Goal: Task Accomplishment & Management: Manage account settings

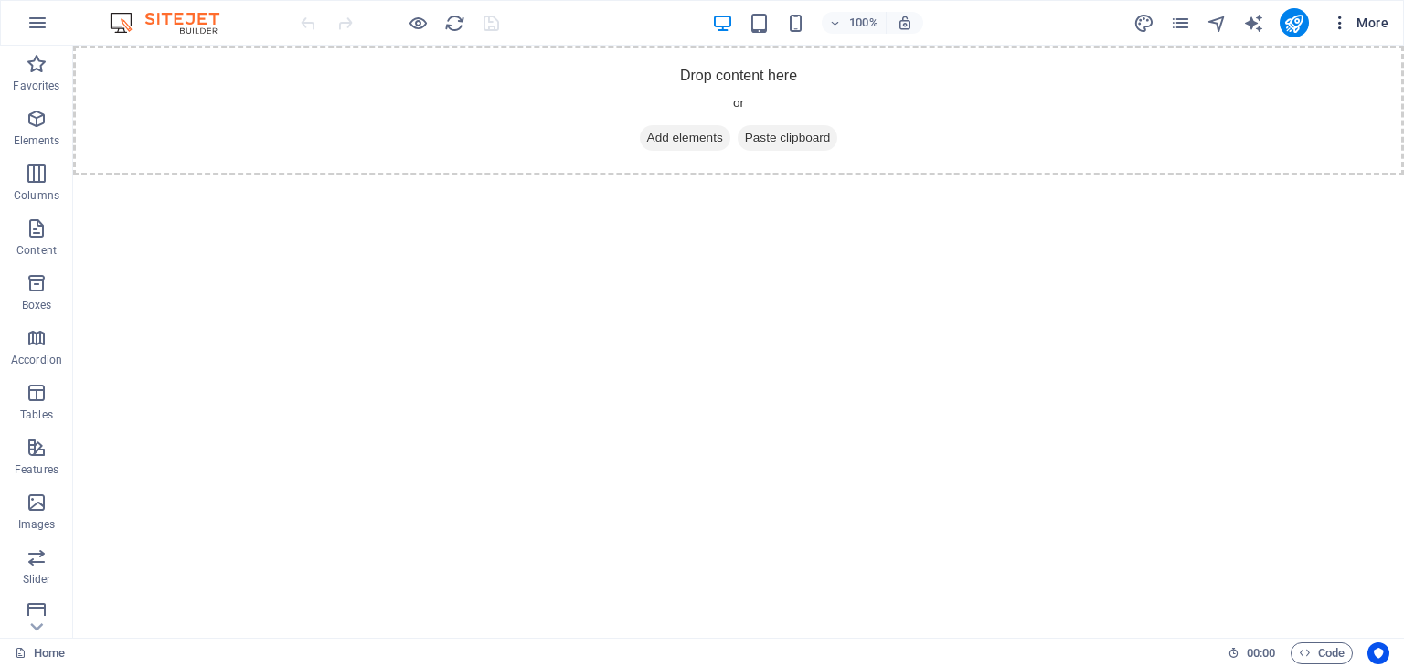
click at [1335, 20] on icon "button" at bounding box center [1340, 23] width 18 height 18
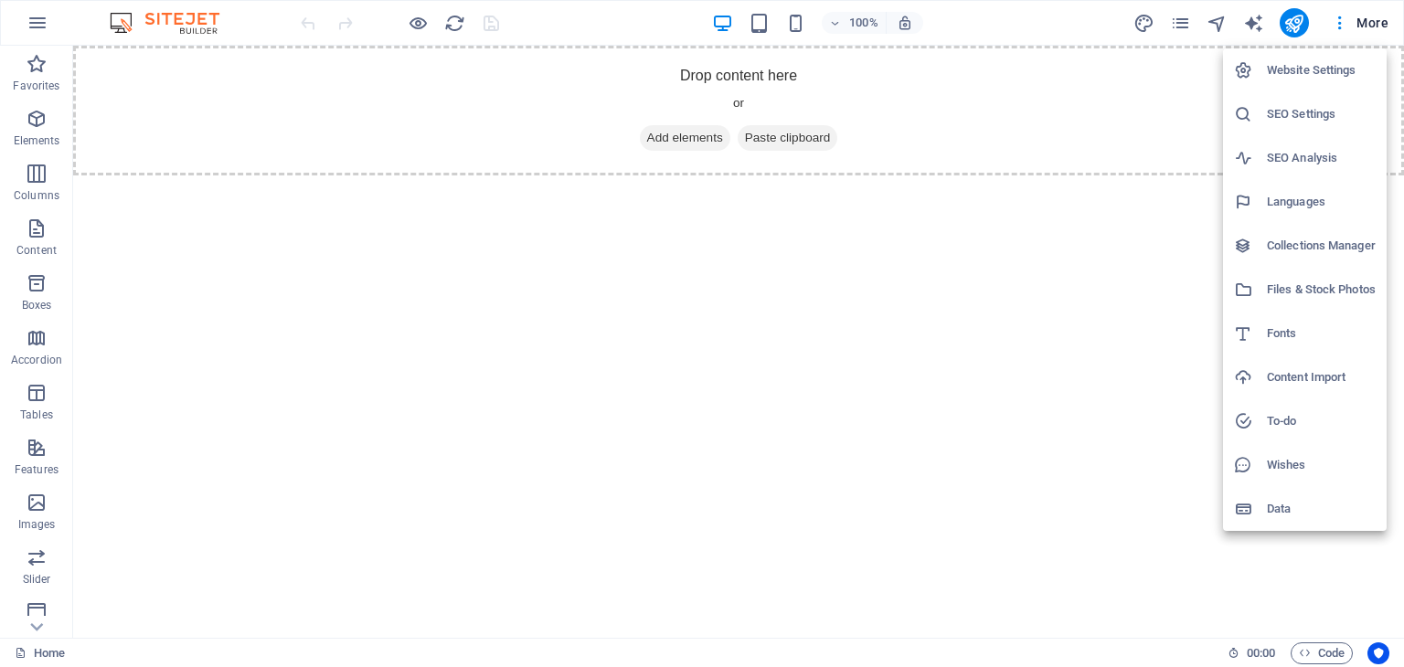
click at [1268, 64] on h6 "Website Settings" at bounding box center [1321, 70] width 109 height 22
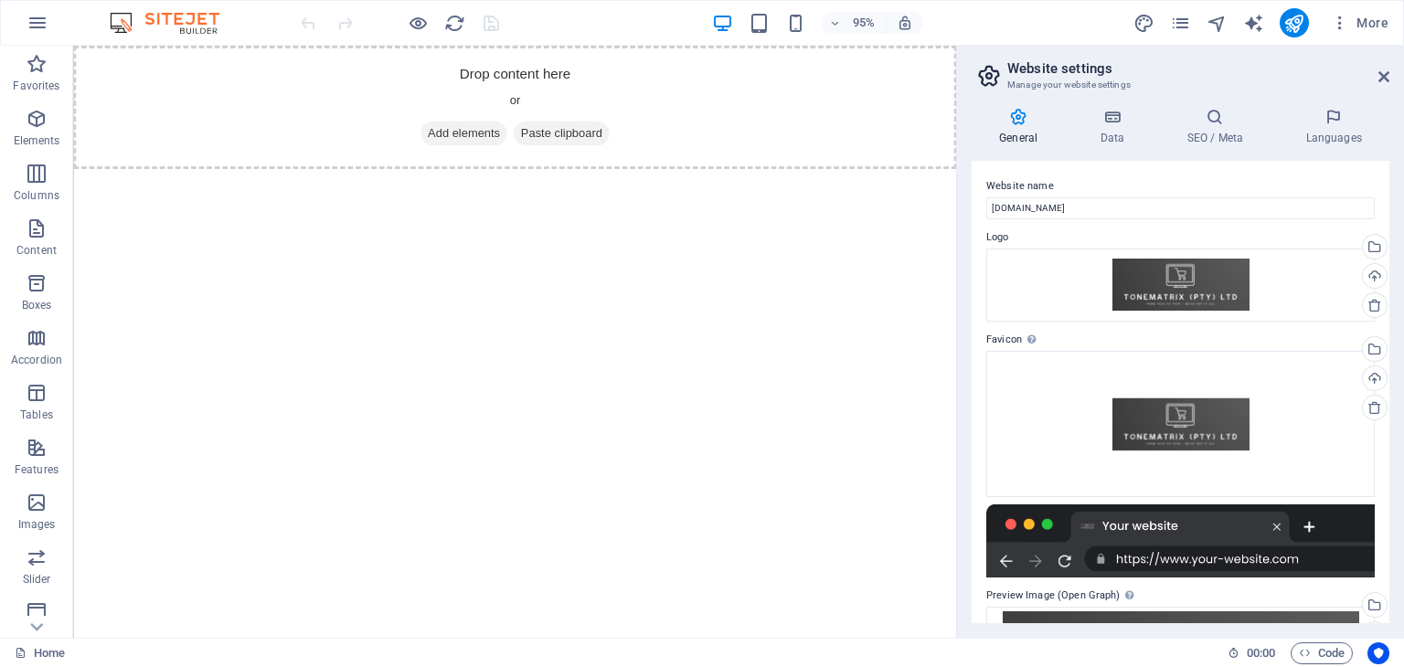
click at [986, 78] on icon at bounding box center [988, 76] width 27 height 26
click at [1366, 12] on button "More" at bounding box center [1360, 22] width 72 height 29
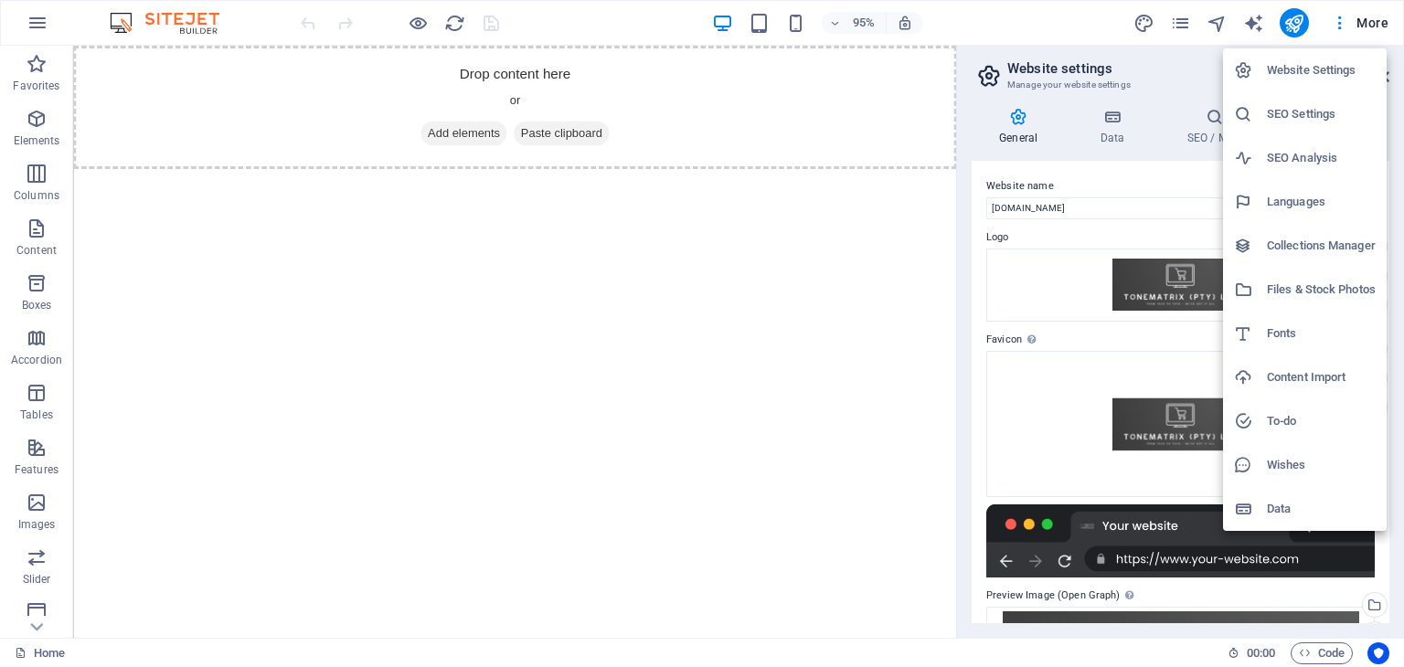
click at [1008, 496] on div at bounding box center [702, 333] width 1404 height 667
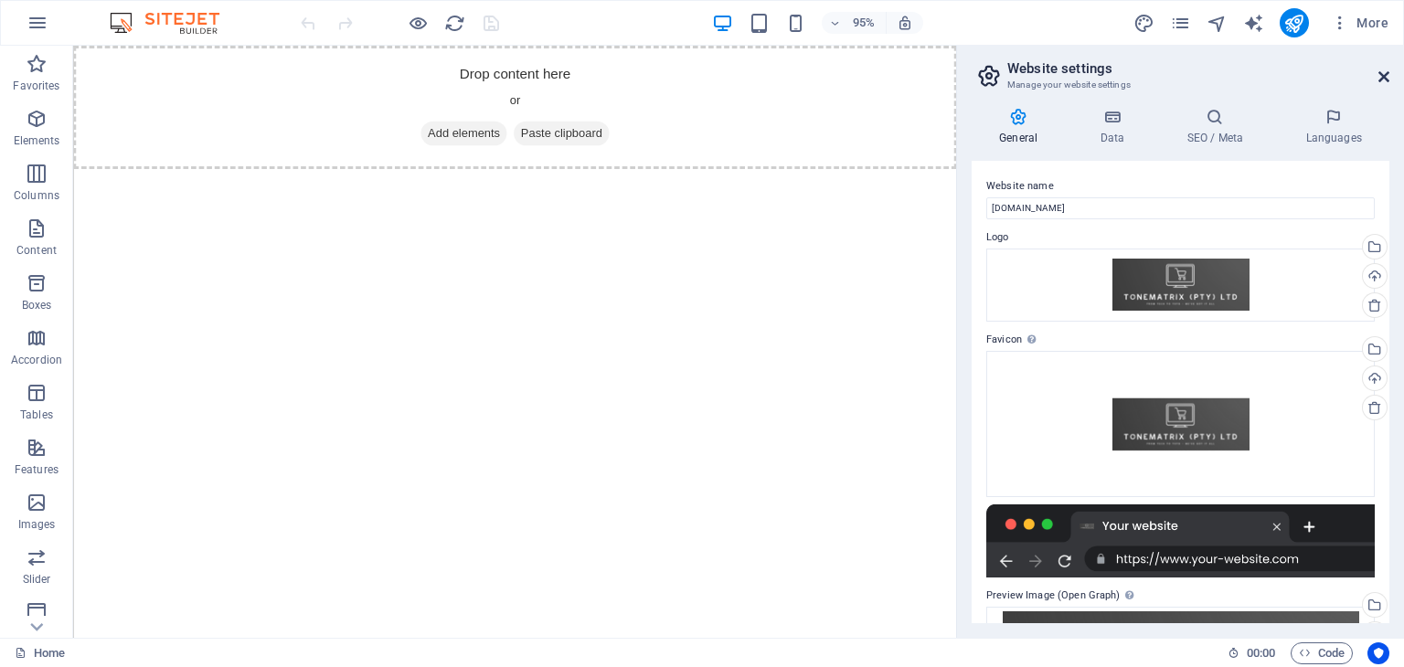
click at [1387, 70] on icon at bounding box center [1383, 76] width 11 height 15
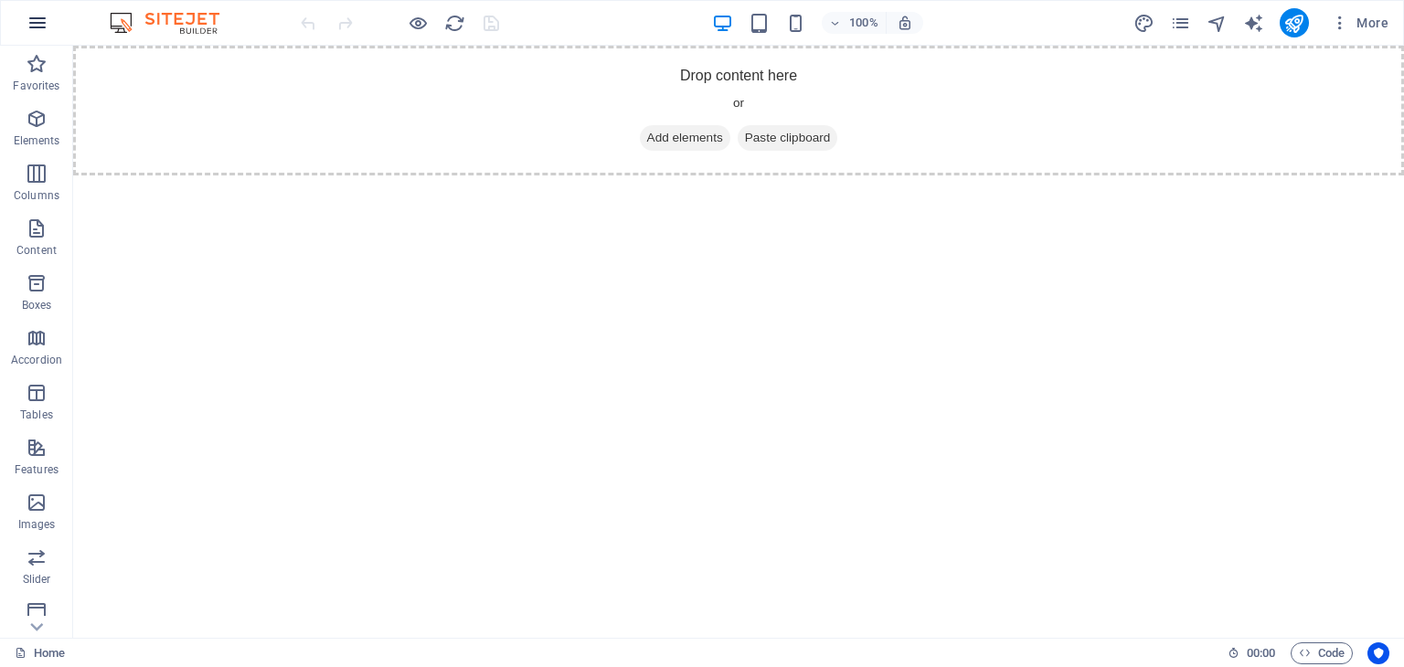
click at [37, 16] on icon "button" at bounding box center [38, 23] width 22 height 22
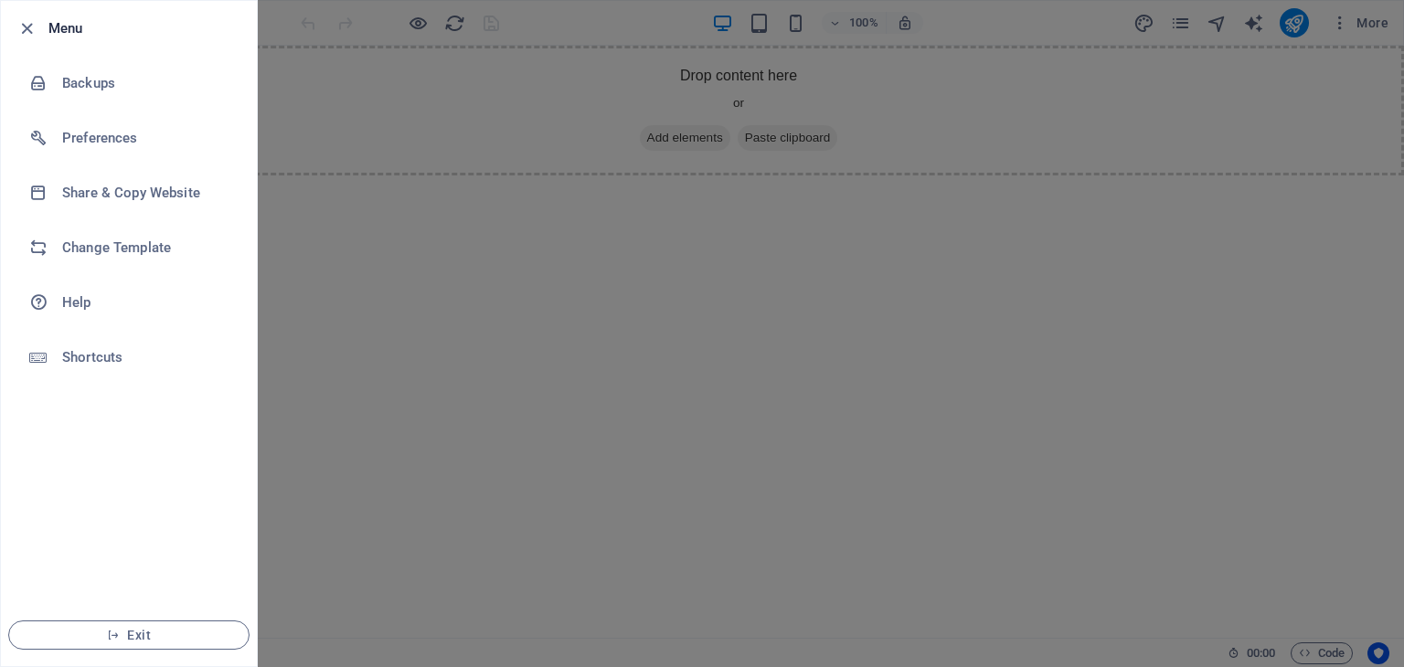
click at [755, 148] on div at bounding box center [702, 333] width 1404 height 667
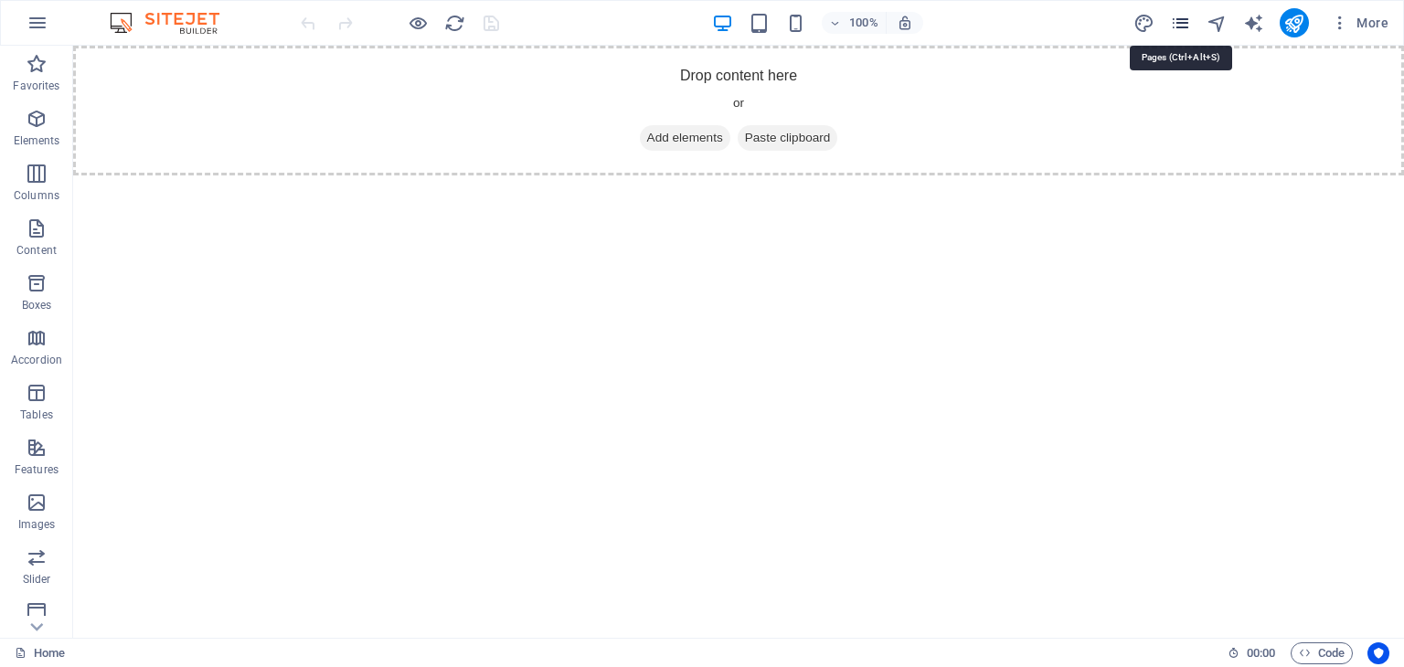
click at [1177, 19] on icon "pages" at bounding box center [1180, 23] width 21 height 21
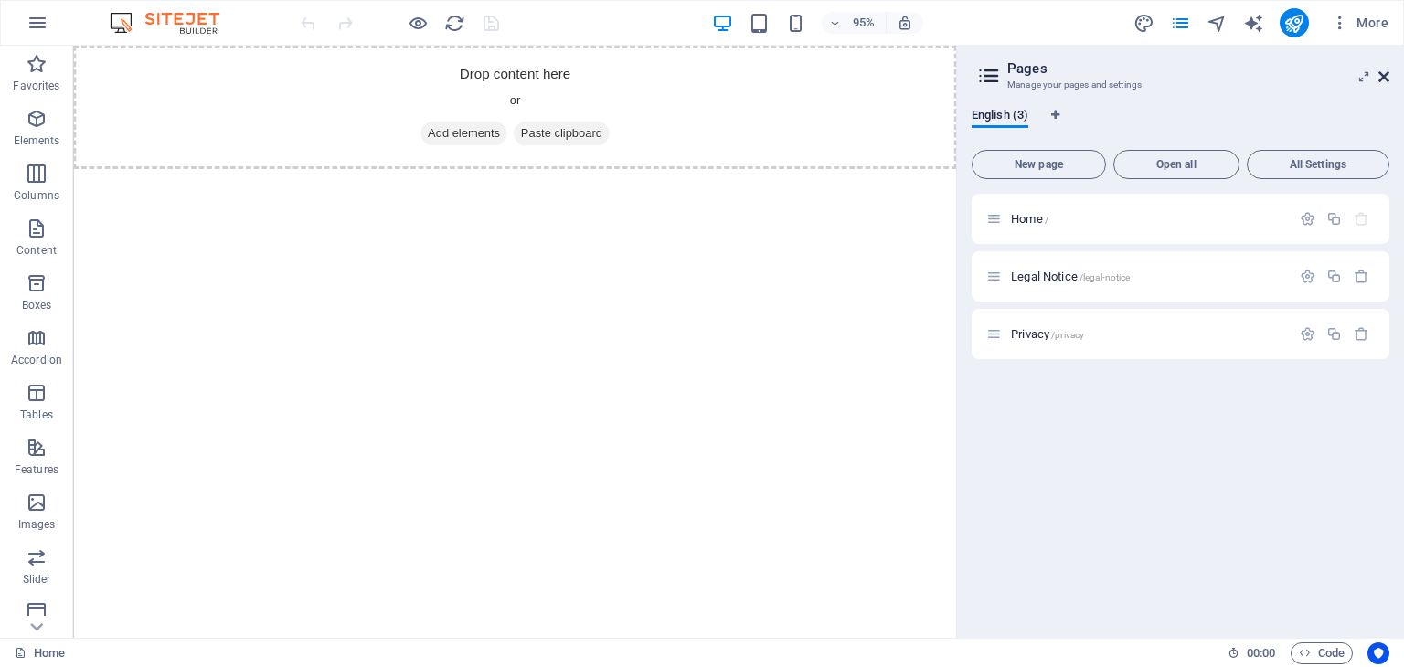
click at [1383, 73] on icon at bounding box center [1383, 76] width 11 height 15
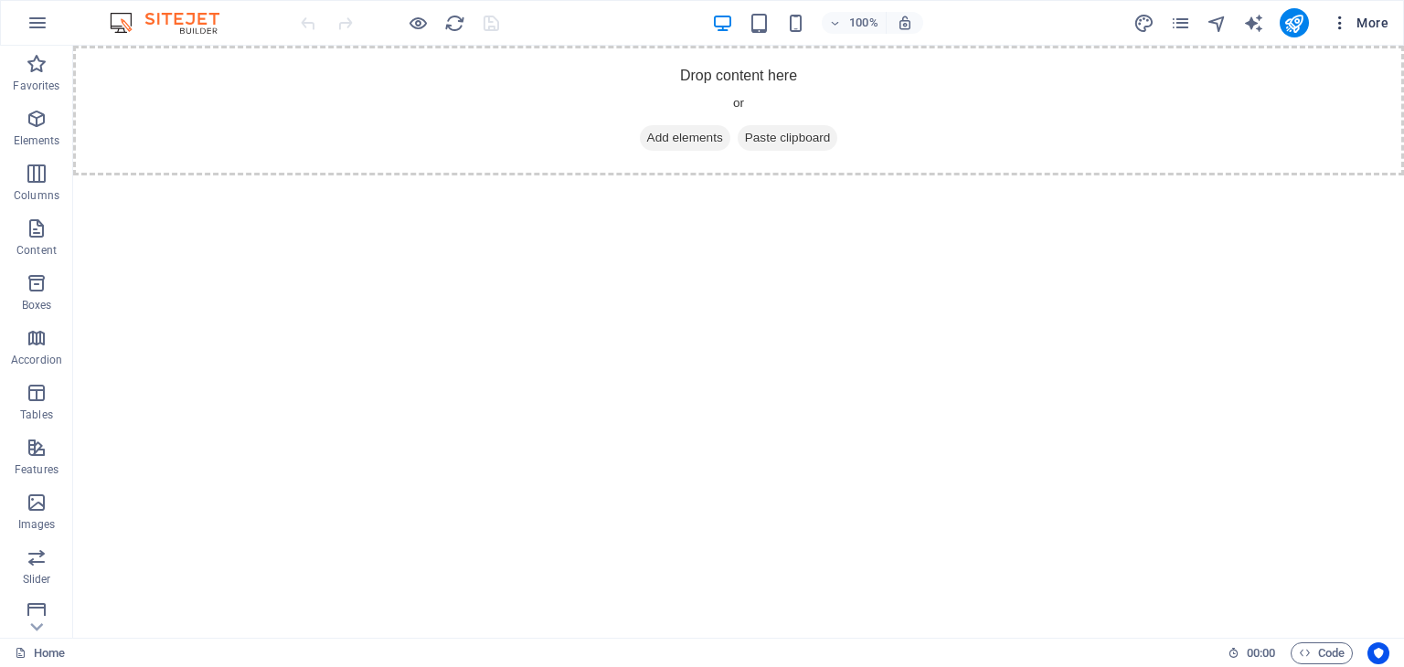
click at [1368, 17] on span "More" at bounding box center [1360, 23] width 58 height 18
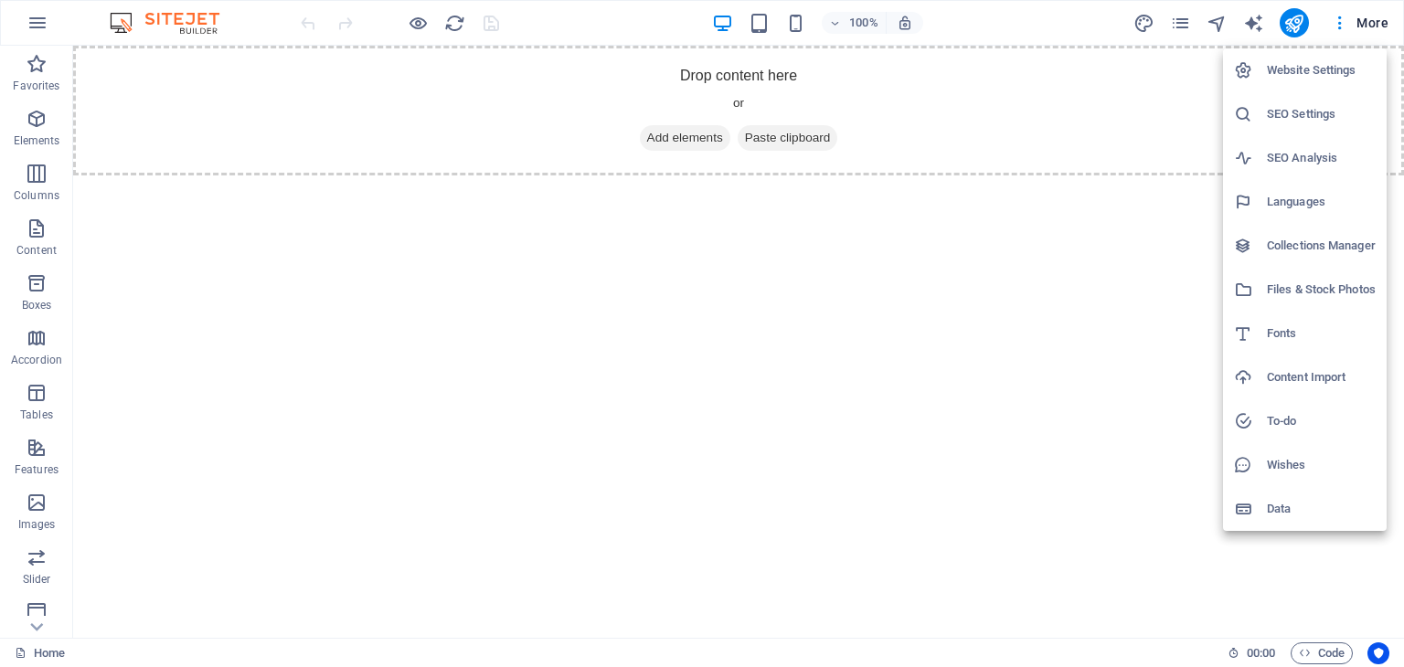
click at [1302, 387] on h6 "Content Import" at bounding box center [1321, 378] width 109 height 22
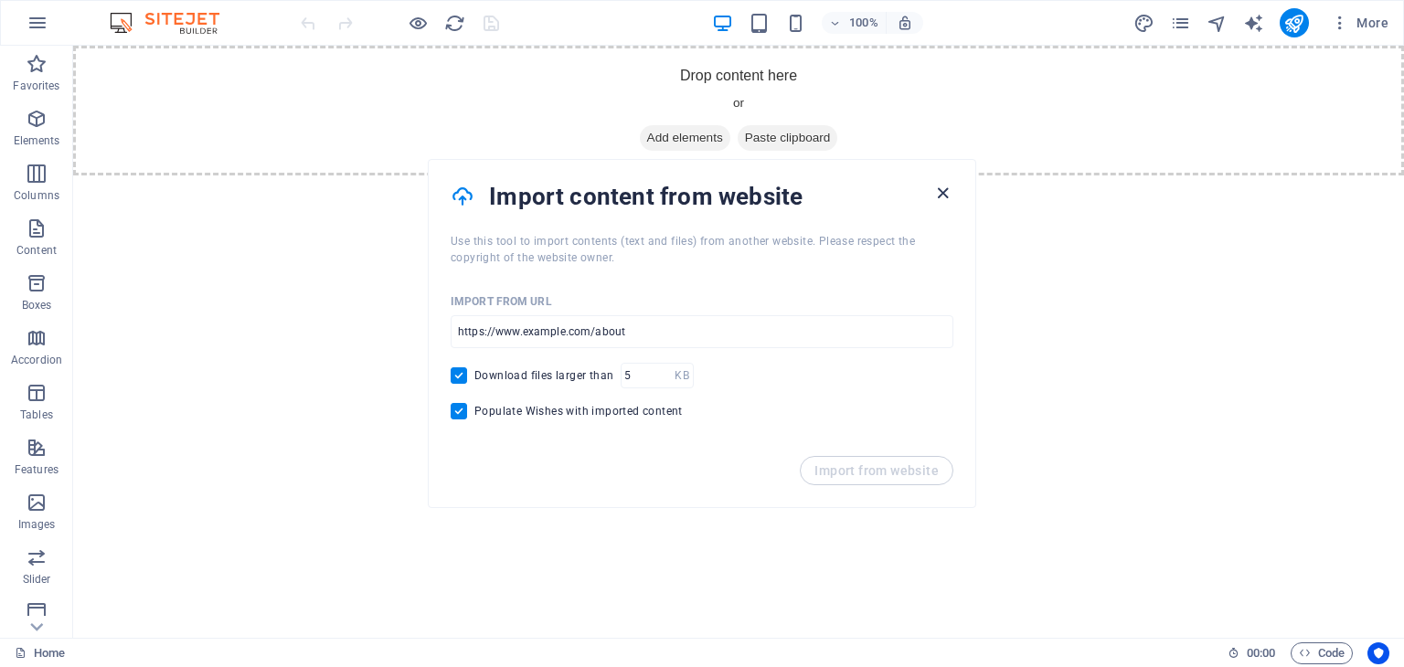
click at [948, 188] on icon "button" at bounding box center [942, 193] width 21 height 21
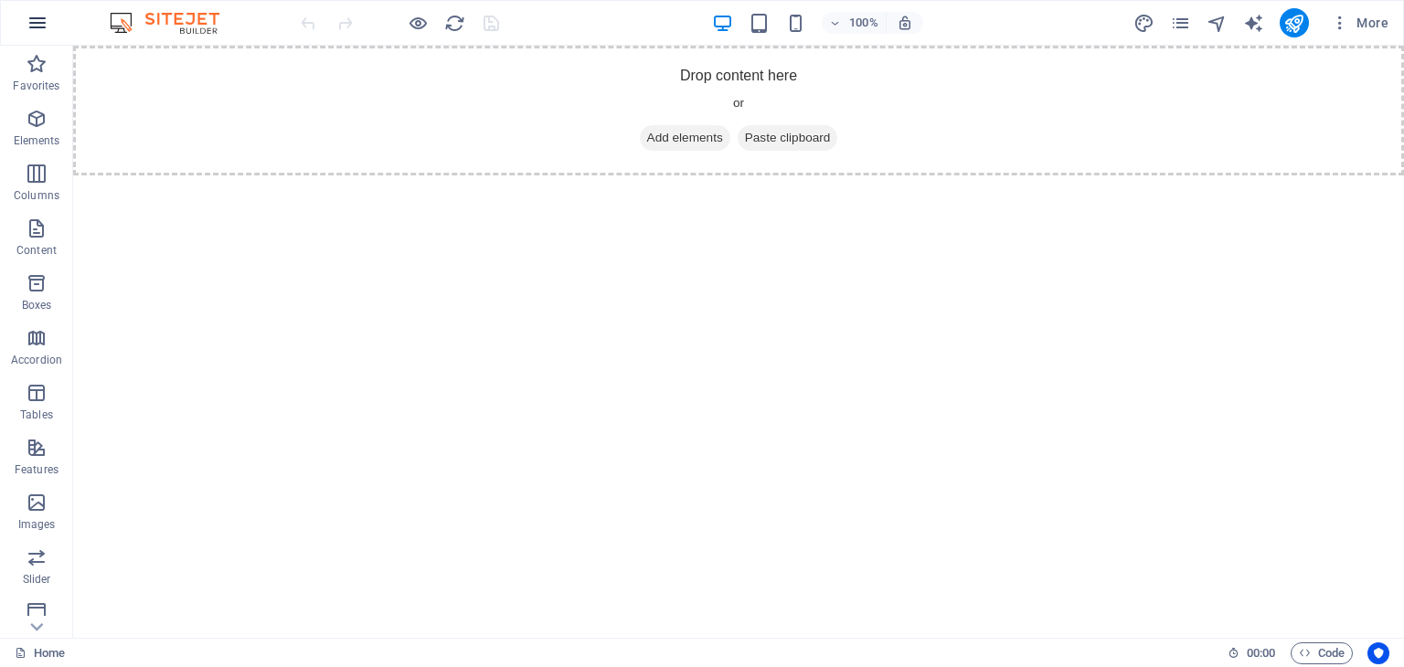
click at [44, 26] on icon "button" at bounding box center [38, 23] width 22 height 22
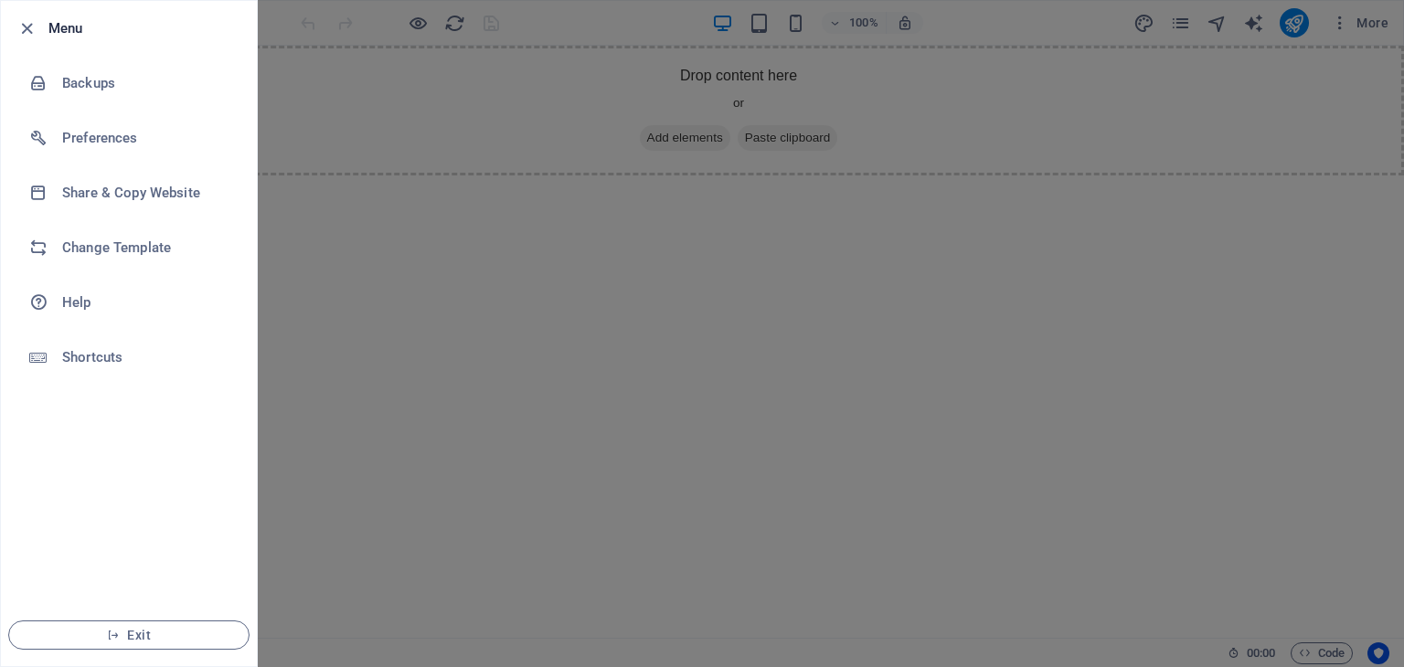
click at [383, 313] on div at bounding box center [702, 333] width 1404 height 667
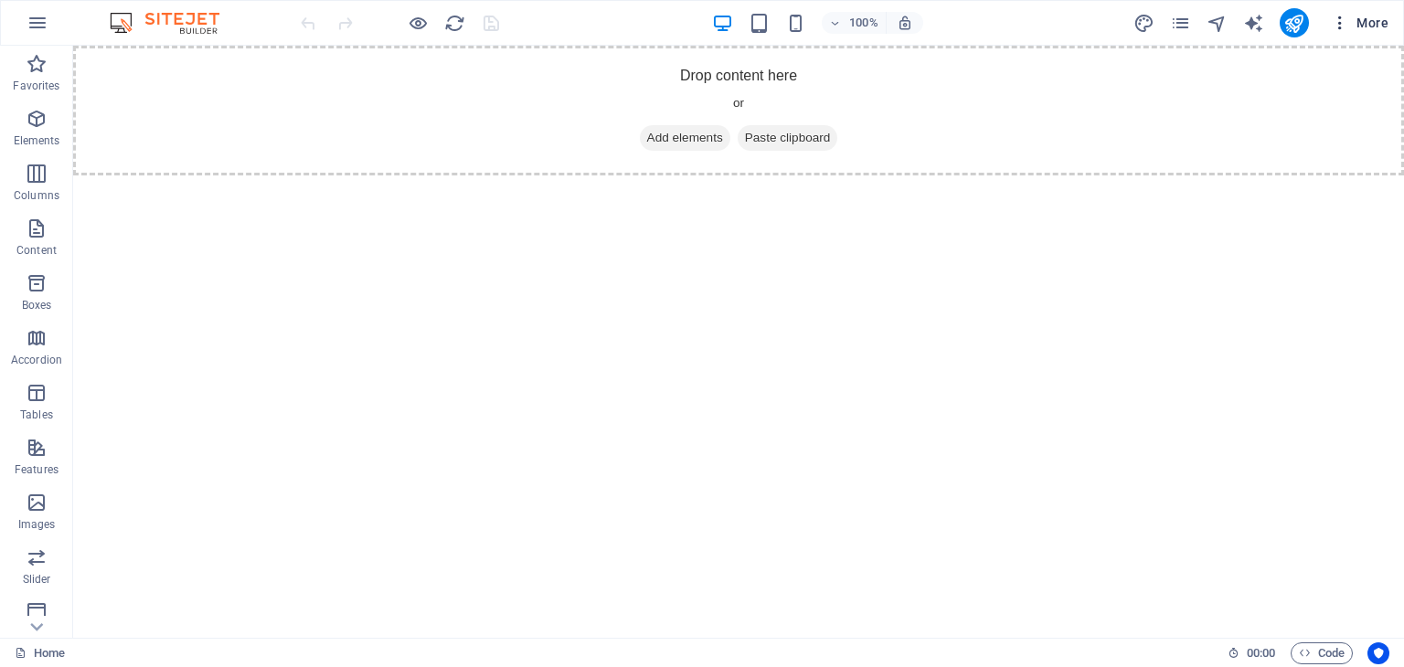
click at [1341, 35] on button "More" at bounding box center [1360, 22] width 72 height 29
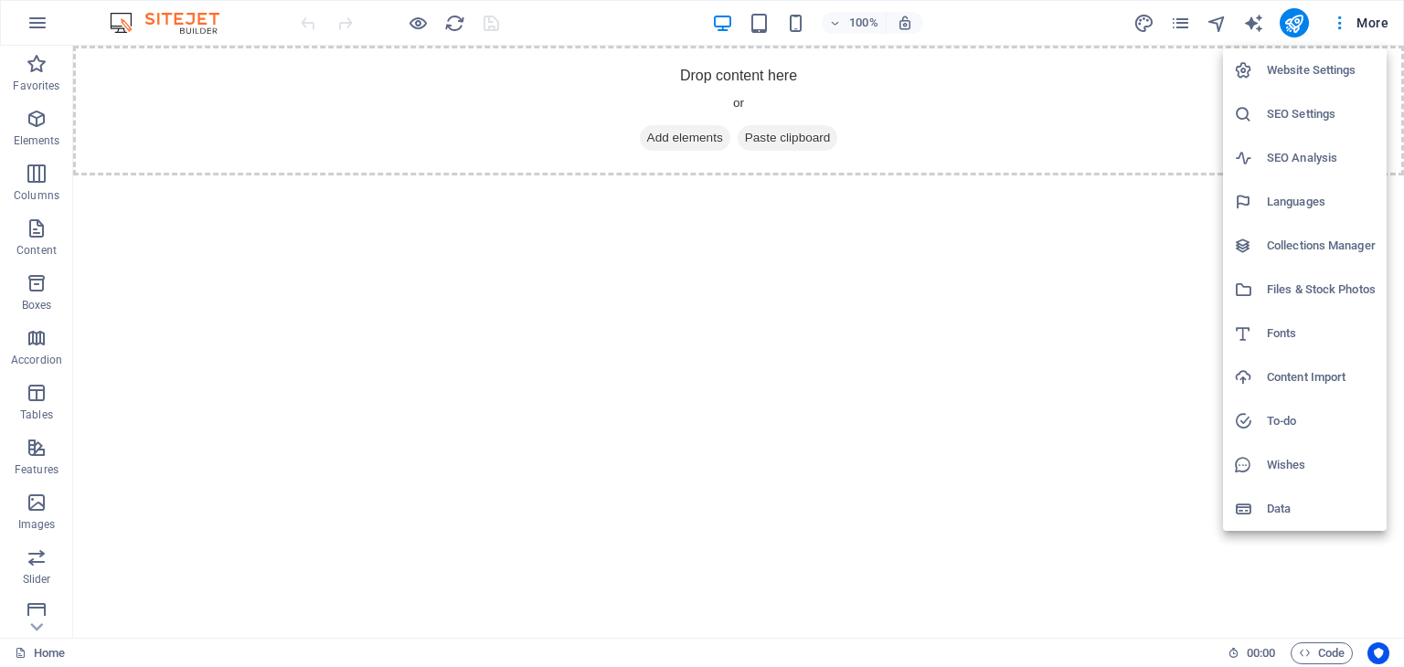
click at [1295, 69] on h6 "Website Settings" at bounding box center [1321, 70] width 109 height 22
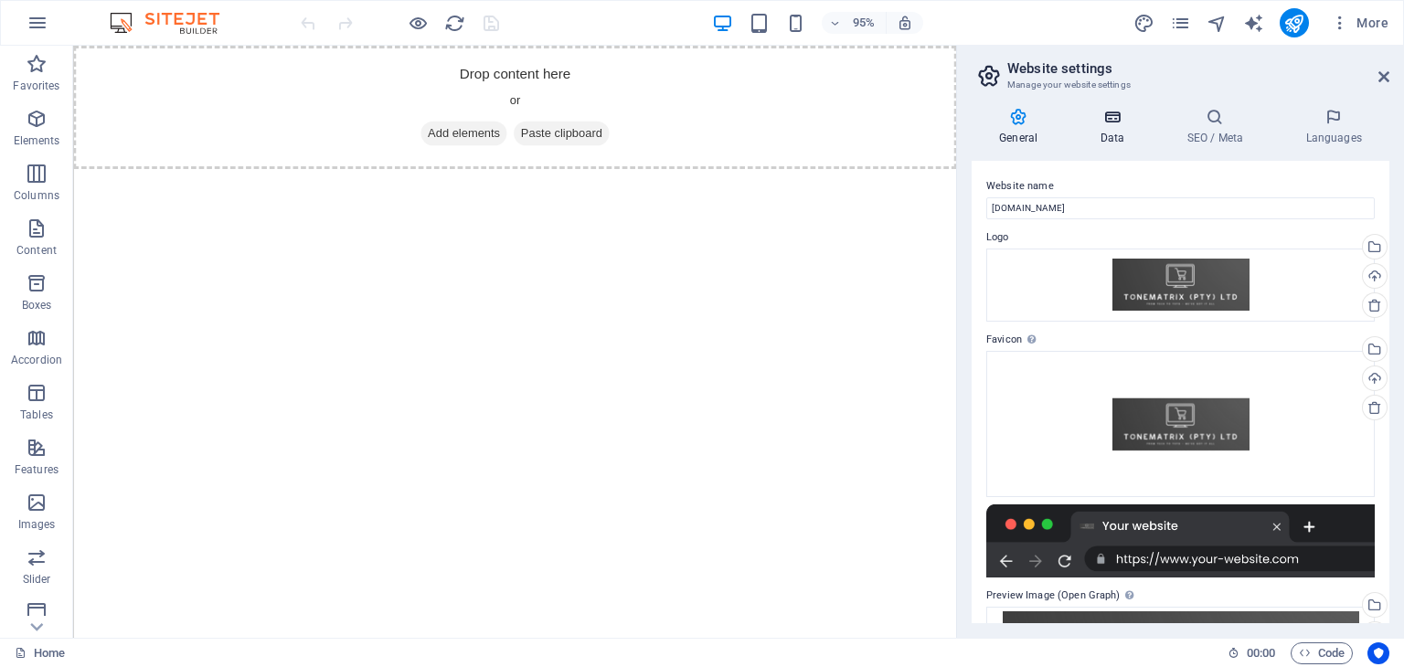
click at [1104, 119] on icon at bounding box center [1112, 117] width 80 height 18
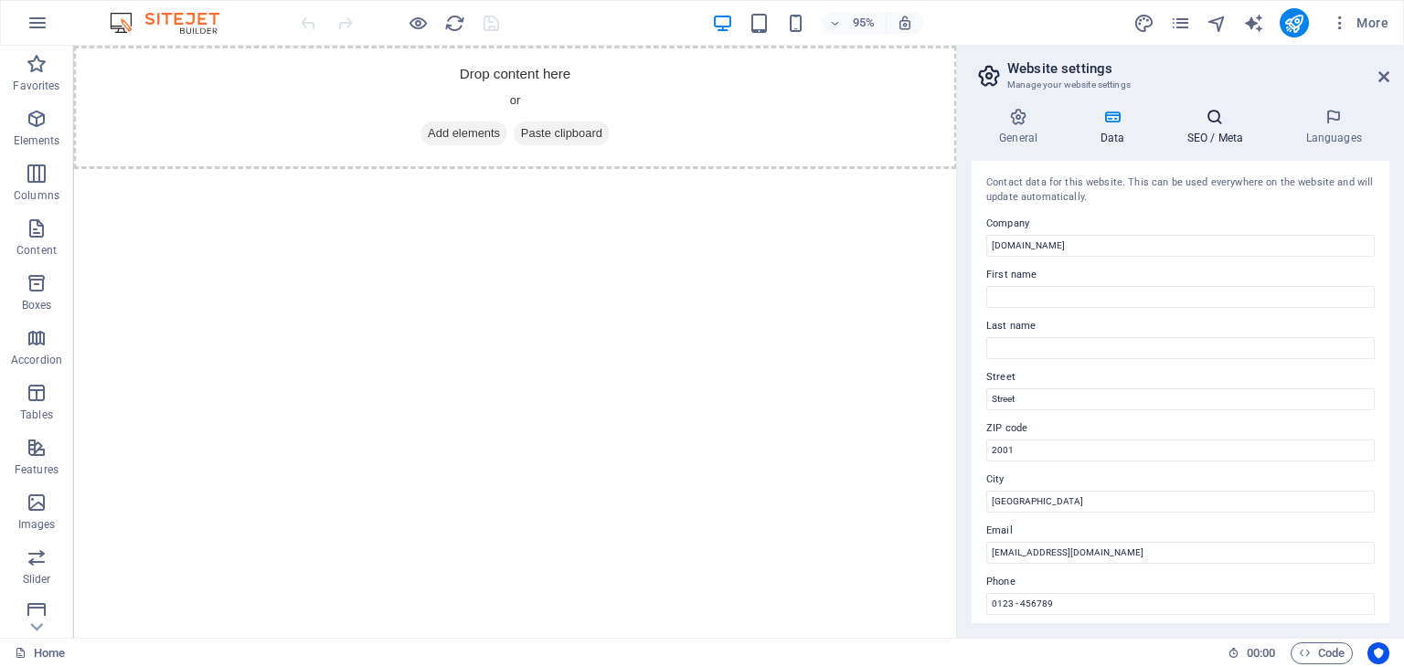
click at [1224, 122] on icon at bounding box center [1215, 117] width 112 height 18
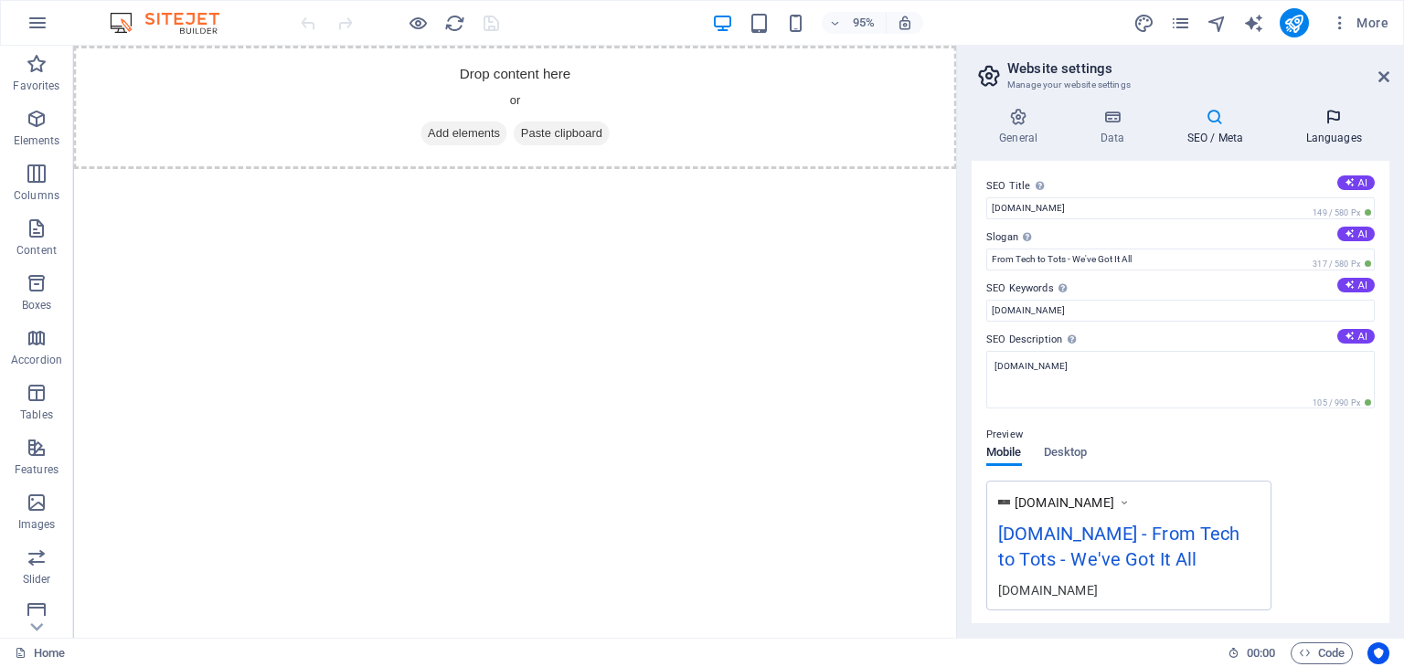
click at [1348, 110] on icon at bounding box center [1334, 117] width 112 height 18
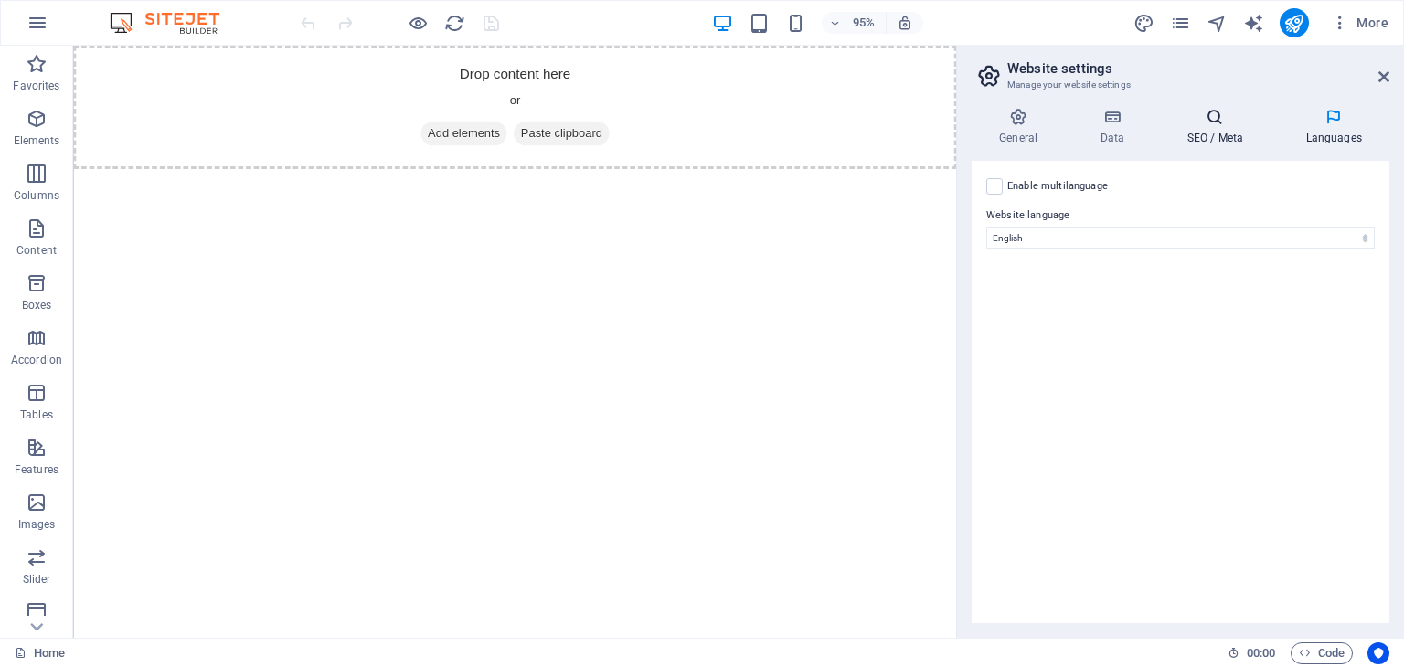
click at [1212, 114] on icon at bounding box center [1215, 117] width 112 height 18
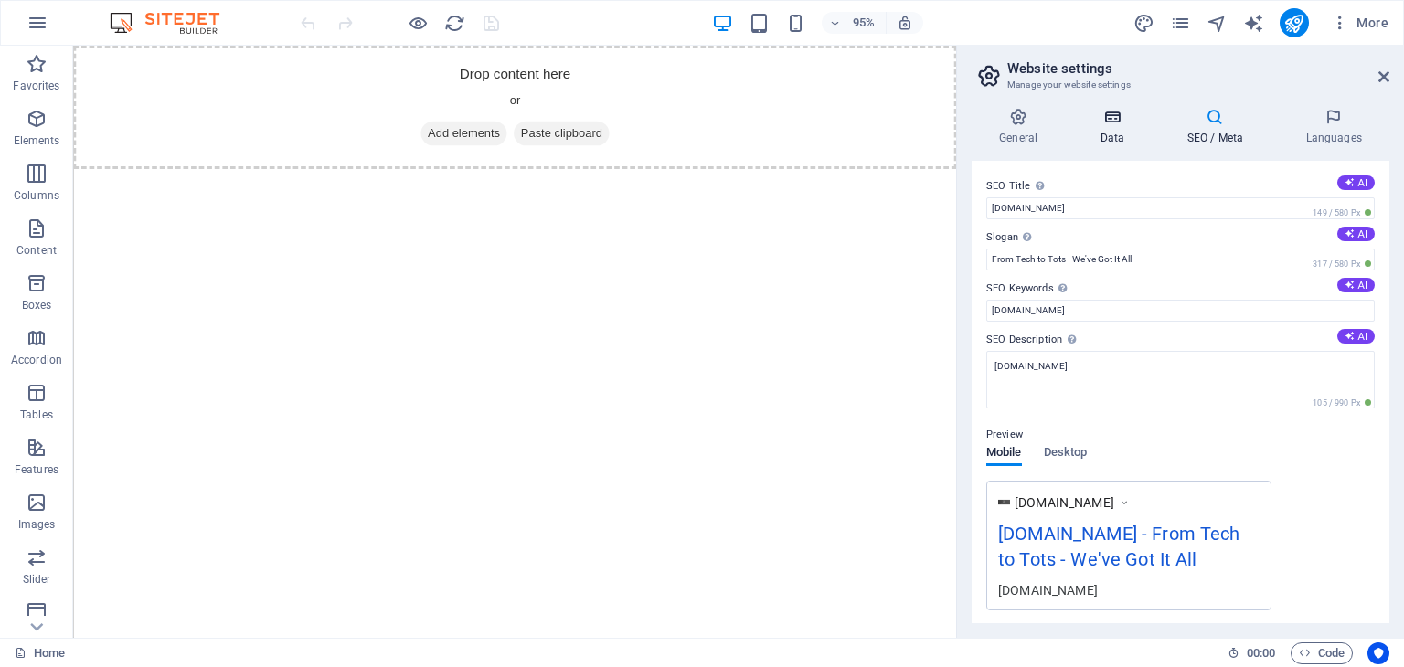
click at [1108, 130] on h4 "Data" at bounding box center [1115, 127] width 87 height 38
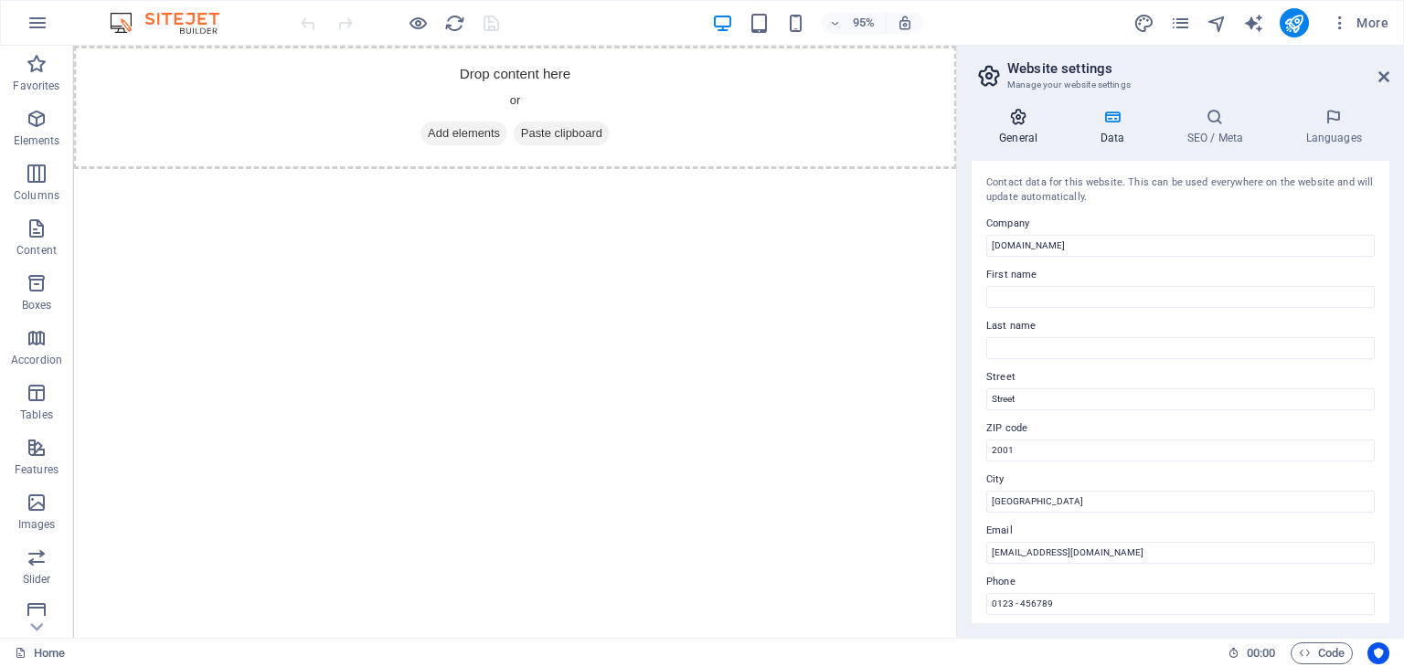
click at [1019, 133] on h4 "General" at bounding box center [1022, 127] width 101 height 38
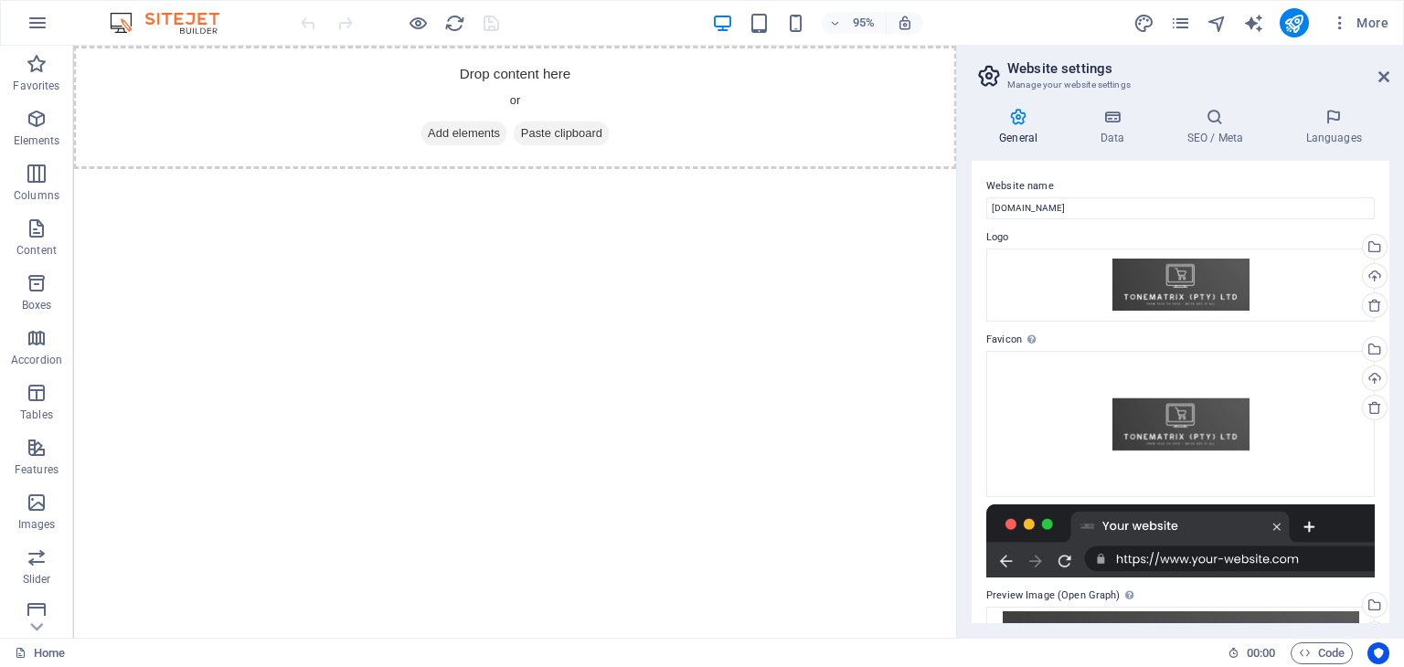
drag, startPoint x: 1388, startPoint y: 202, endPoint x: 1386, endPoint y: 319, distance: 117.0
click at [1386, 319] on div "Website name tonematrix.co.za Logo Drag files here, click to choose files or se…" at bounding box center [1181, 392] width 418 height 462
click at [40, 29] on icon "button" at bounding box center [38, 23] width 22 height 22
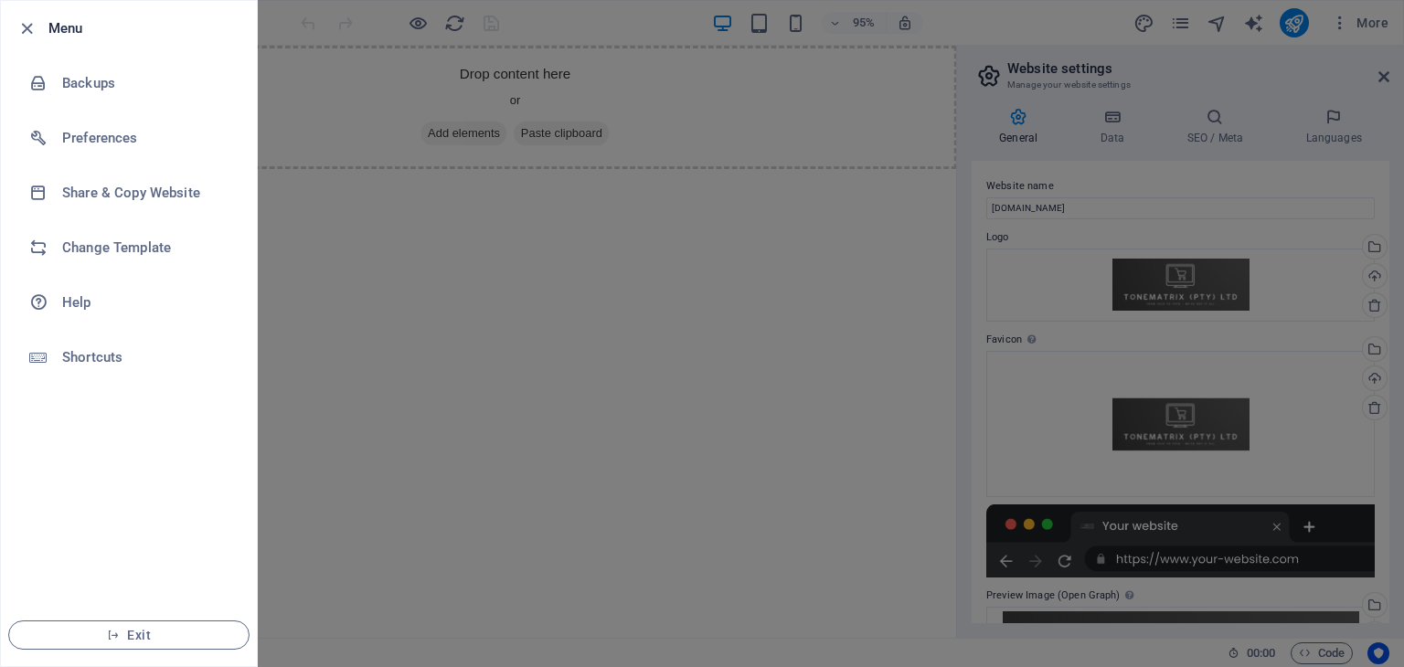
click at [470, 399] on div at bounding box center [702, 333] width 1404 height 667
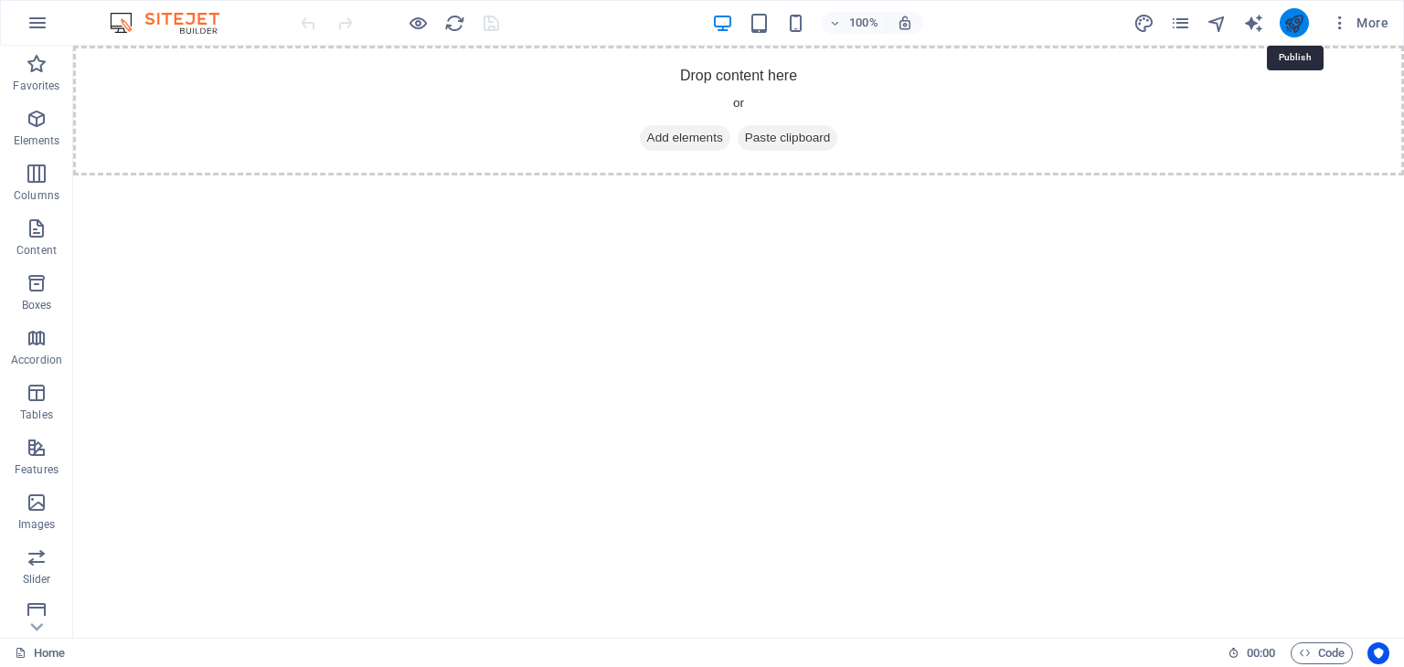
click at [1300, 20] on icon "publish" at bounding box center [1293, 23] width 21 height 21
click at [1336, 27] on icon "button" at bounding box center [1340, 23] width 18 height 18
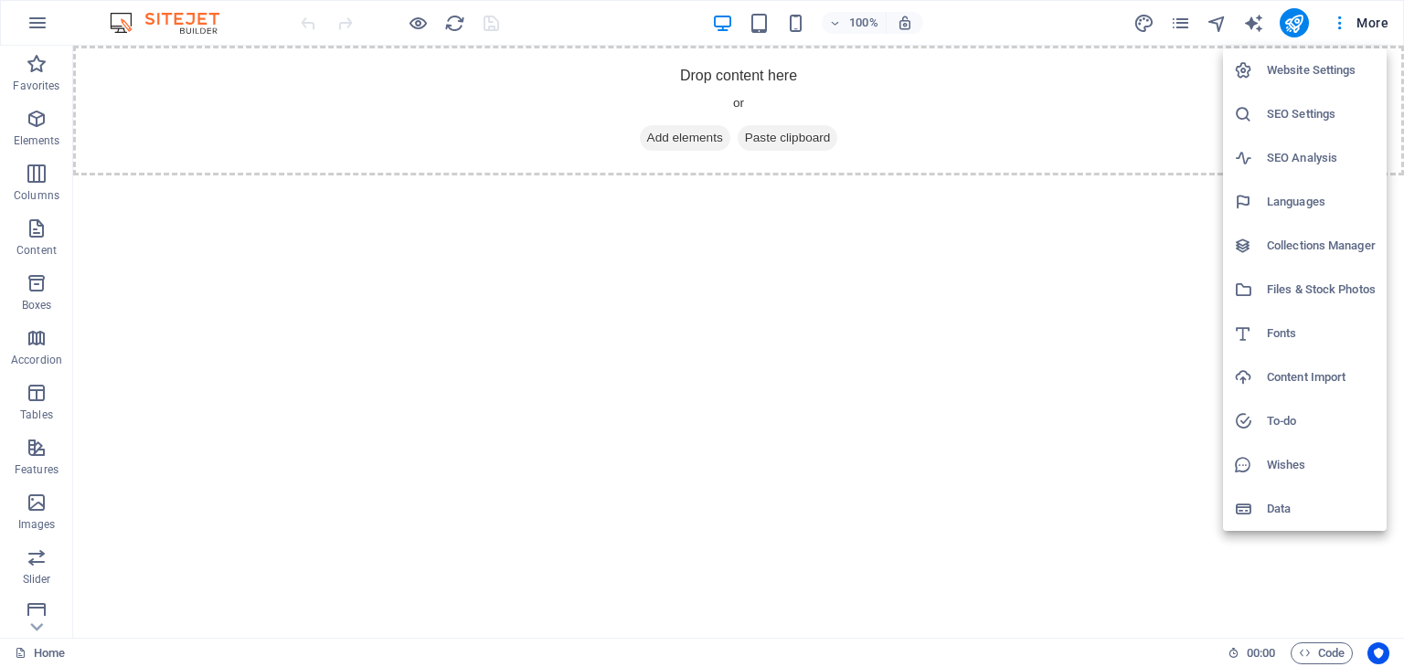
click at [1295, 69] on h6 "Website Settings" at bounding box center [1321, 70] width 109 height 22
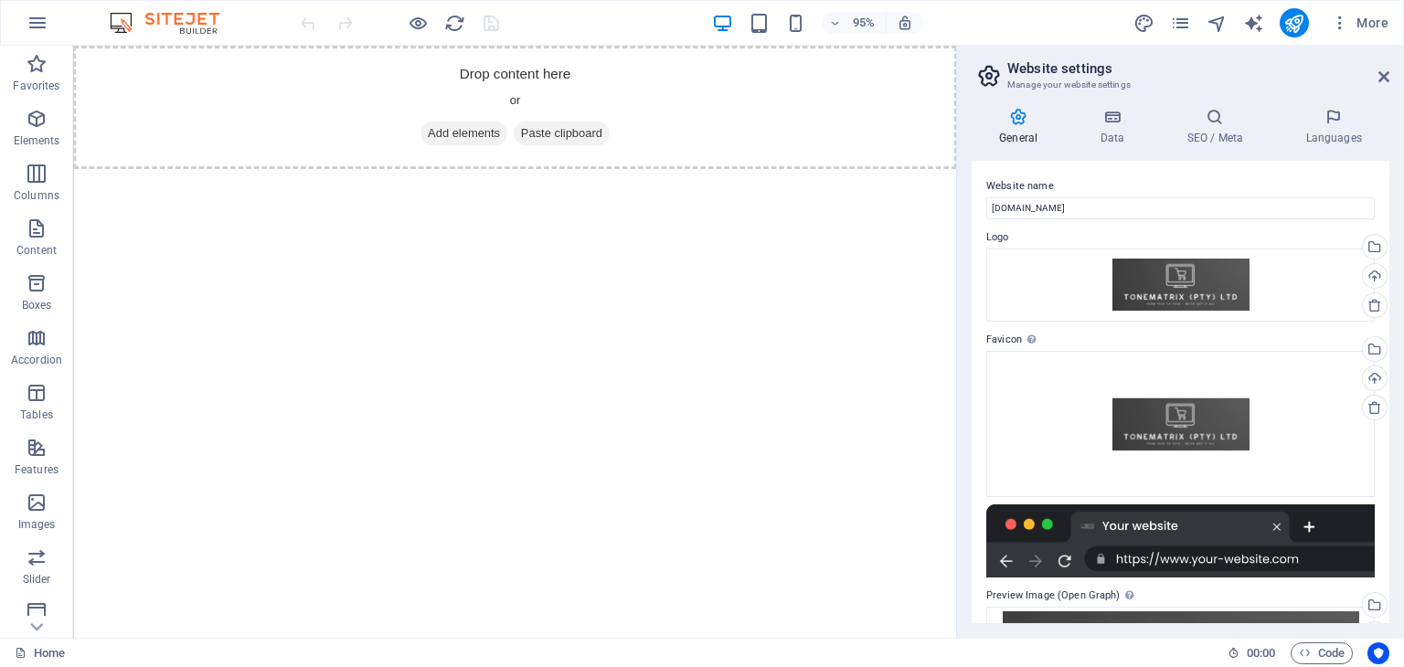
drag, startPoint x: 1389, startPoint y: 191, endPoint x: 1392, endPoint y: 420, distance: 229.4
click at [1392, 420] on div "General Data SEO / Meta Languages Website name tonematrix.co.za Logo Drag files…" at bounding box center [1180, 365] width 447 height 545
drag, startPoint x: 1384, startPoint y: 458, endPoint x: 1376, endPoint y: 604, distance: 146.5
click at [1376, 604] on div "Website name tonematrix.co.za Logo Drag files here, click to choose files or se…" at bounding box center [1181, 392] width 418 height 462
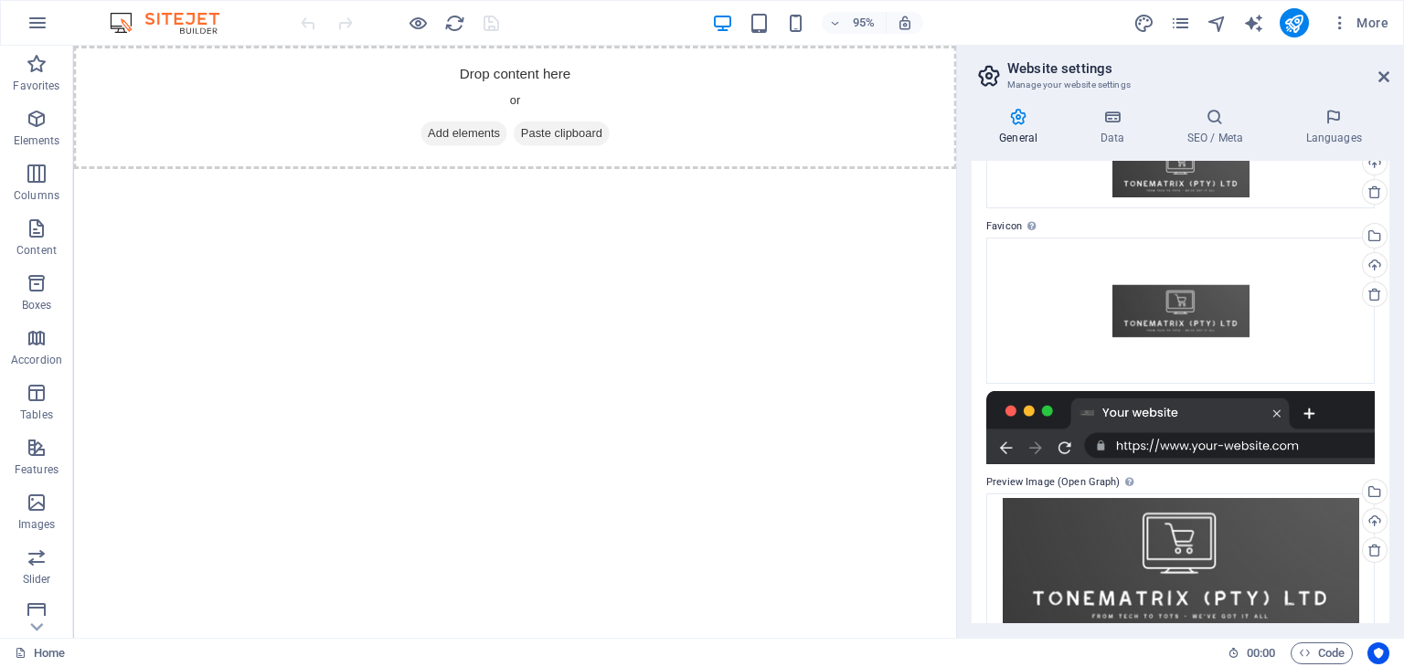
scroll to position [143, 0]
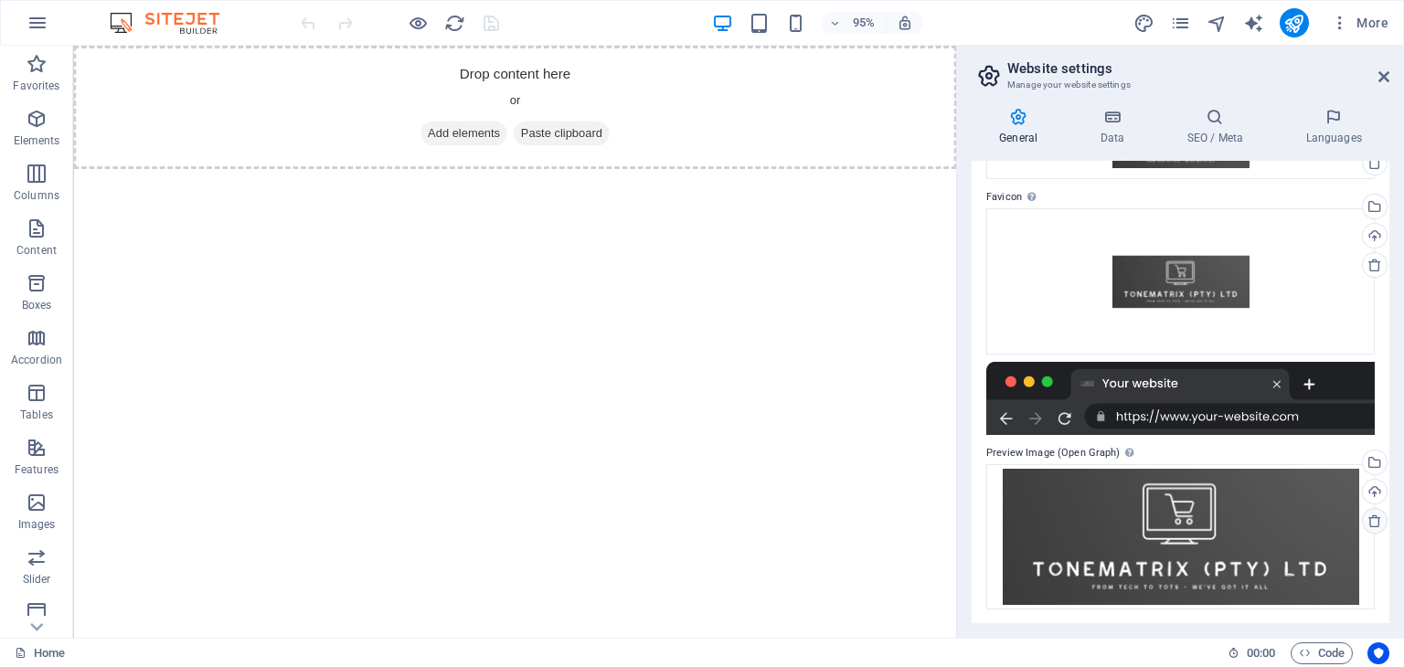
click at [1371, 522] on icon at bounding box center [1374, 521] width 15 height 15
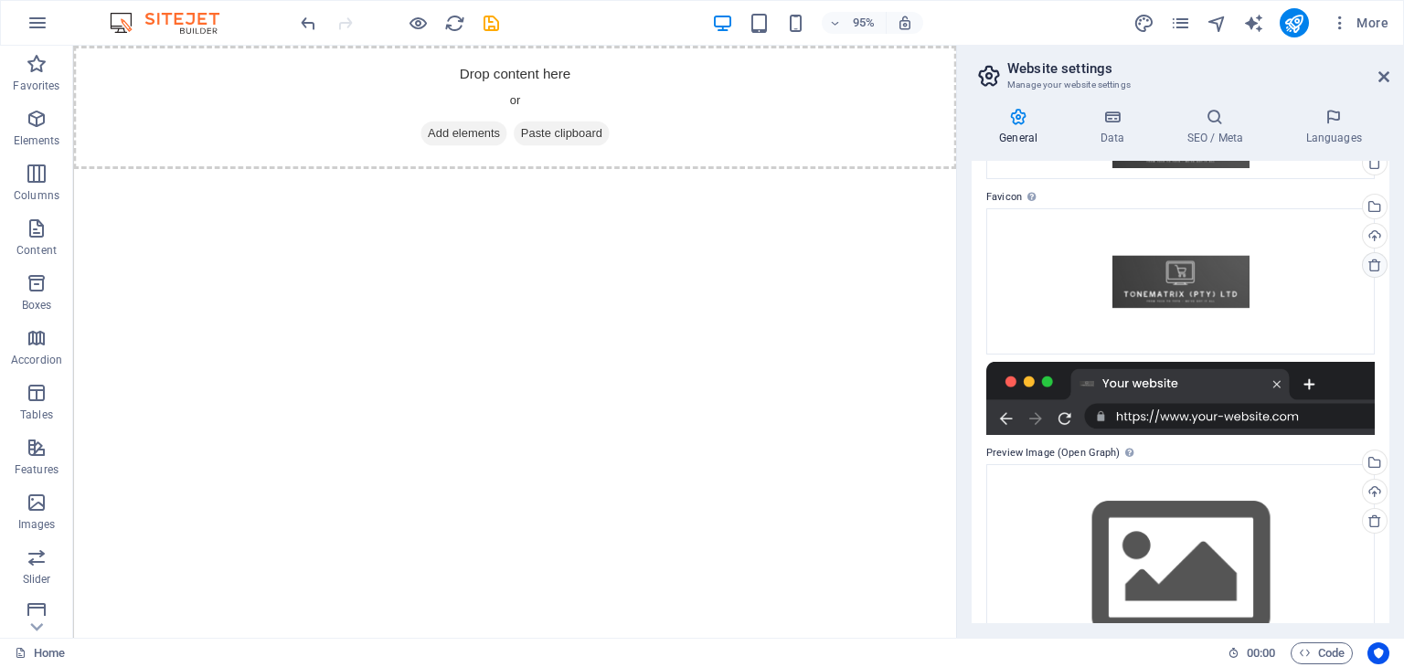
click at [1367, 267] on icon at bounding box center [1374, 265] width 15 height 15
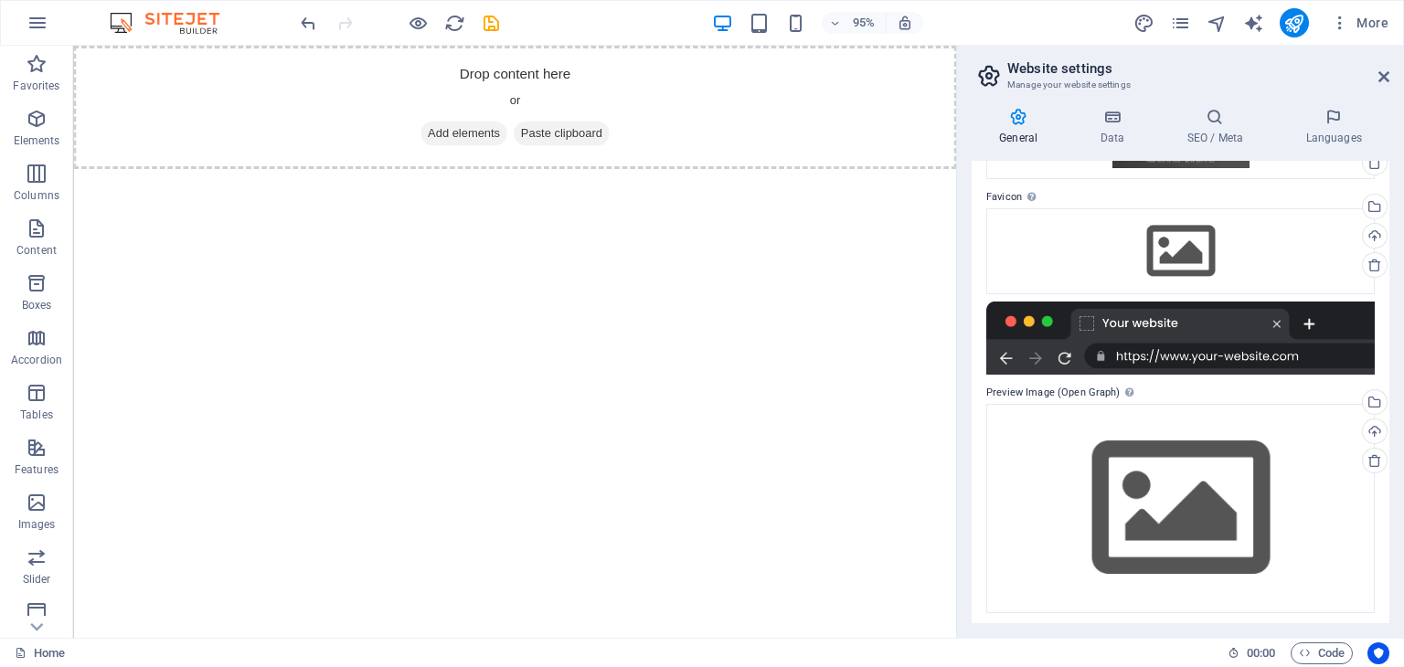
drag, startPoint x: 1384, startPoint y: 367, endPoint x: 1389, endPoint y: 357, distance: 11.5
click at [1389, 357] on div "General Data SEO / Meta Languages Website name tonematrix.co.za Logo Drag files…" at bounding box center [1180, 365] width 447 height 545
drag, startPoint x: 1389, startPoint y: 357, endPoint x: 1391, endPoint y: 239, distance: 118.8
click at [1391, 239] on div "General Data SEO / Meta Languages Website name tonematrix.co.za Logo Drag files…" at bounding box center [1180, 365] width 447 height 545
click at [1156, 251] on div "Drag files here, click to choose files or select files from Files or our free s…" at bounding box center [1180, 251] width 388 height 86
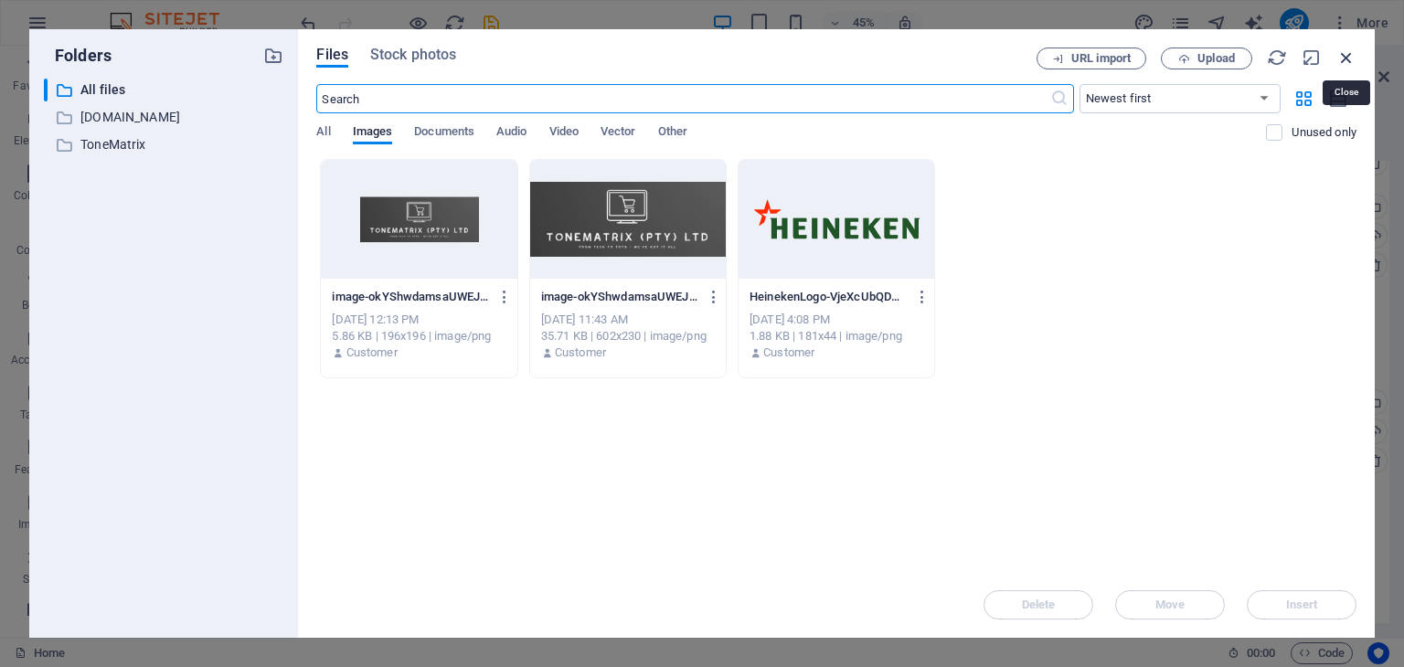
click at [1349, 57] on icon "button" at bounding box center [1346, 58] width 20 height 20
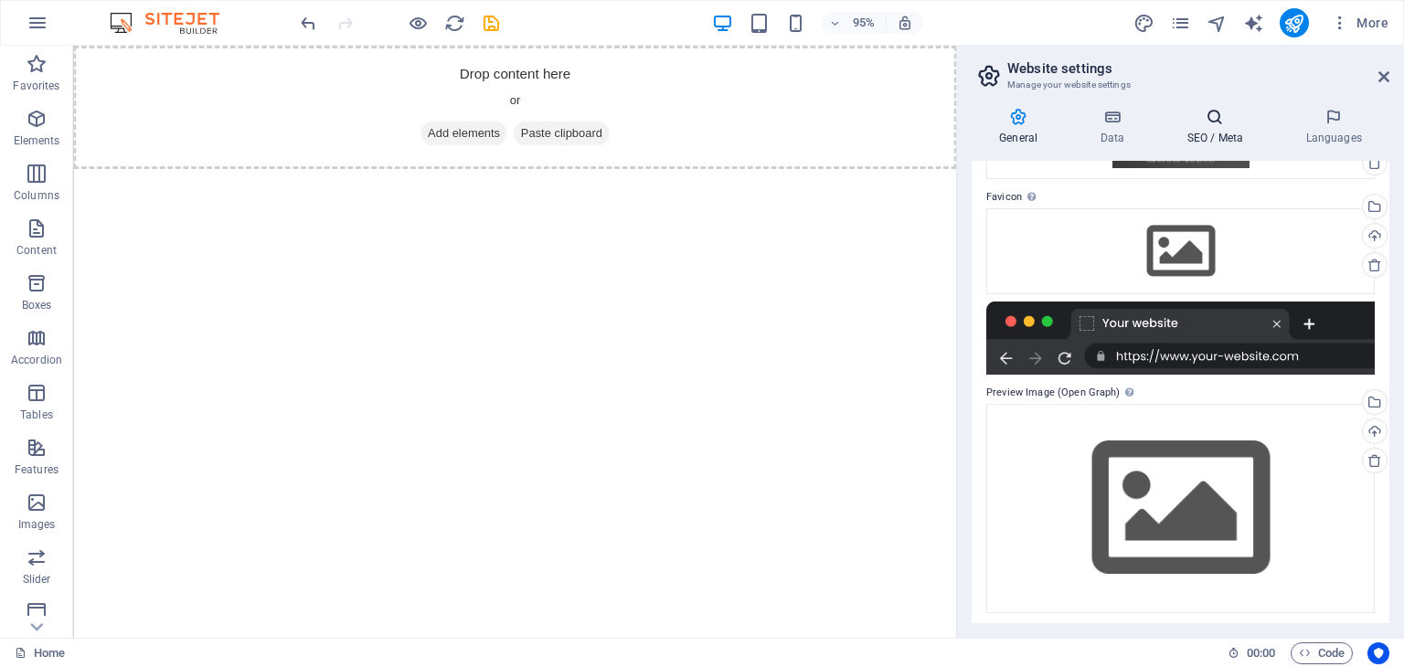
click at [1261, 122] on icon at bounding box center [1215, 117] width 112 height 18
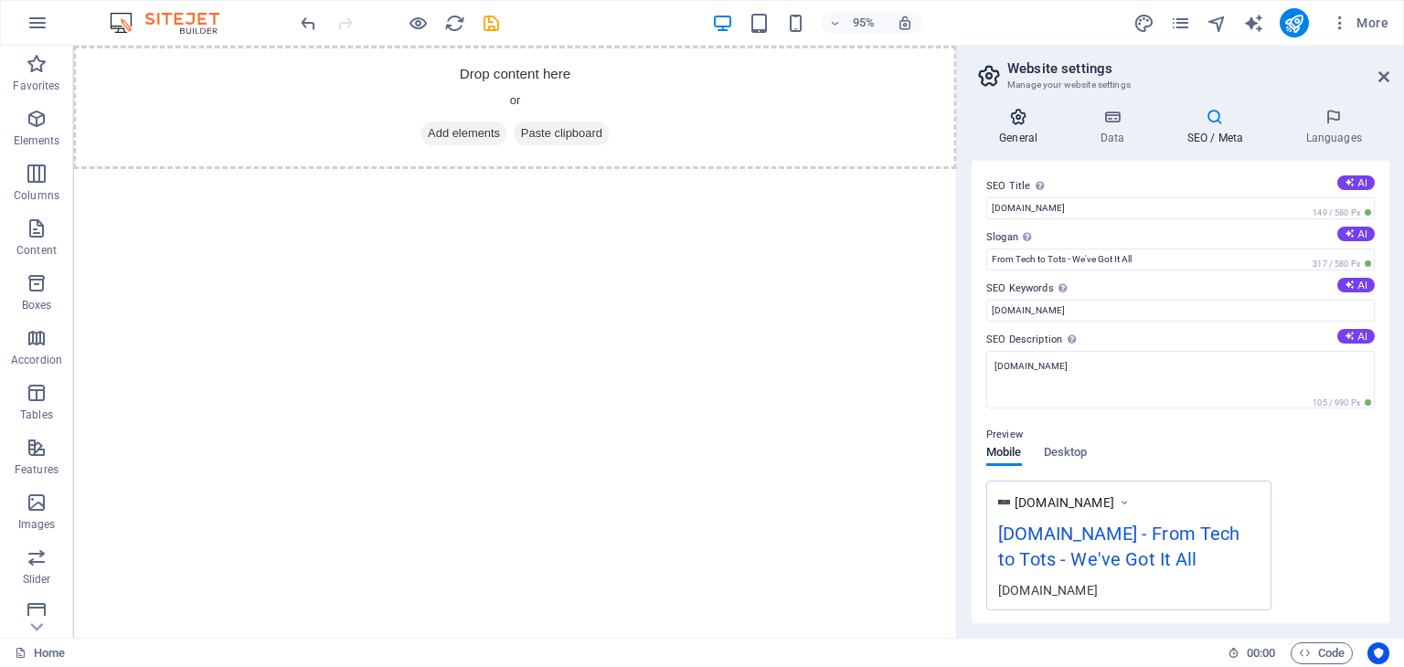
click at [1012, 122] on icon at bounding box center [1018, 117] width 93 height 18
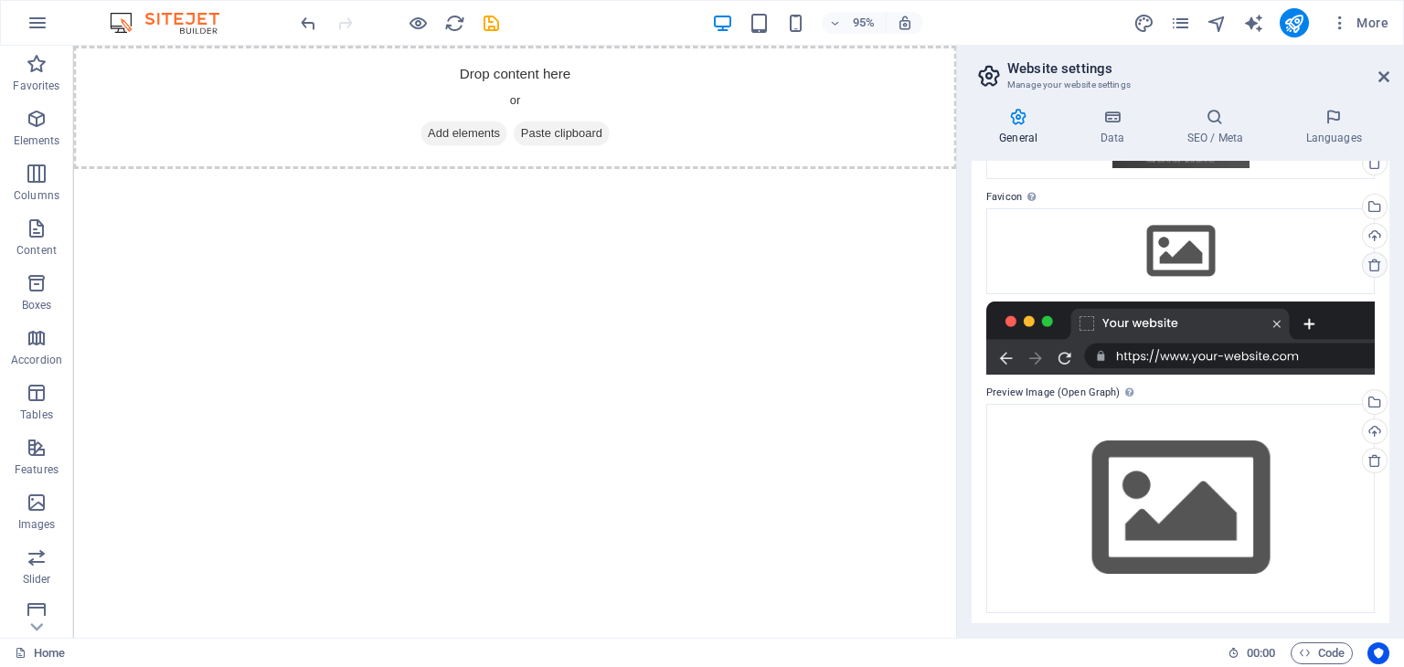
click at [1368, 269] on icon at bounding box center [1374, 265] width 15 height 15
click at [1370, 454] on icon at bounding box center [1374, 460] width 15 height 15
click at [34, 46] on button "Favorites" at bounding box center [36, 73] width 73 height 55
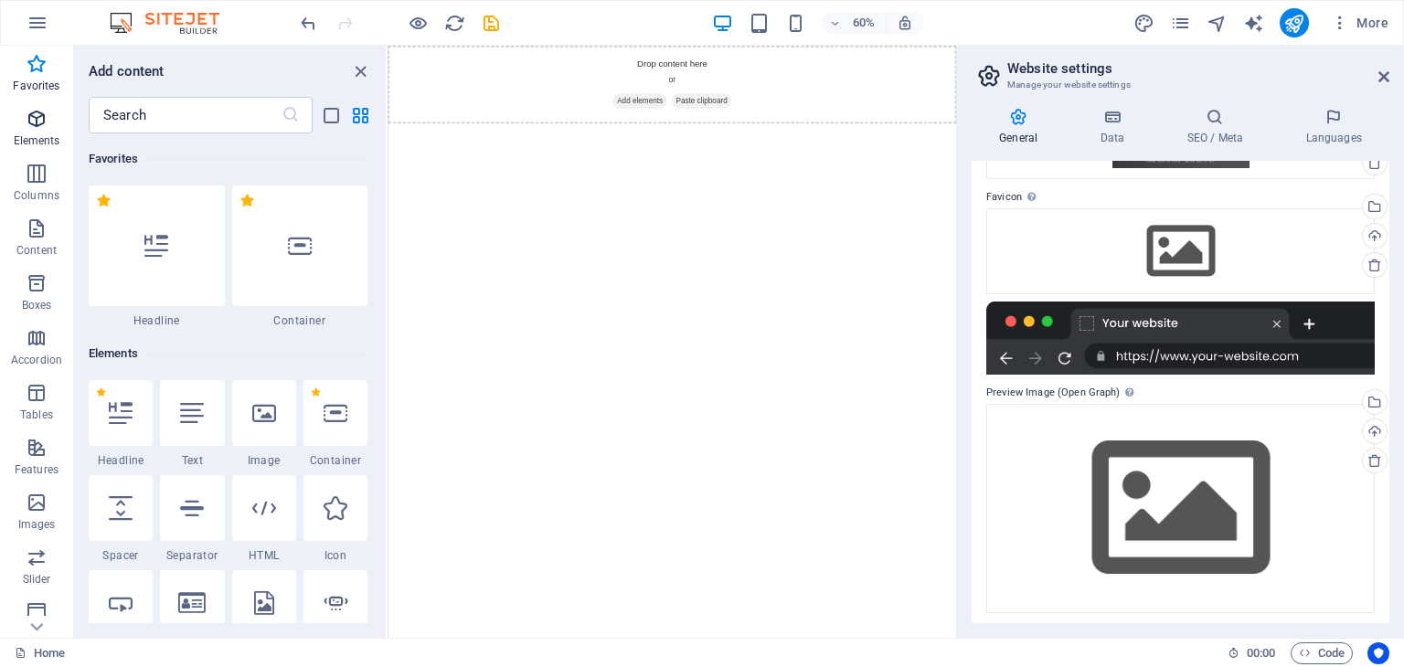
click at [22, 132] on span "Elements" at bounding box center [36, 130] width 73 height 44
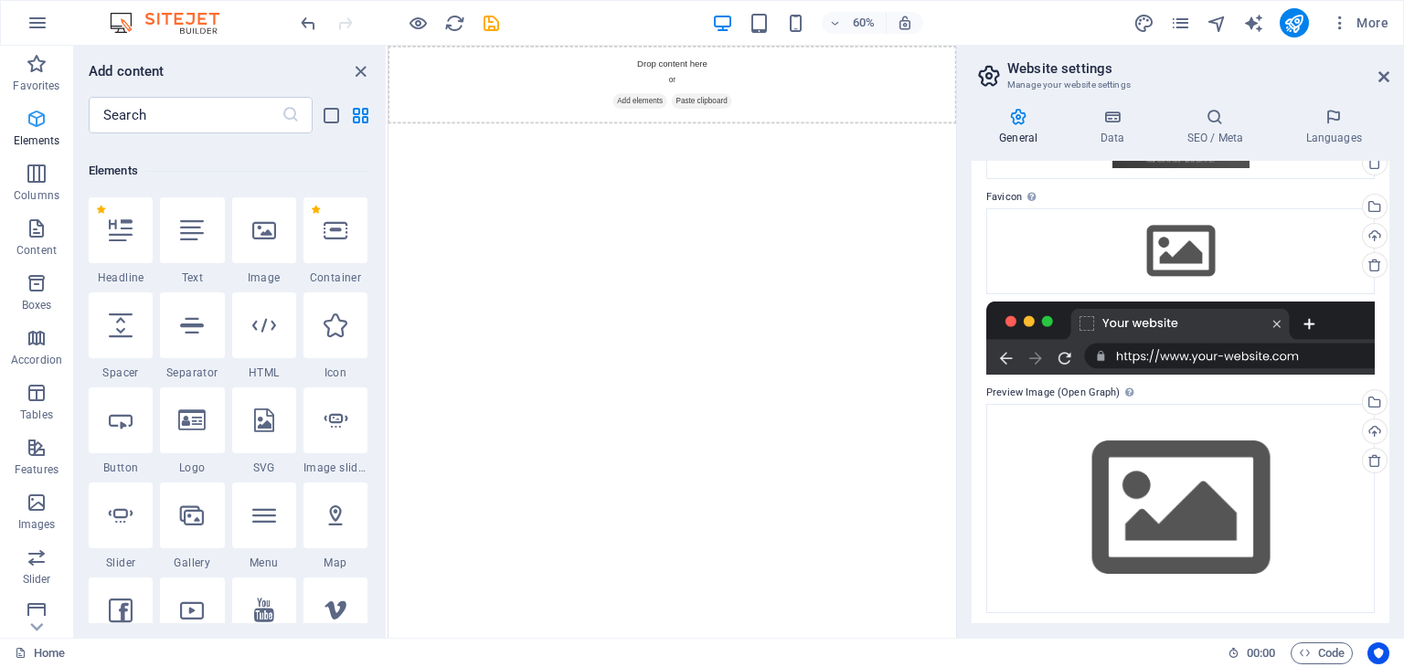
scroll to position [194, 0]
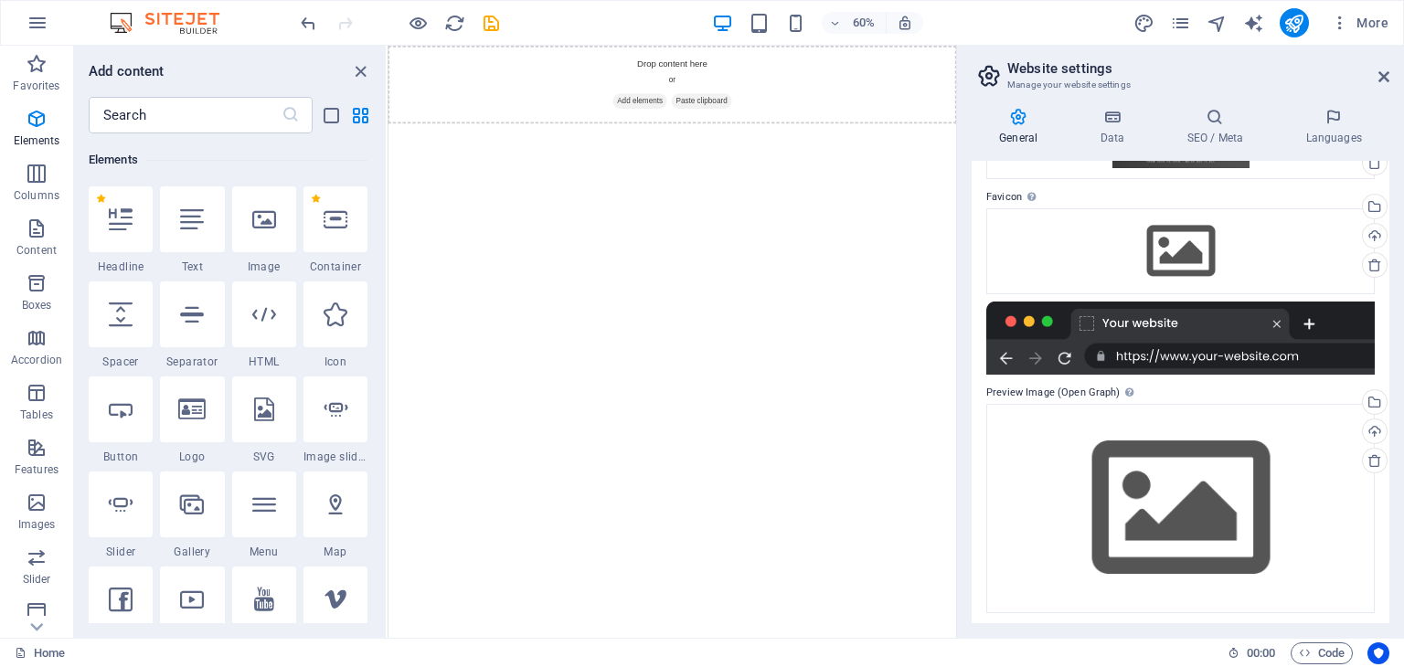
click at [671, 175] on html "Skip to main content Drop content here or Add elements Paste clipboard" at bounding box center [862, 111] width 948 height 130
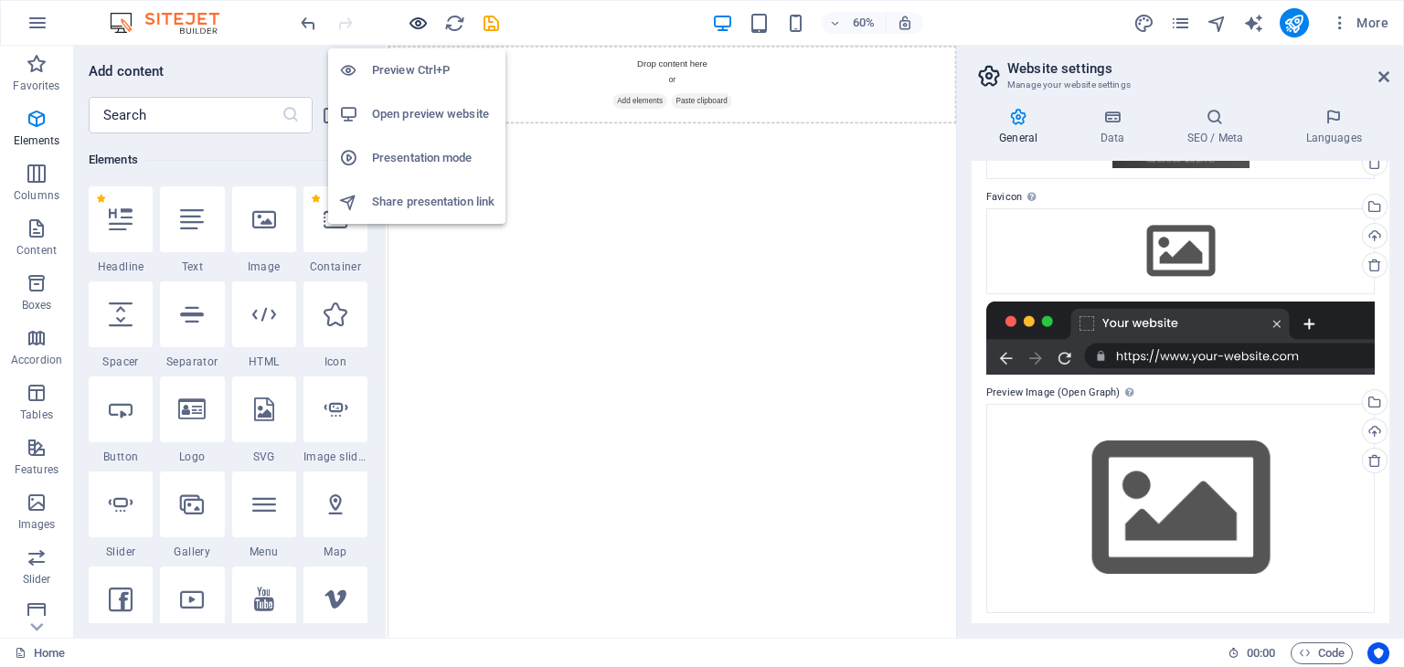
click at [413, 32] on icon "button" at bounding box center [418, 23] width 21 height 21
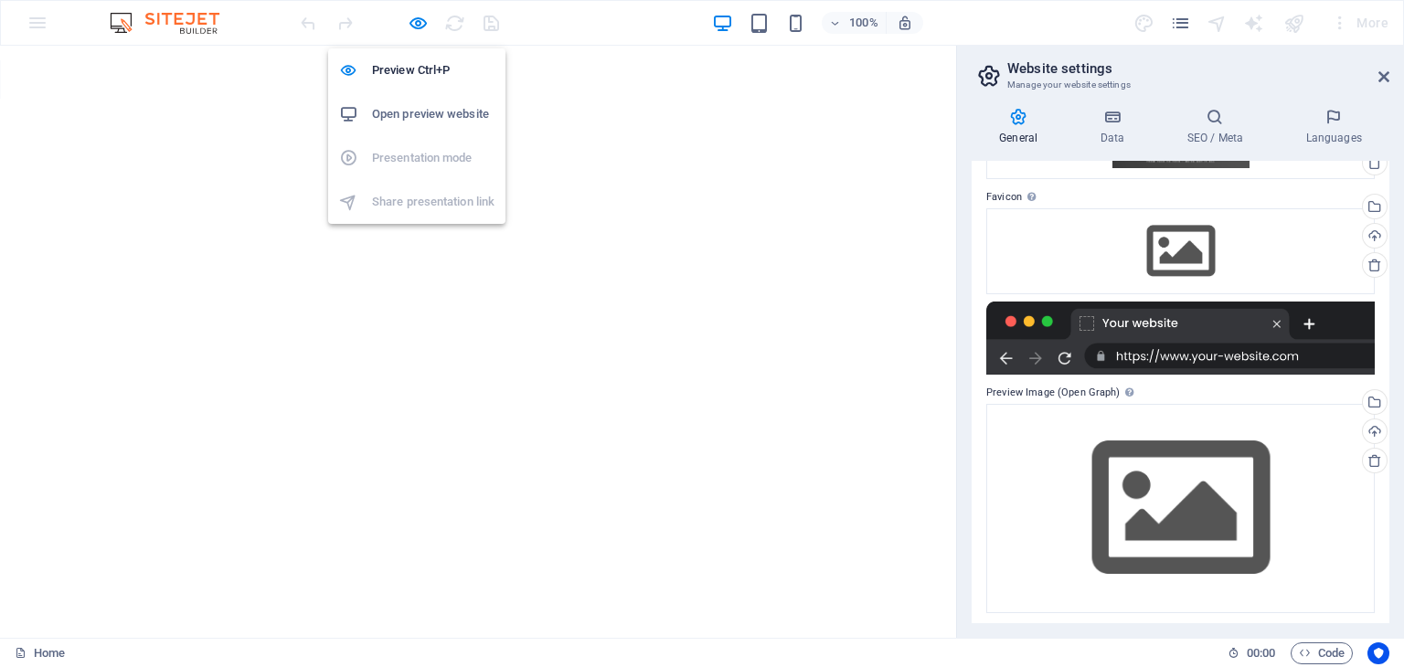
click at [402, 116] on h6 "Open preview website" at bounding box center [433, 114] width 122 height 22
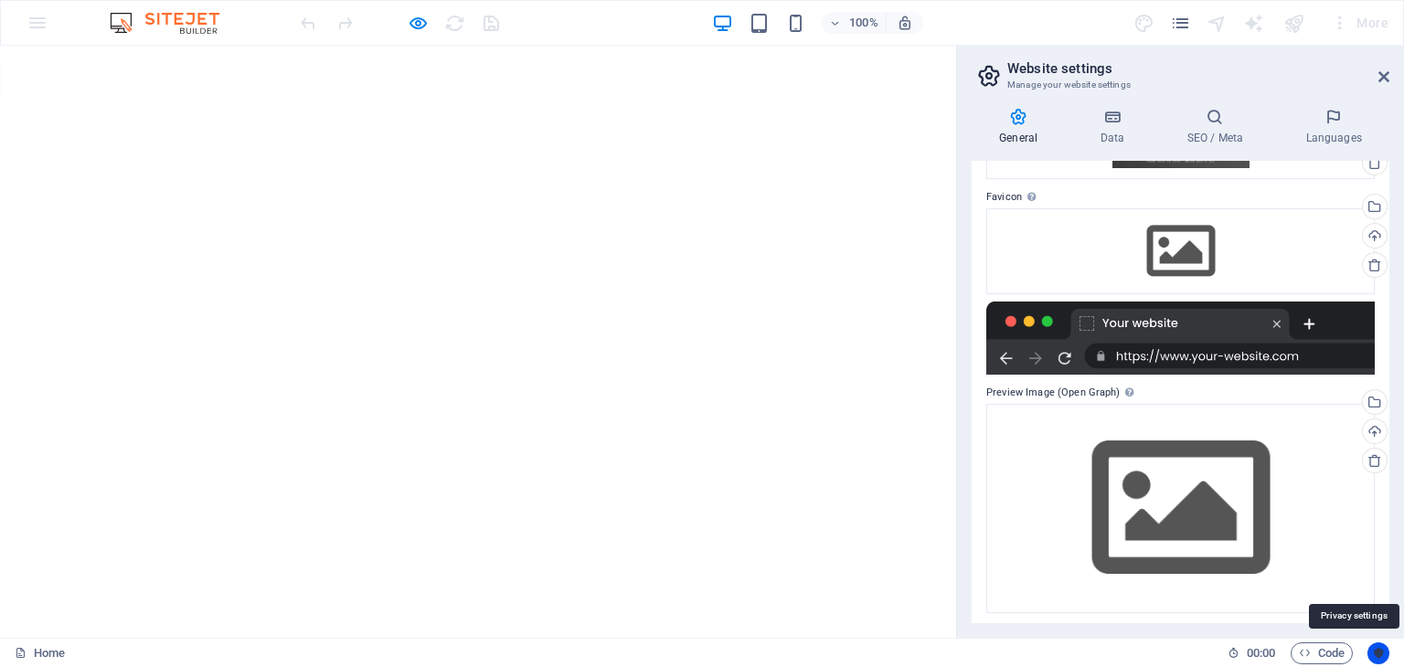
click at [1373, 655] on icon "Usercentrics" at bounding box center [1378, 653] width 13 height 13
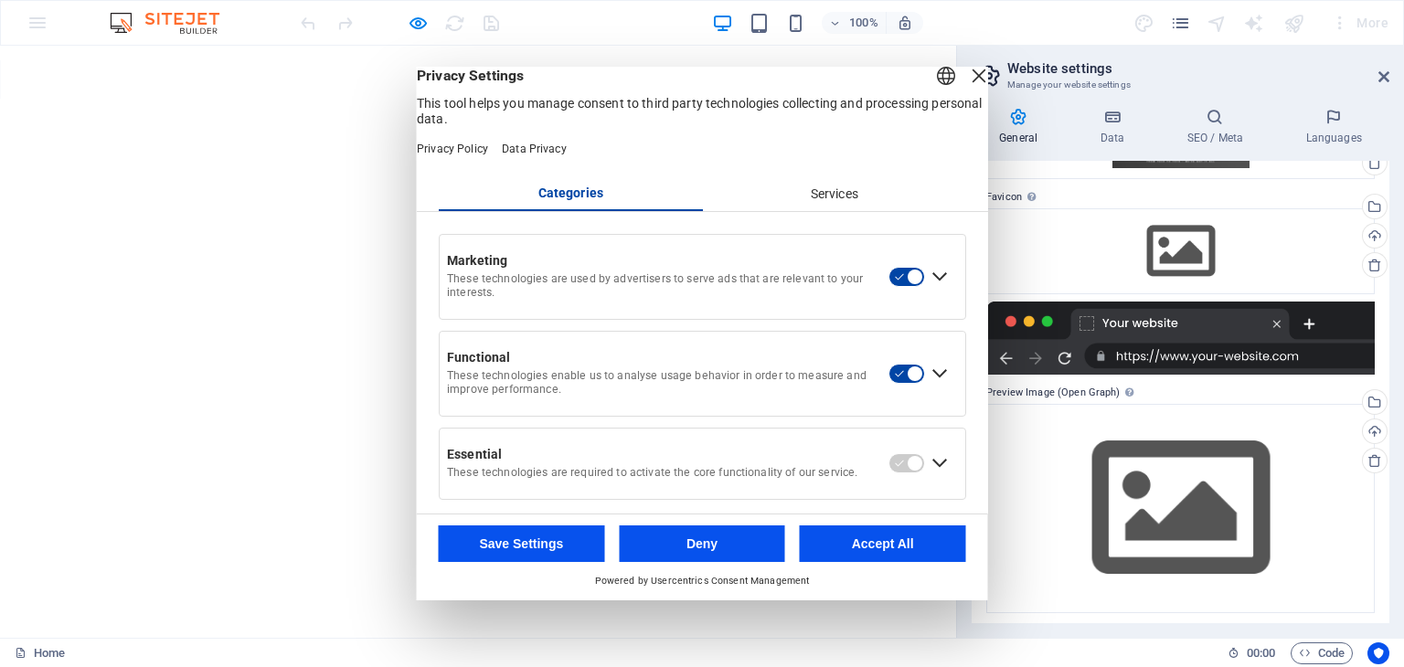
scroll to position [29, 0]
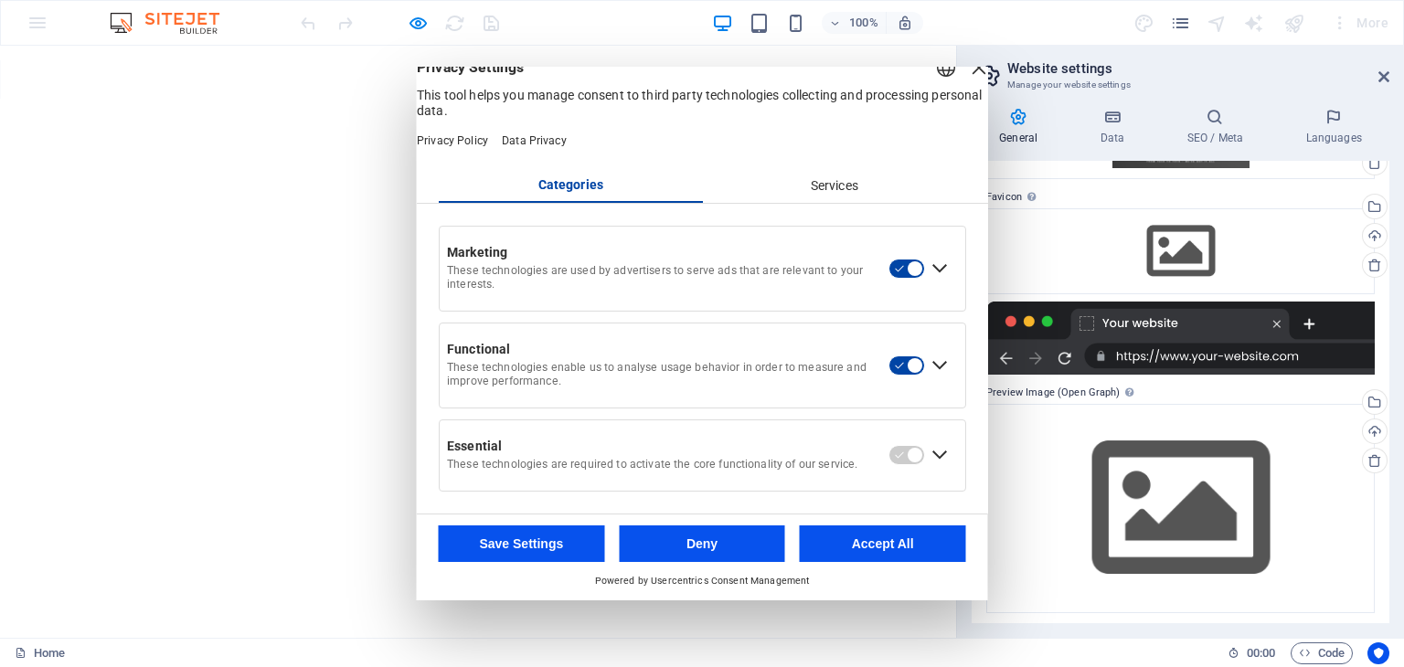
click at [966, 74] on div "Close Layer" at bounding box center [979, 68] width 26 height 26
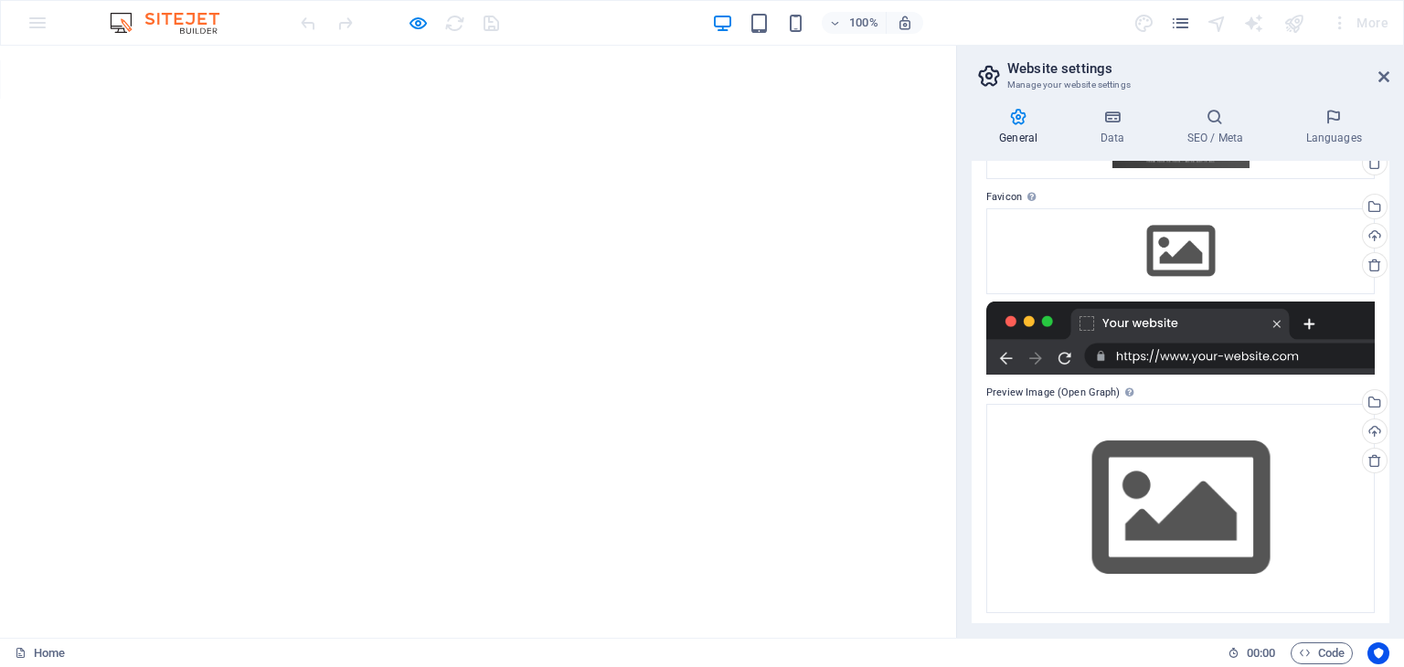
click at [424, 46] on html "Skip to main content Drop content here or Add elements Paste clipboard" at bounding box center [478, 46] width 956 height 0
click at [1388, 83] on icon at bounding box center [1383, 76] width 11 height 15
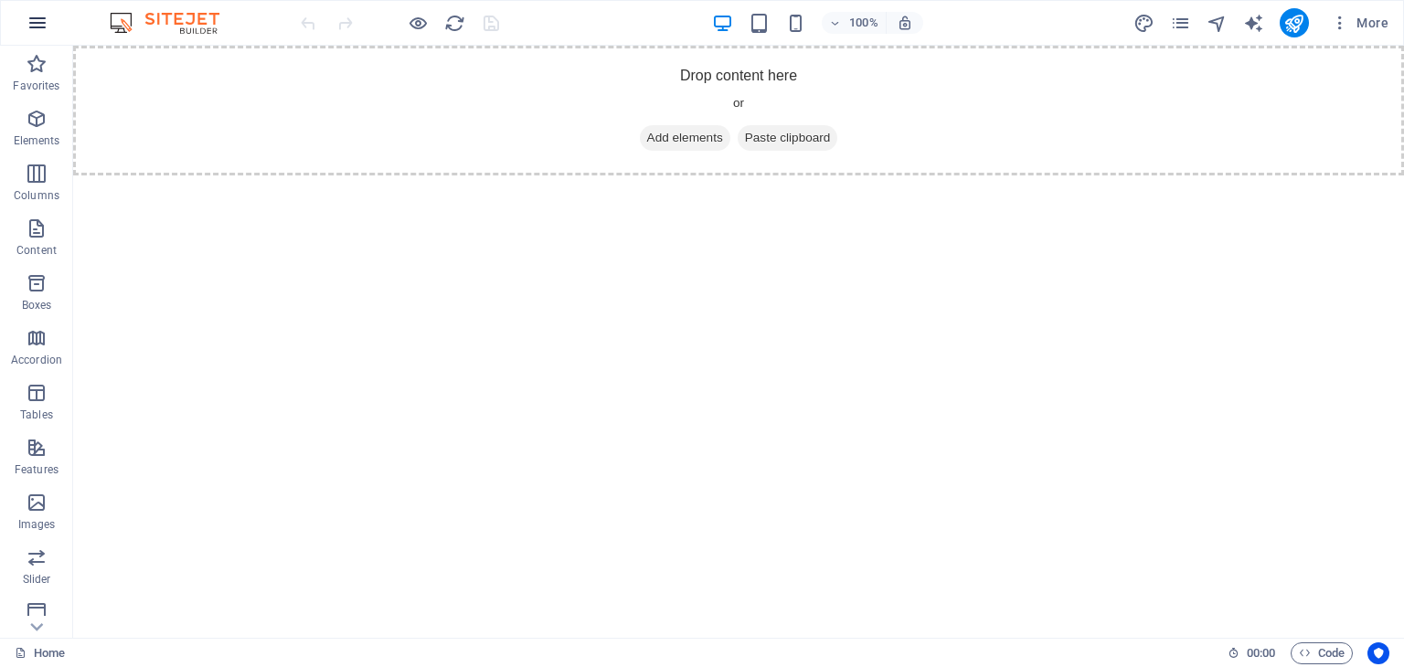
click at [33, 26] on icon "button" at bounding box center [38, 23] width 22 height 22
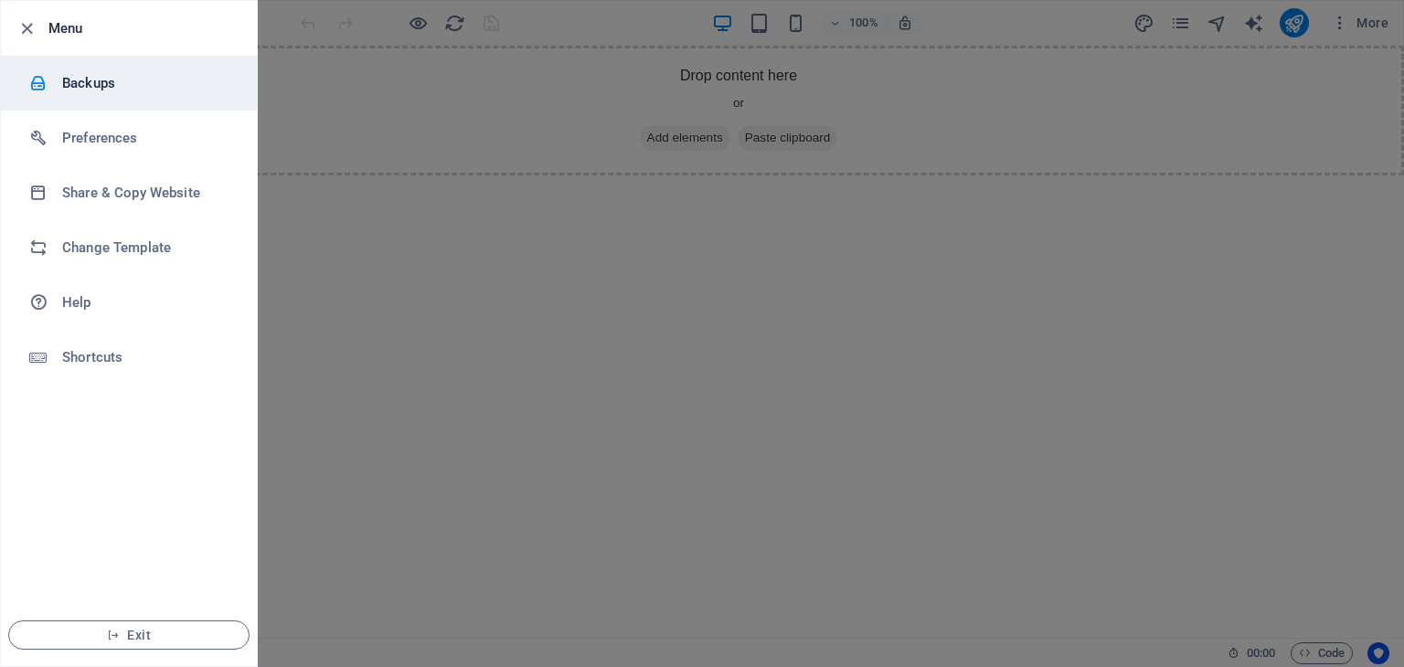
click at [85, 92] on h6 "Backups" at bounding box center [146, 83] width 169 height 22
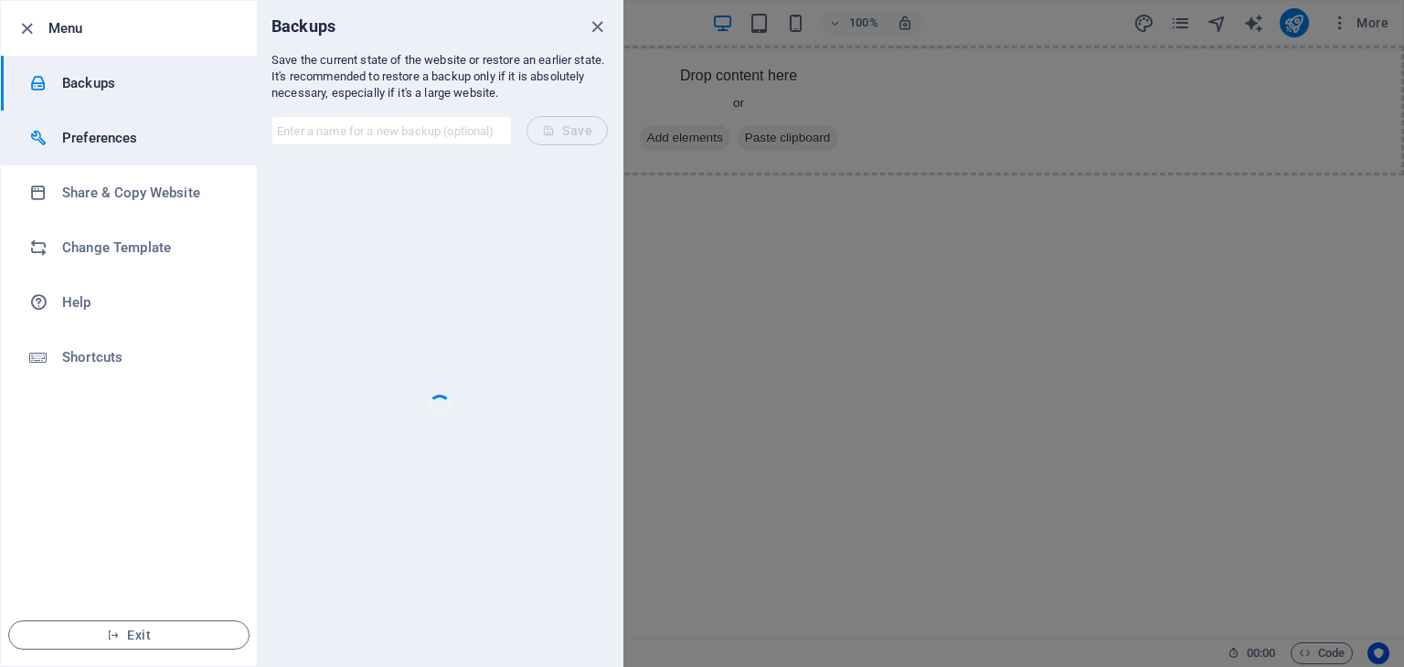
click at [78, 154] on li "Preferences" at bounding box center [129, 138] width 256 height 55
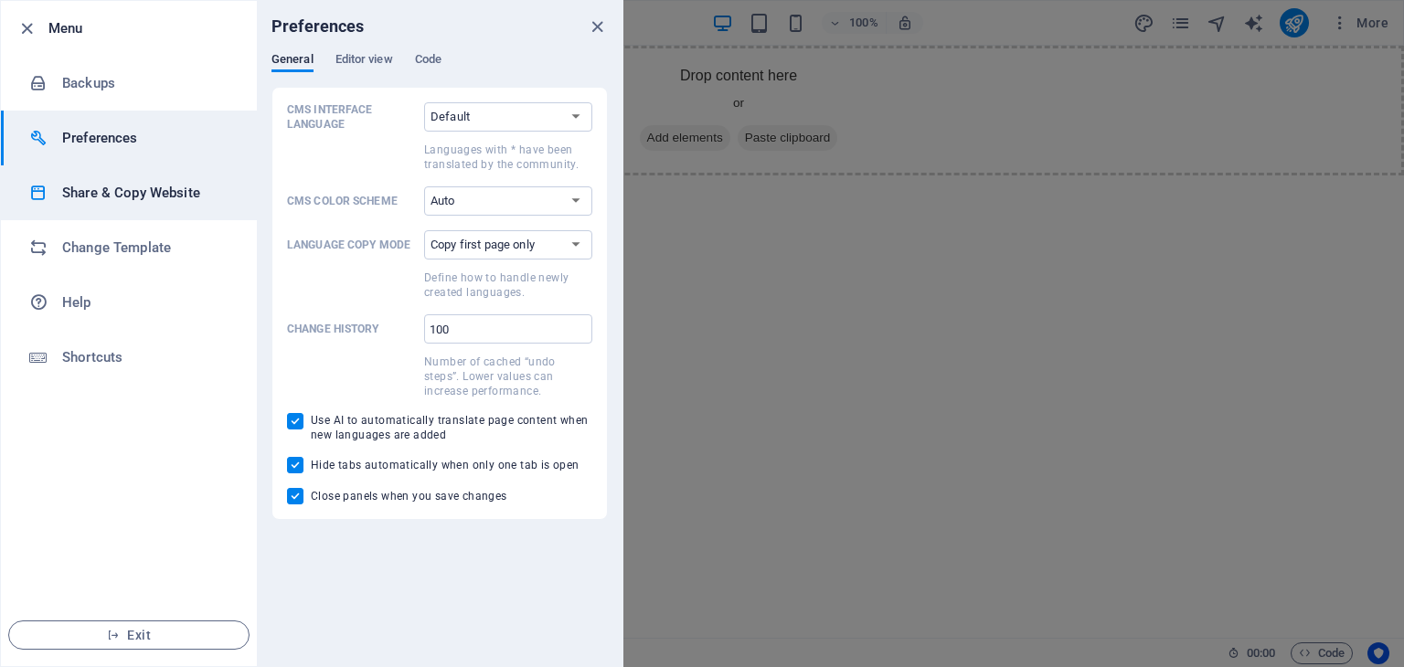
click at [78, 186] on h6 "Share & Copy Website" at bounding box center [146, 193] width 169 height 22
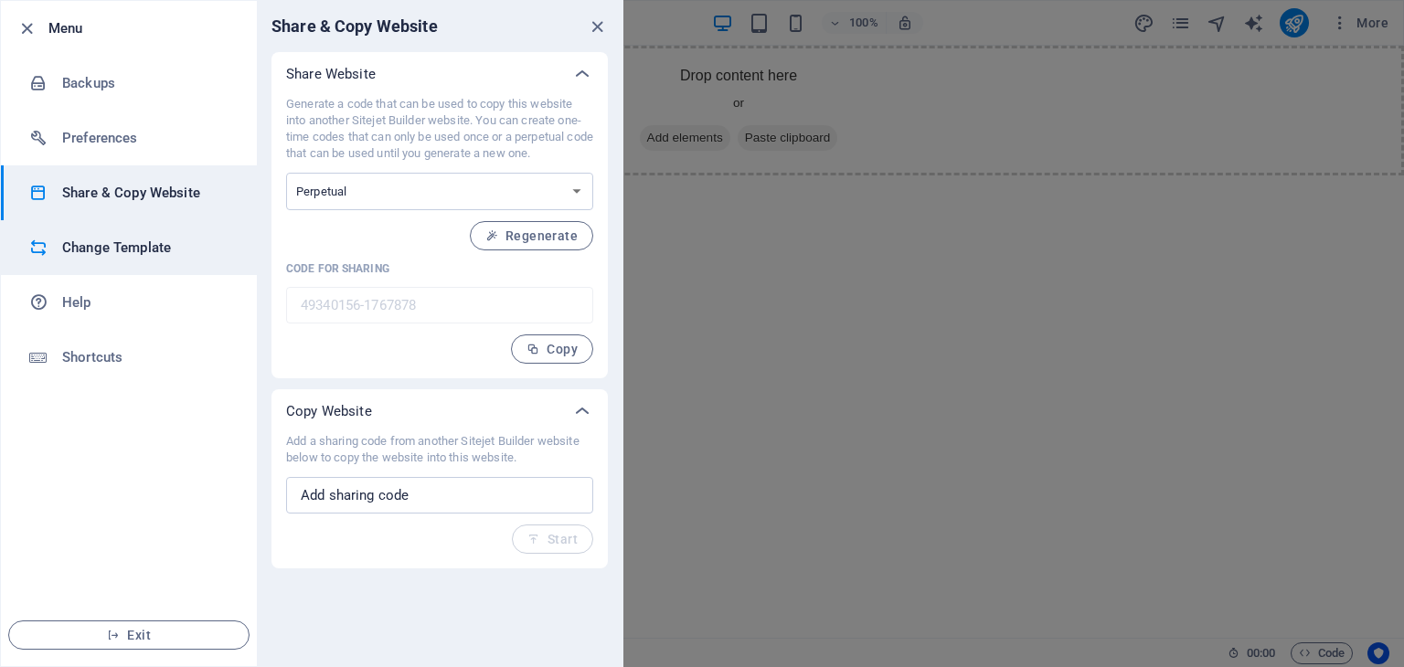
click at [78, 260] on li "Change Template" at bounding box center [129, 247] width 256 height 55
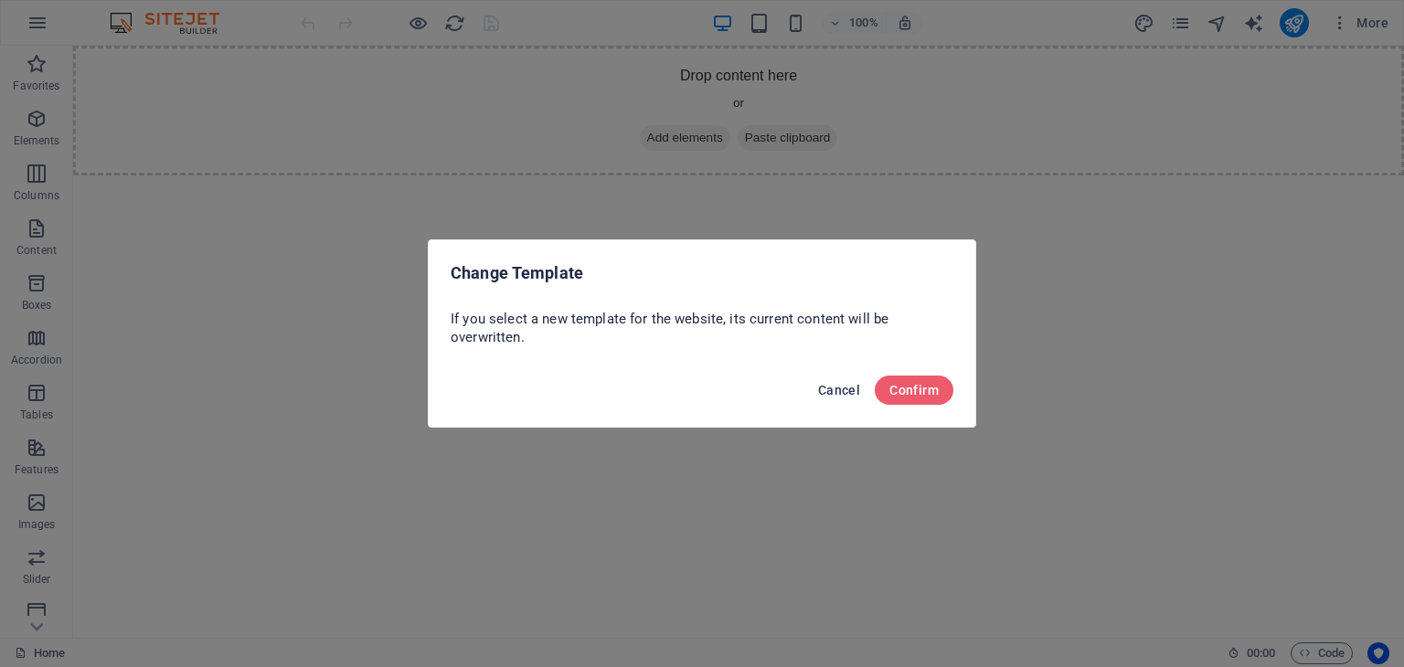
click at [837, 395] on span "Cancel" at bounding box center [839, 390] width 42 height 15
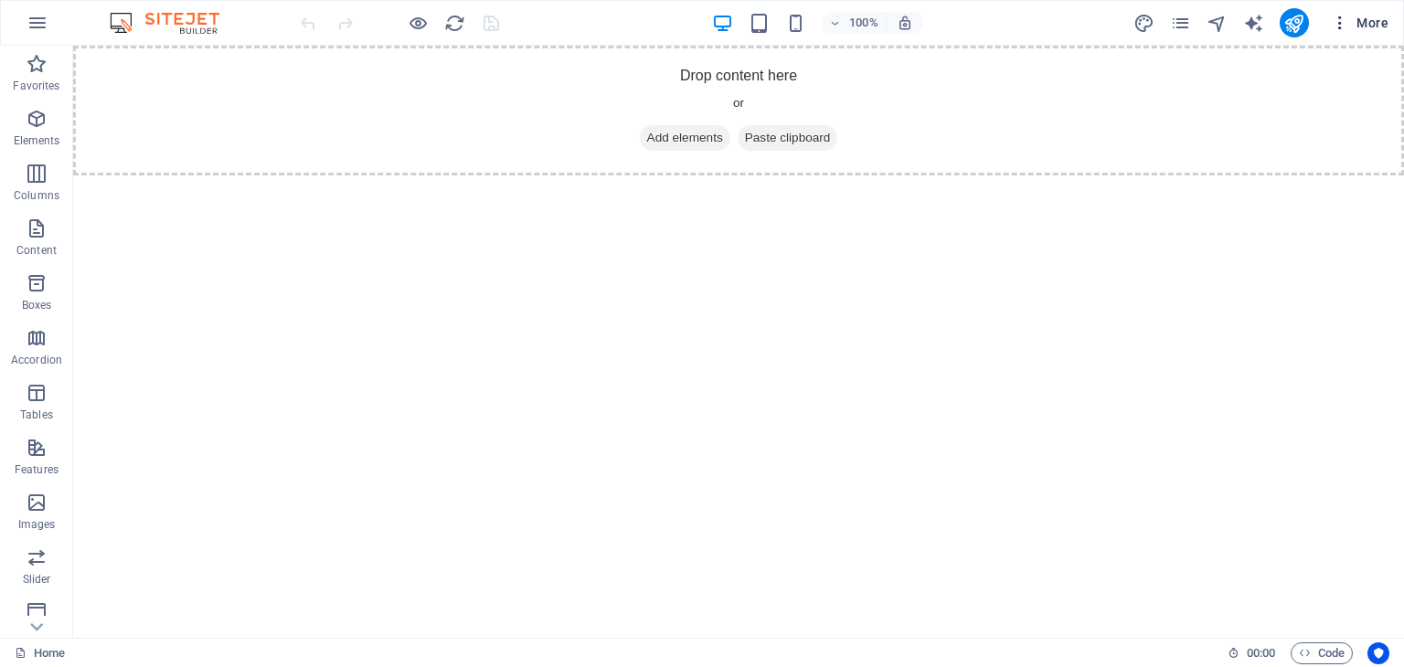
click at [1335, 23] on icon "button" at bounding box center [1340, 23] width 18 height 18
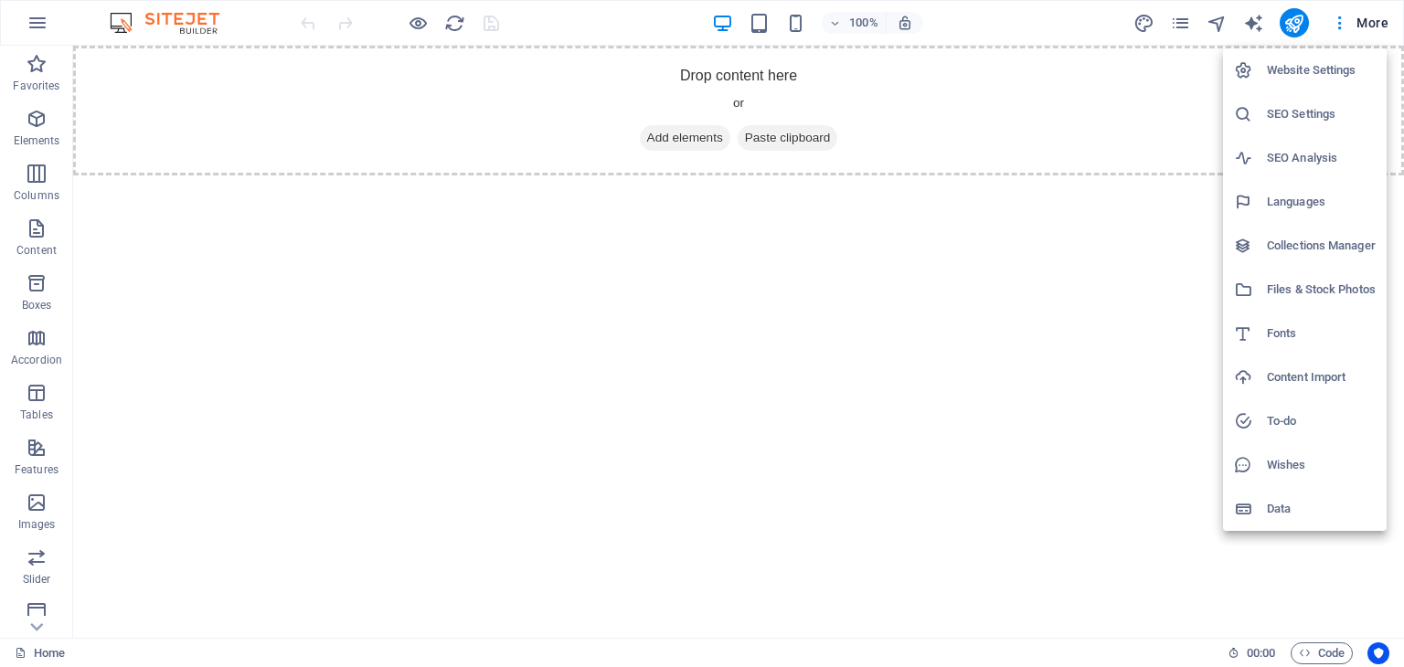
click at [1286, 69] on h6 "Website Settings" at bounding box center [1321, 70] width 109 height 22
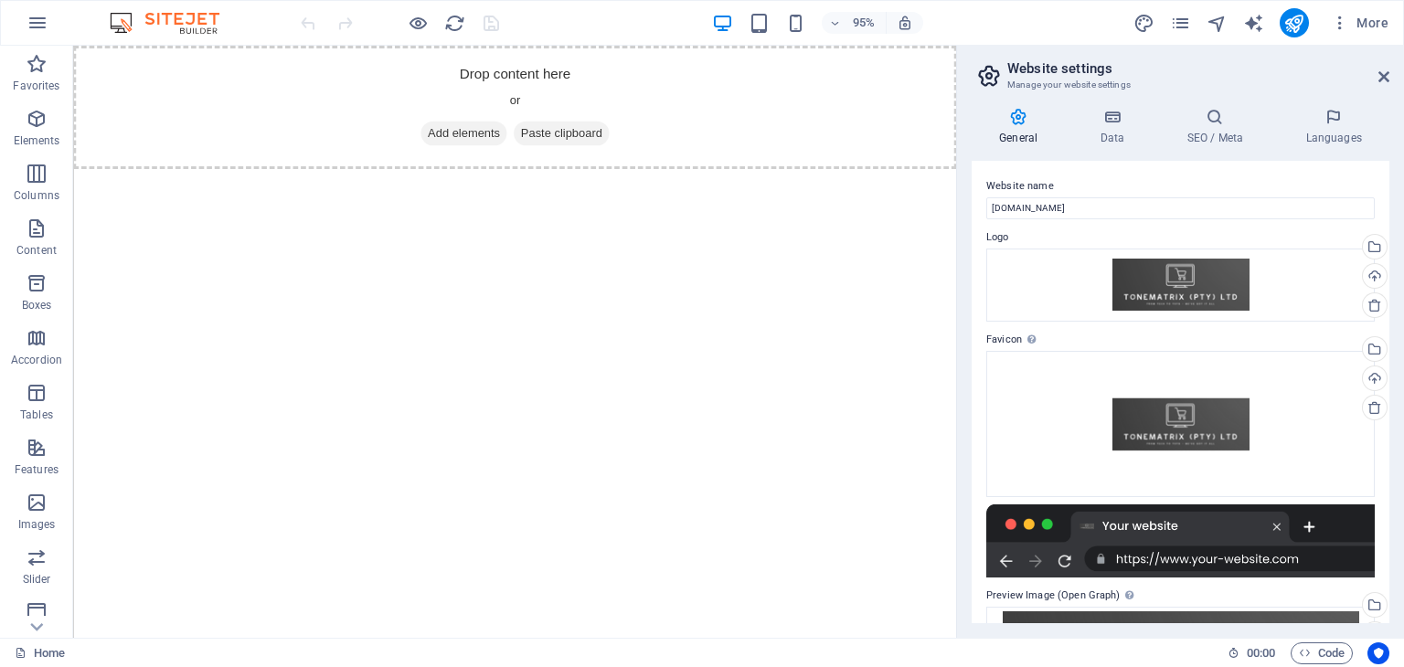
click at [1389, 80] on aside "Website settings Manage your website settings General Data SEO / Meta Languages…" at bounding box center [1180, 342] width 448 height 592
click at [1378, 74] on icon at bounding box center [1383, 76] width 11 height 15
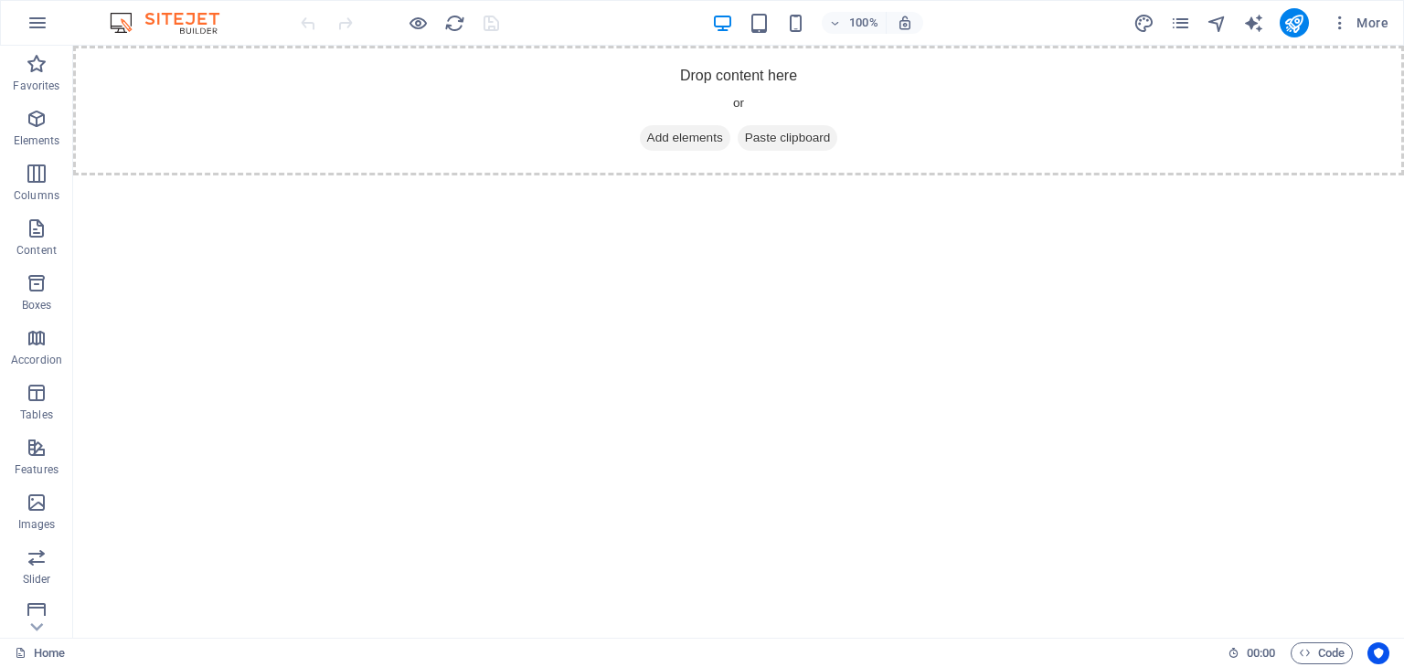
click at [187, 27] on img at bounding box center [173, 23] width 137 height 22
click at [35, 629] on icon at bounding box center [36, 627] width 13 height 8
click at [35, 629] on div "Favorites Elements Columns Content Boxes Accordion Tables Features Images Slide…" at bounding box center [36, 342] width 73 height 592
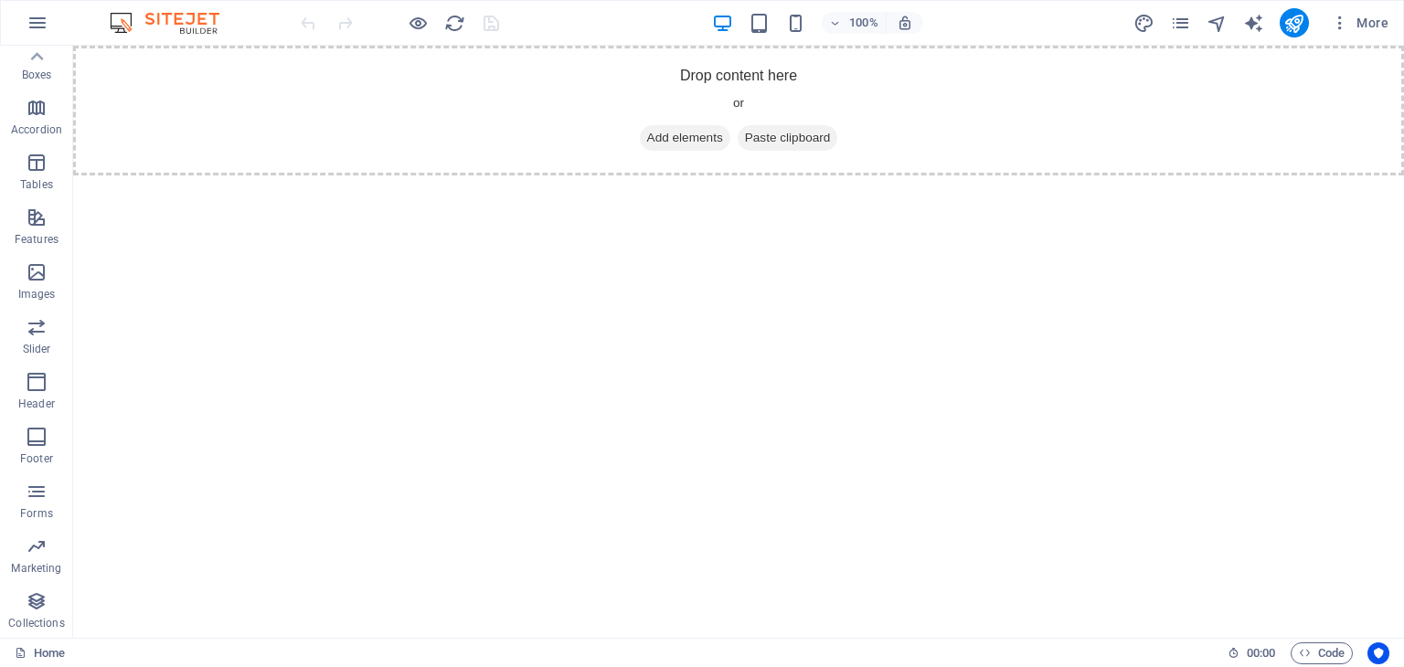
click at [35, 629] on p "Collections" at bounding box center [36, 623] width 56 height 15
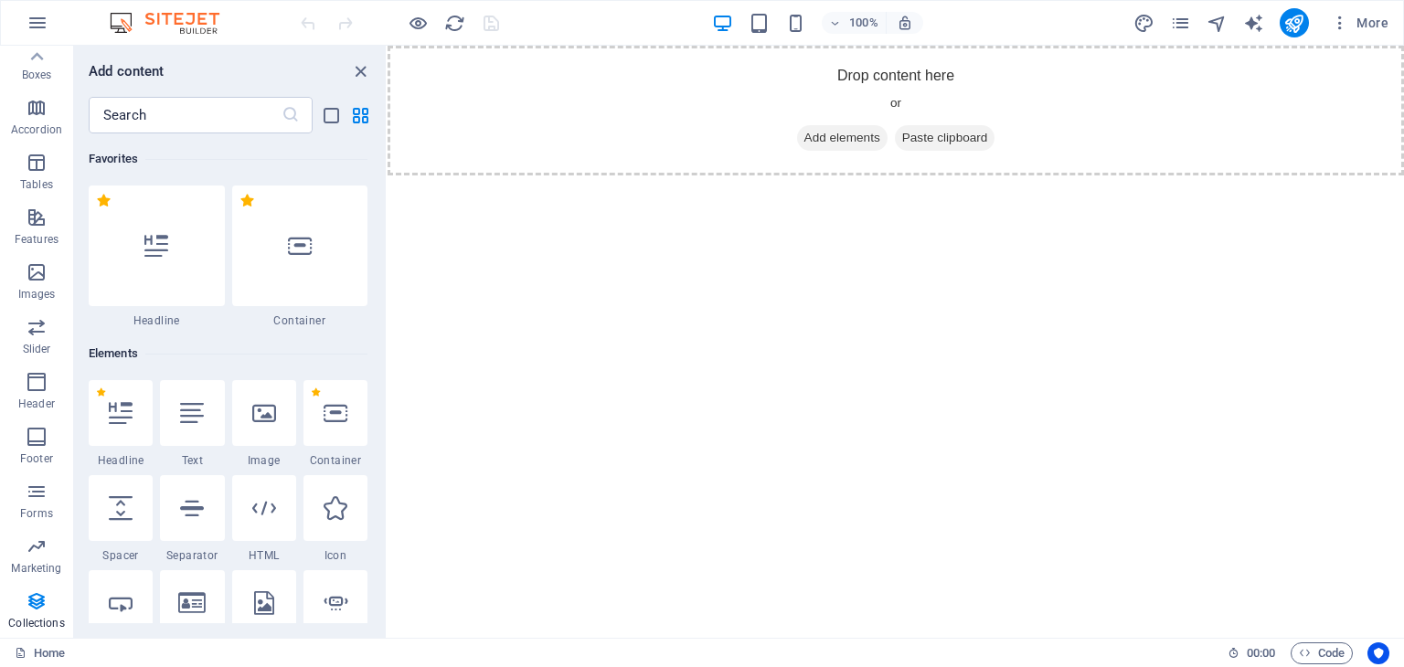
click at [35, 629] on p "Collections" at bounding box center [36, 623] width 56 height 15
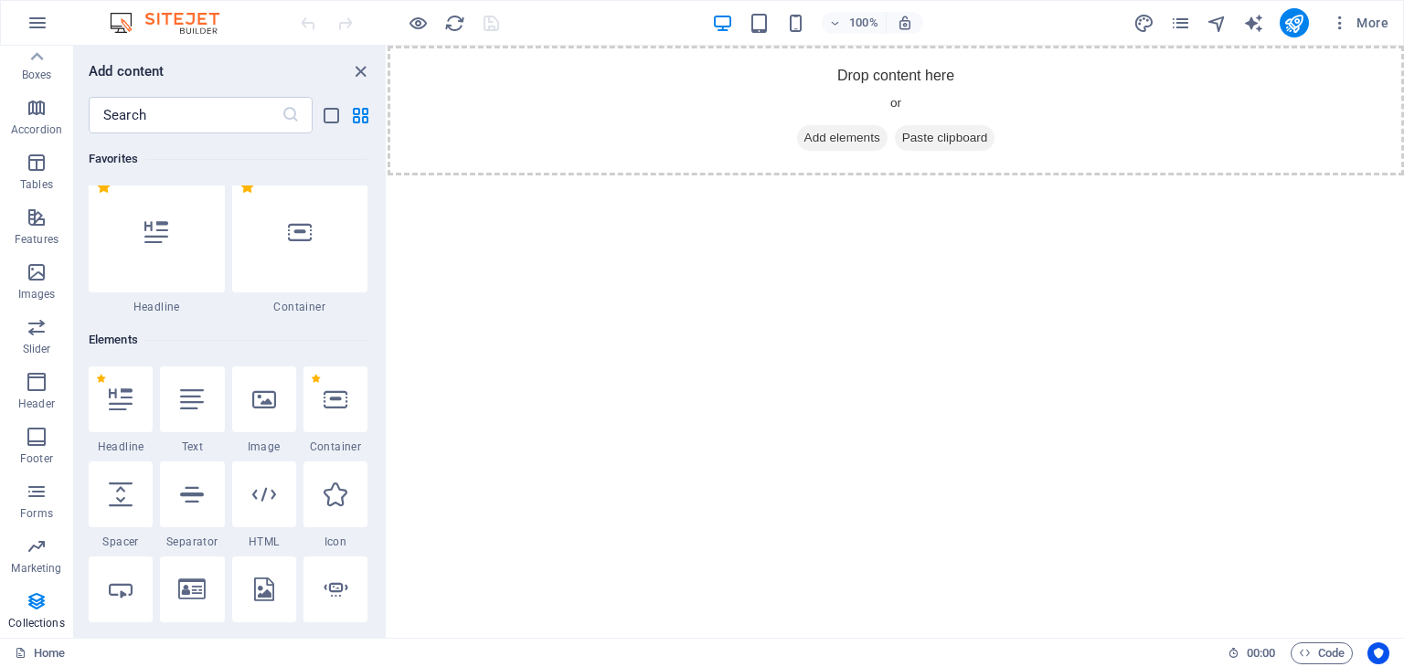
click at [35, 629] on p "Collections" at bounding box center [36, 623] width 56 height 15
click at [362, 70] on icon "close panel" at bounding box center [360, 71] width 21 height 21
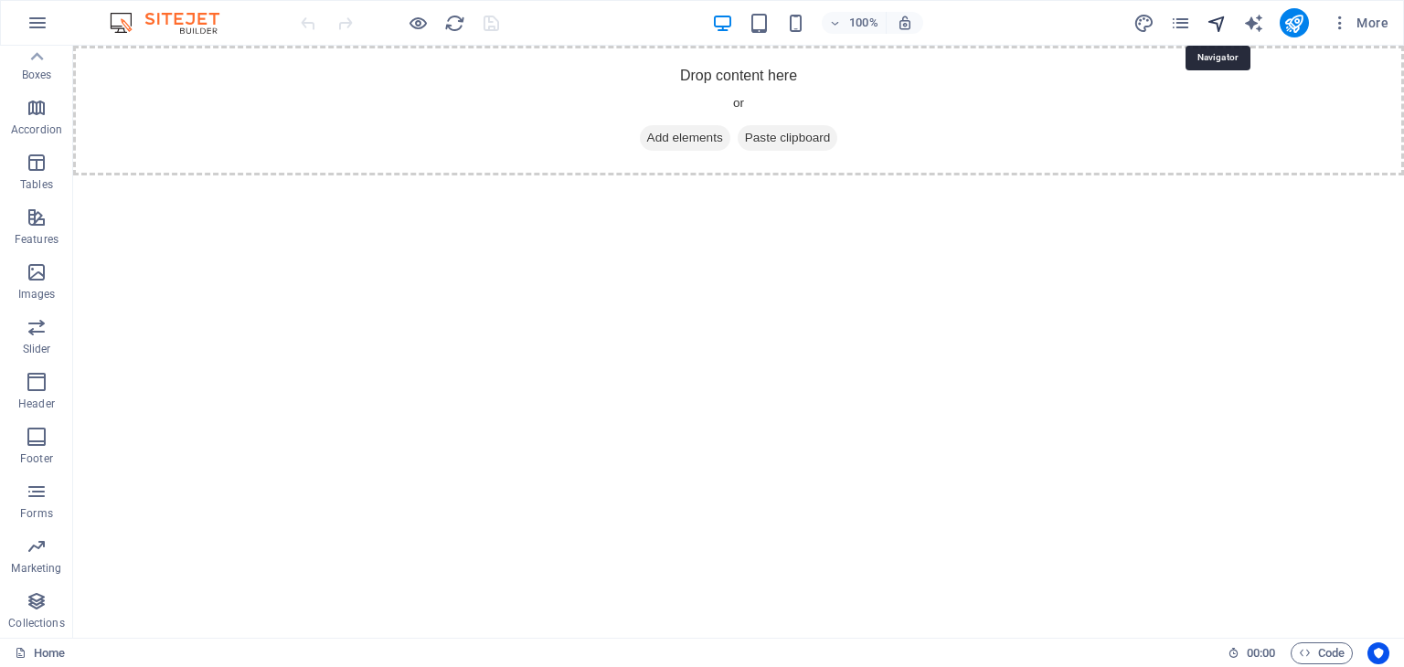
click at [1221, 23] on icon "navigator" at bounding box center [1217, 23] width 21 height 21
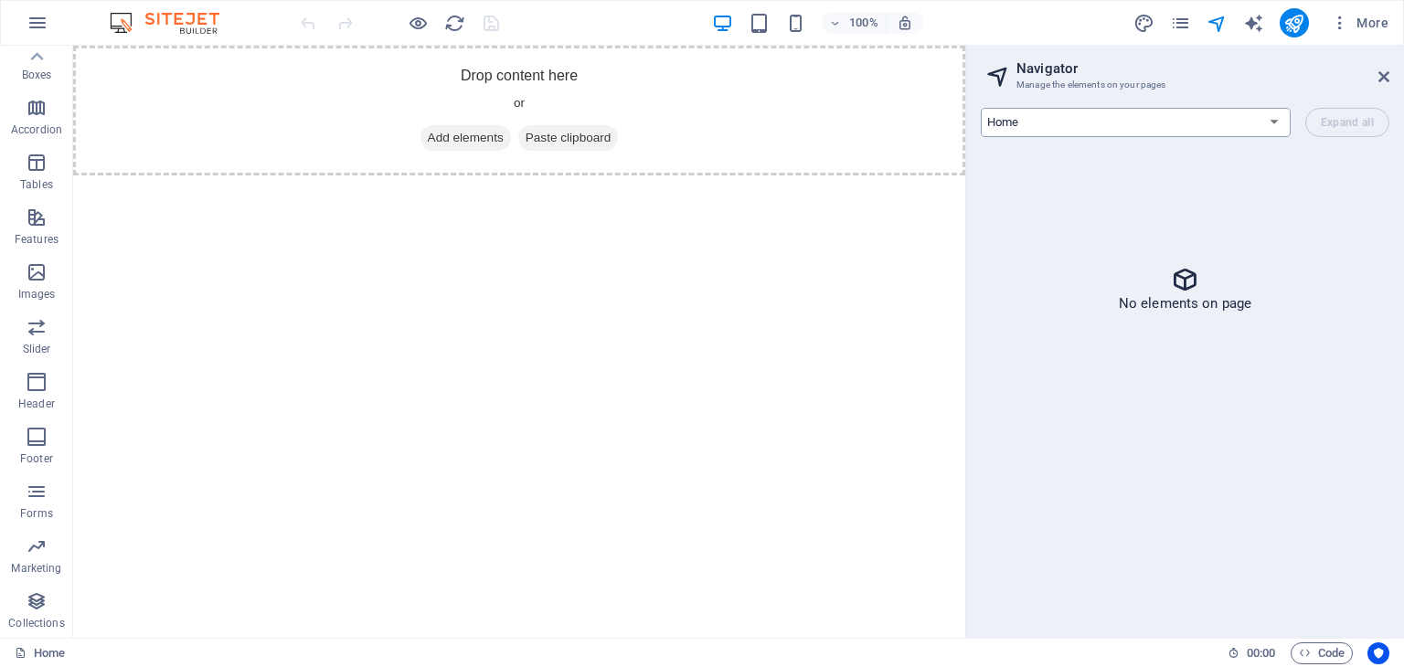
click at [1228, 122] on select "Home Legal Notice Privacy" at bounding box center [1136, 122] width 310 height 29
select select "14910381-en"
click at [981, 108] on select "Home Legal Notice Privacy" at bounding box center [1136, 122] width 310 height 29
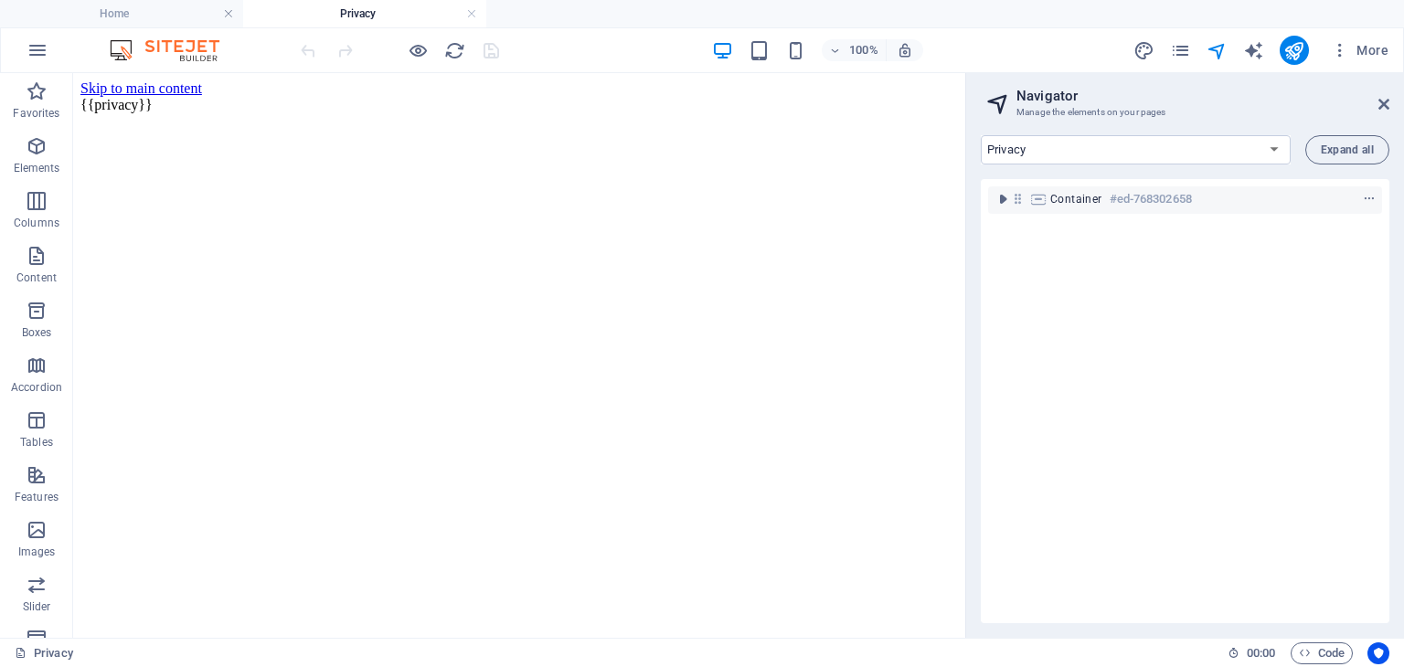
scroll to position [0, 0]
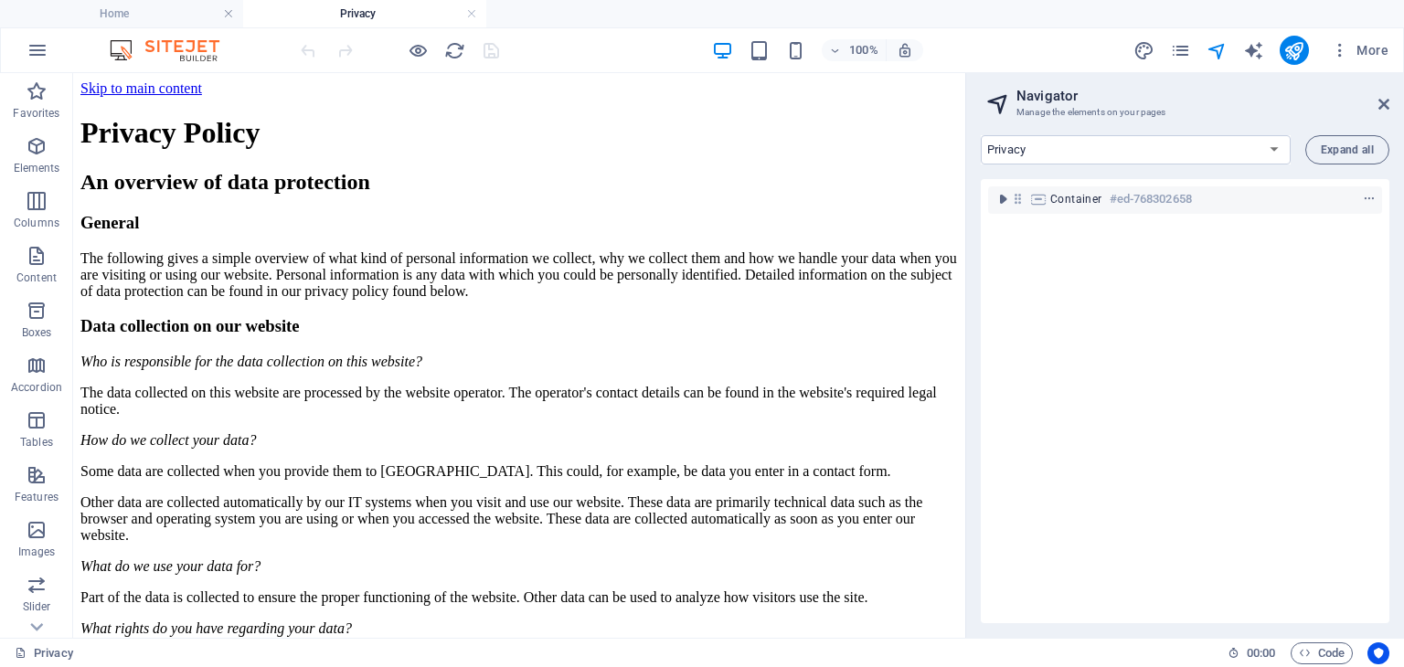
click at [1375, 100] on h2 "Navigator" at bounding box center [1202, 96] width 373 height 16
click at [1378, 103] on icon at bounding box center [1383, 104] width 11 height 15
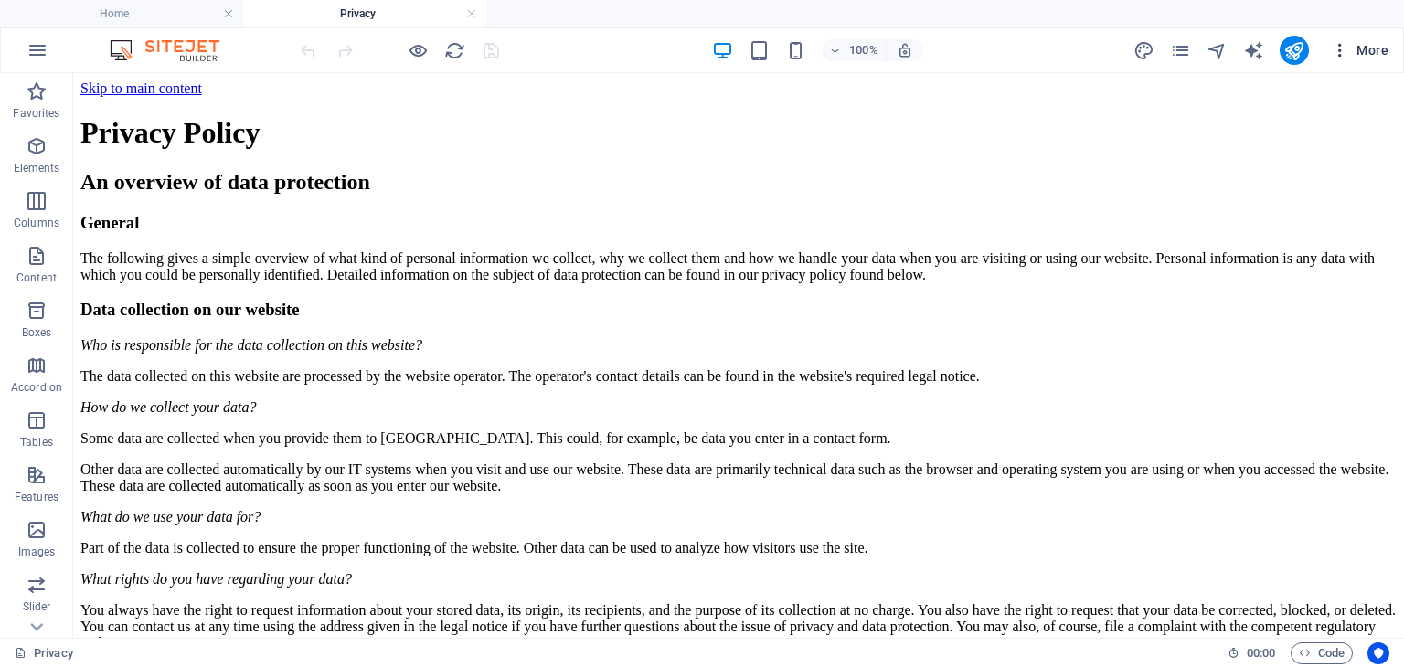
click at [1339, 56] on icon "button" at bounding box center [1340, 50] width 18 height 18
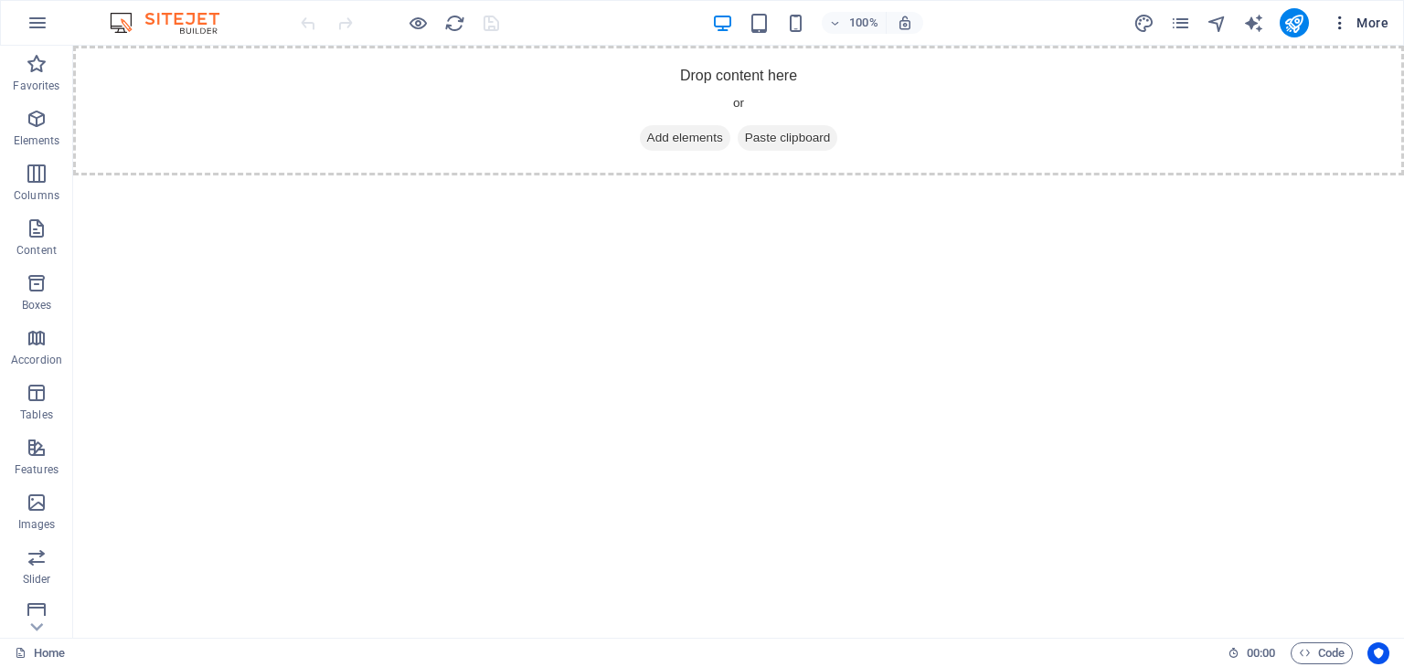
click at [1340, 19] on icon "button" at bounding box center [1340, 23] width 18 height 18
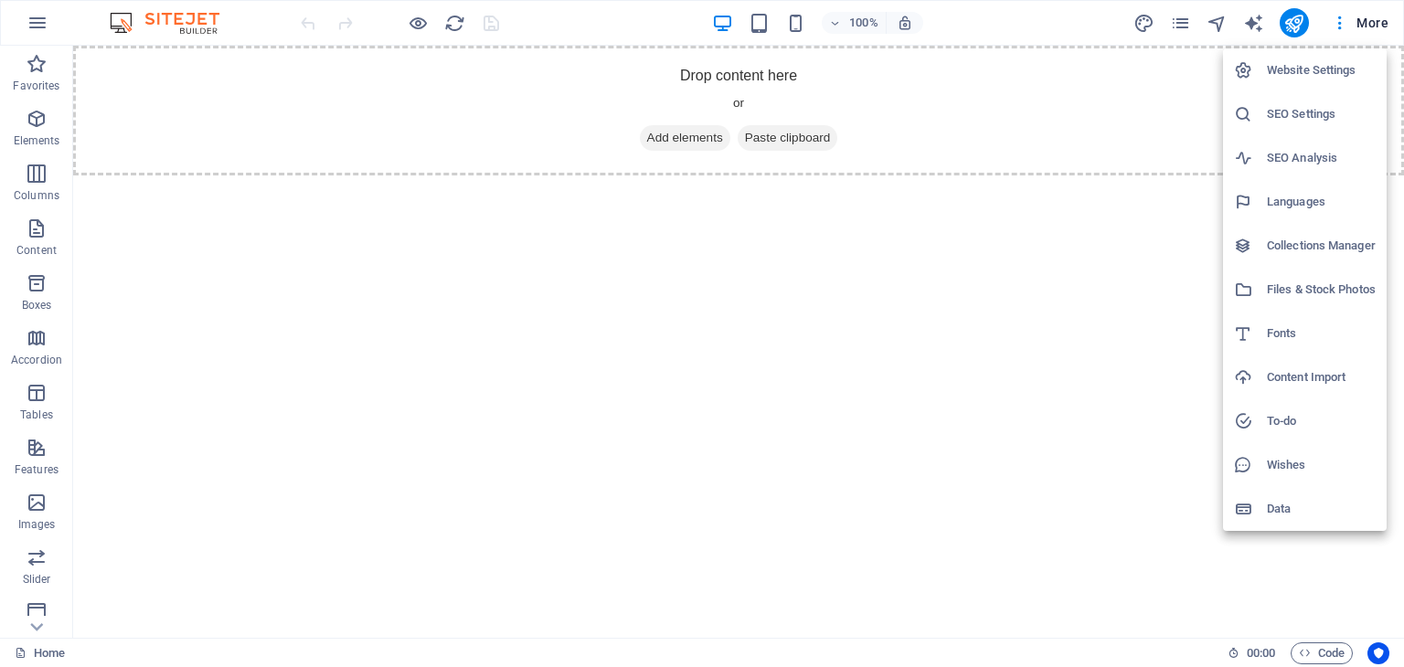
click at [1382, 19] on div at bounding box center [702, 333] width 1404 height 667
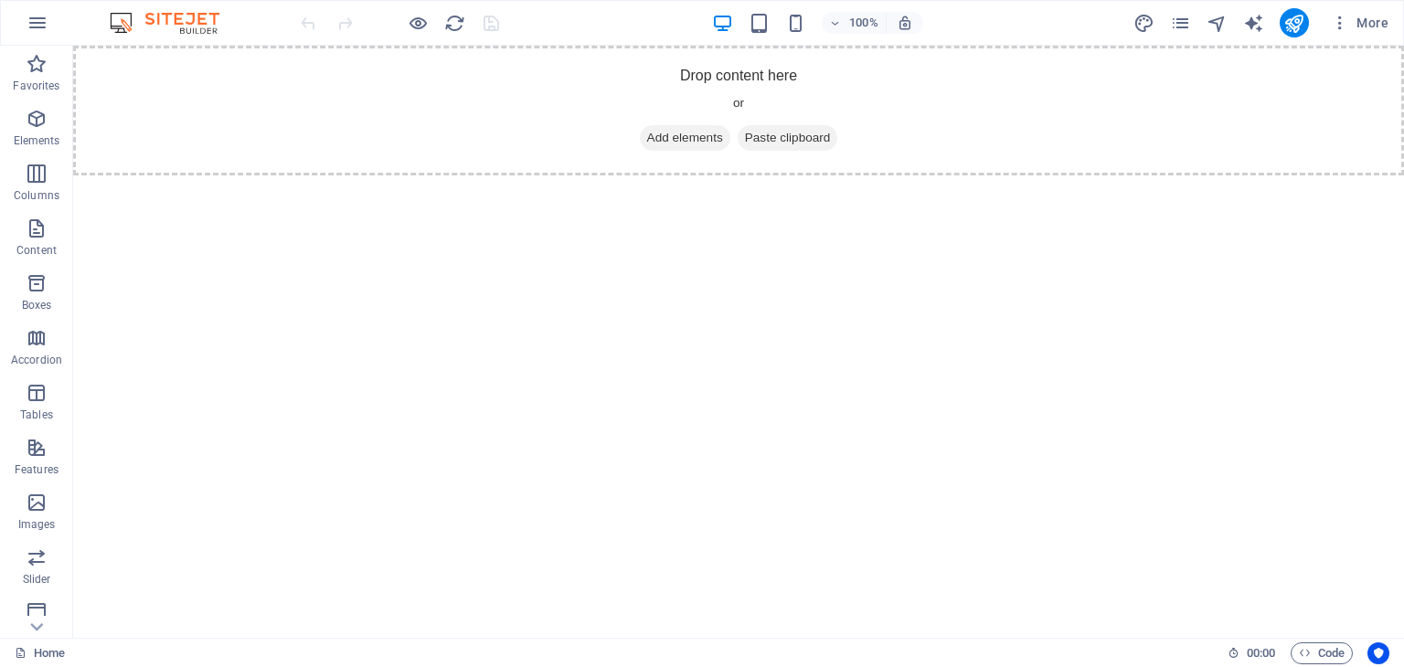
click at [1382, 19] on span "More" at bounding box center [1360, 23] width 58 height 18
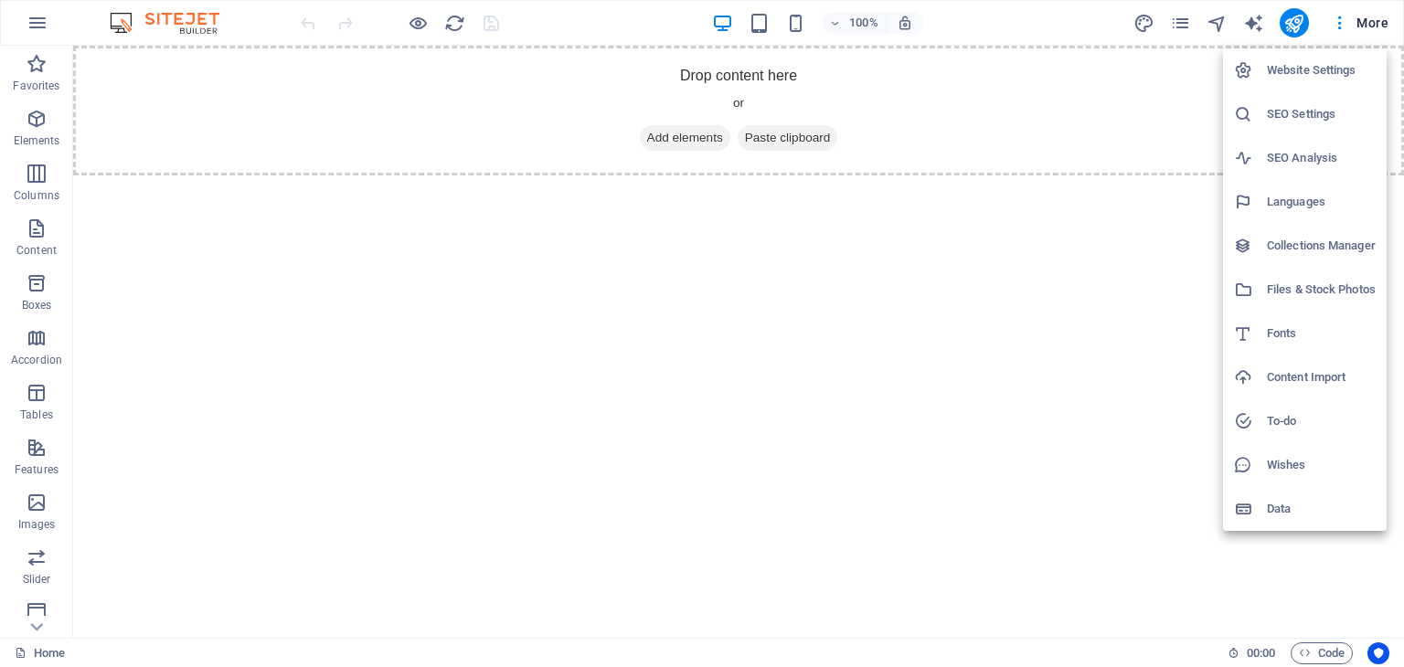
click at [1184, 22] on div at bounding box center [702, 333] width 1404 height 667
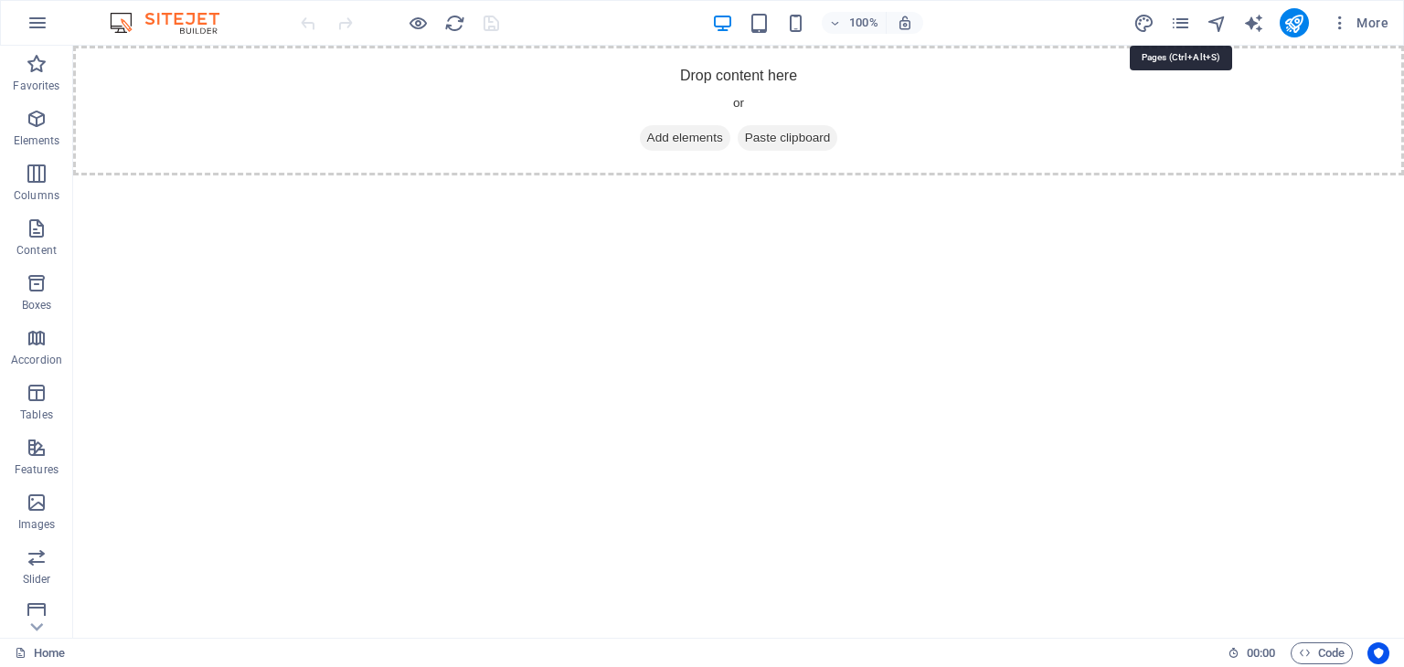
click at [1184, 22] on icon "pages" at bounding box center [1180, 23] width 21 height 21
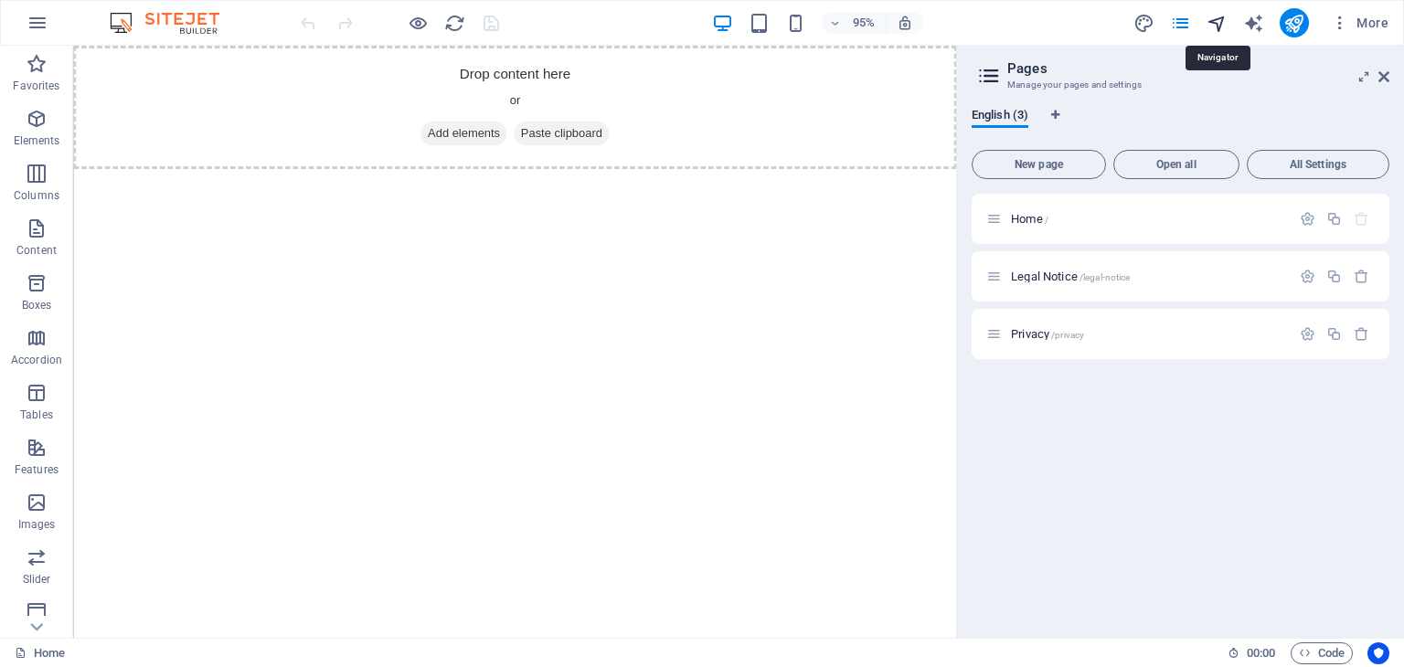
click at [1222, 23] on icon "navigator" at bounding box center [1217, 23] width 21 height 21
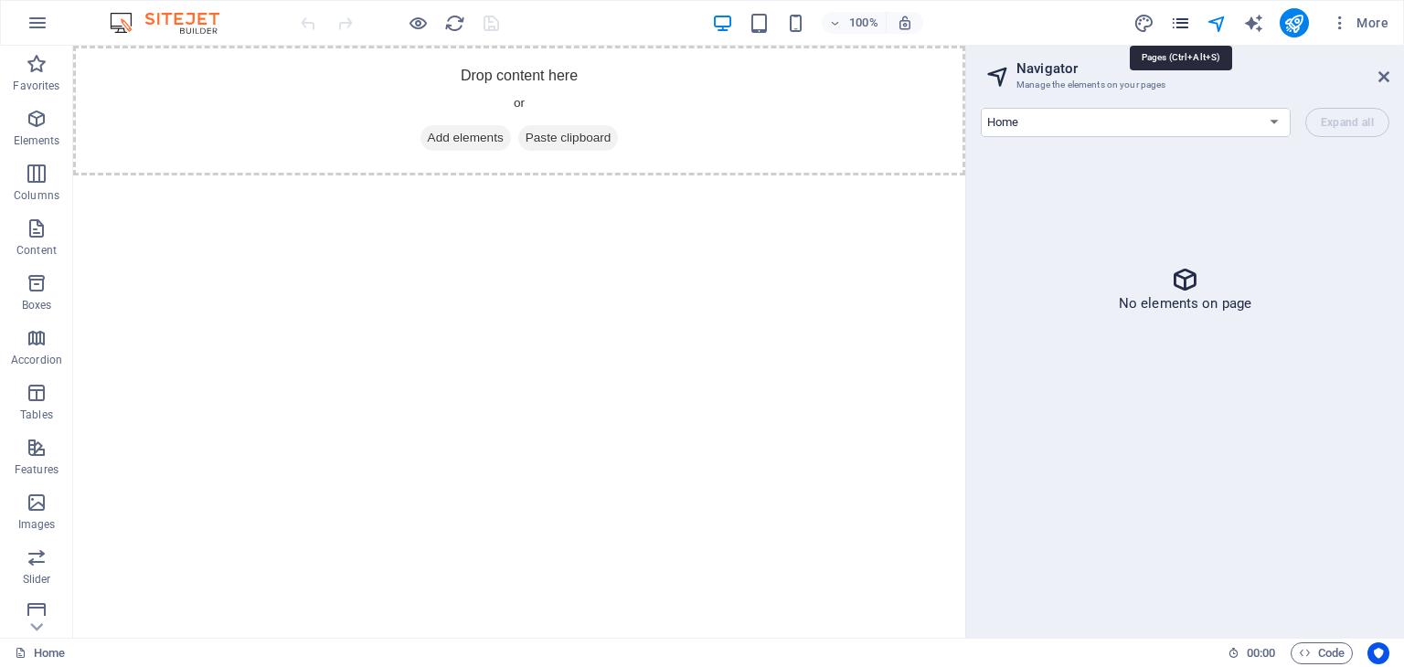
click at [1181, 16] on icon "pages" at bounding box center [1180, 23] width 21 height 21
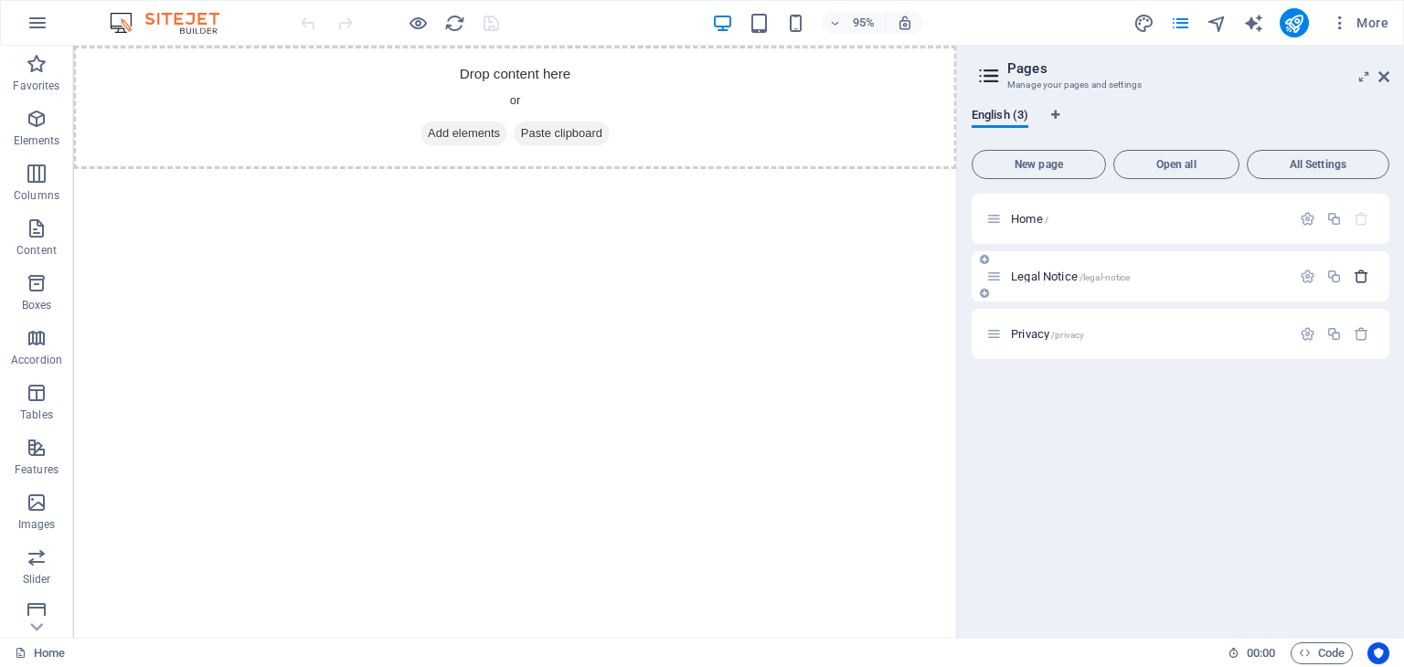
click at [1362, 275] on icon "button" at bounding box center [1362, 277] width 16 height 16
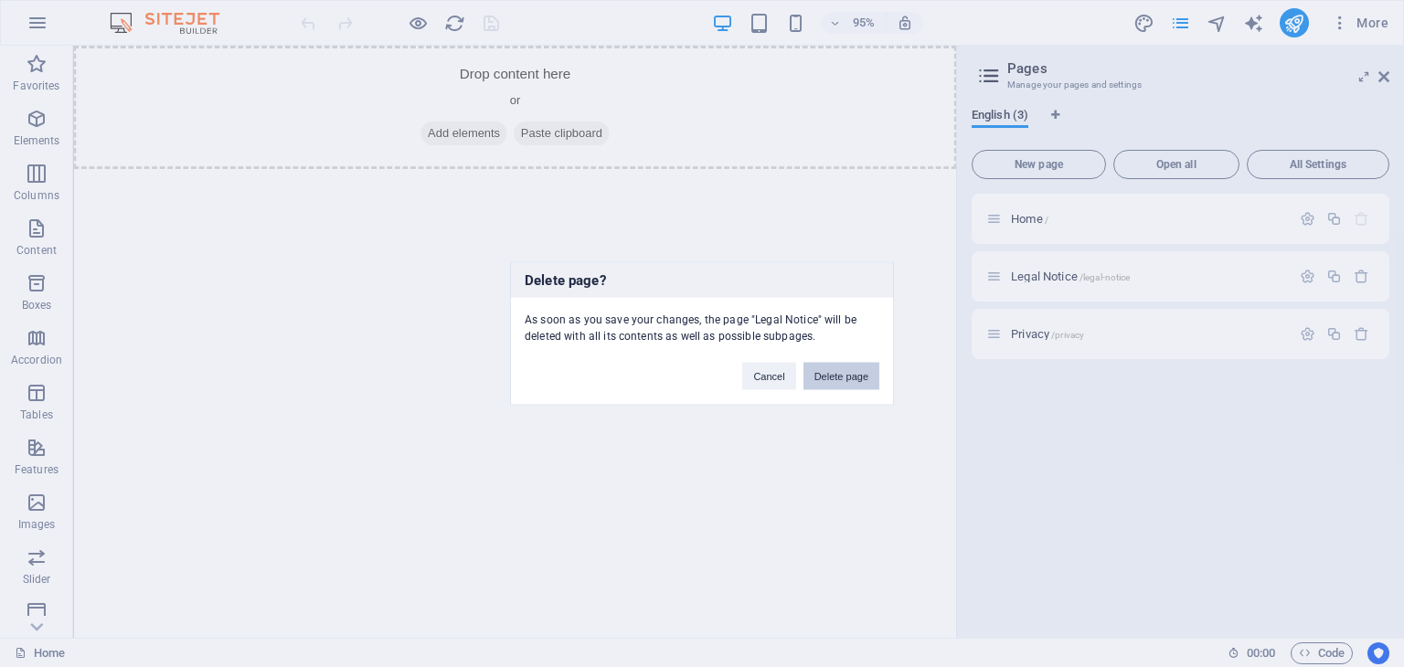
click at [862, 374] on button "Delete page" at bounding box center [841, 376] width 76 height 27
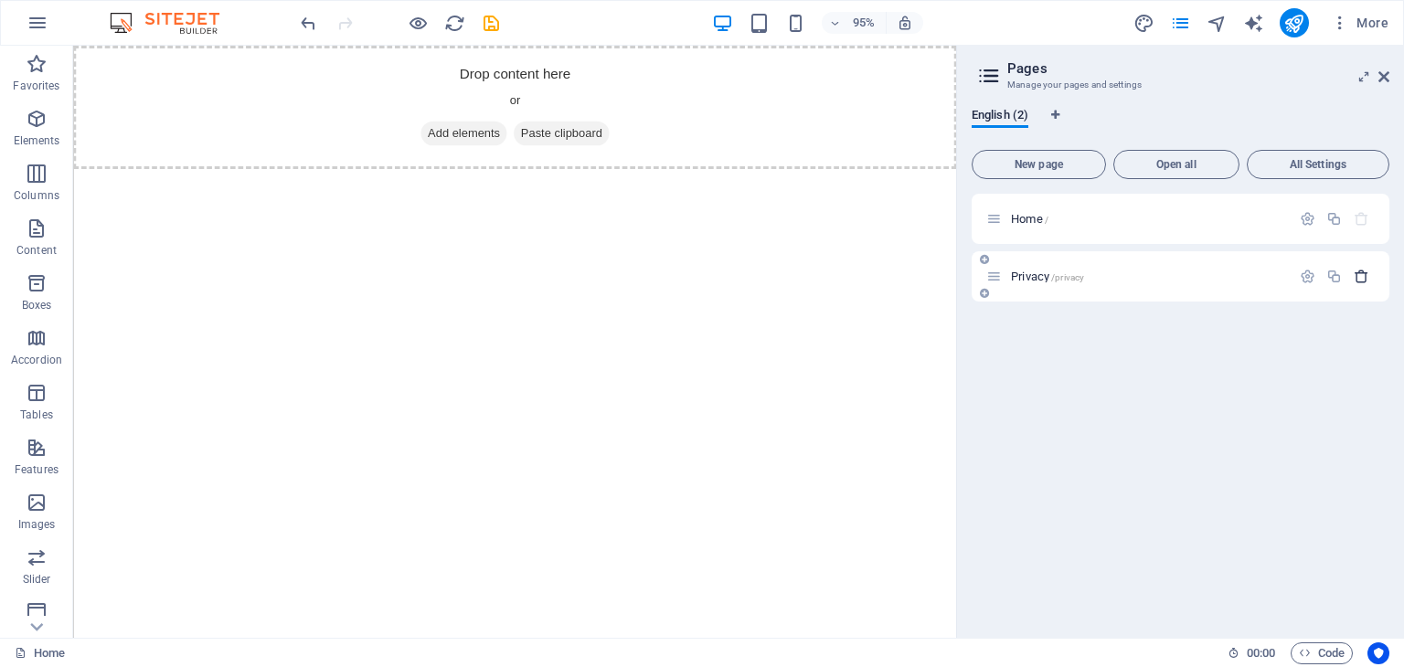
click at [1358, 279] on icon "button" at bounding box center [1362, 277] width 16 height 16
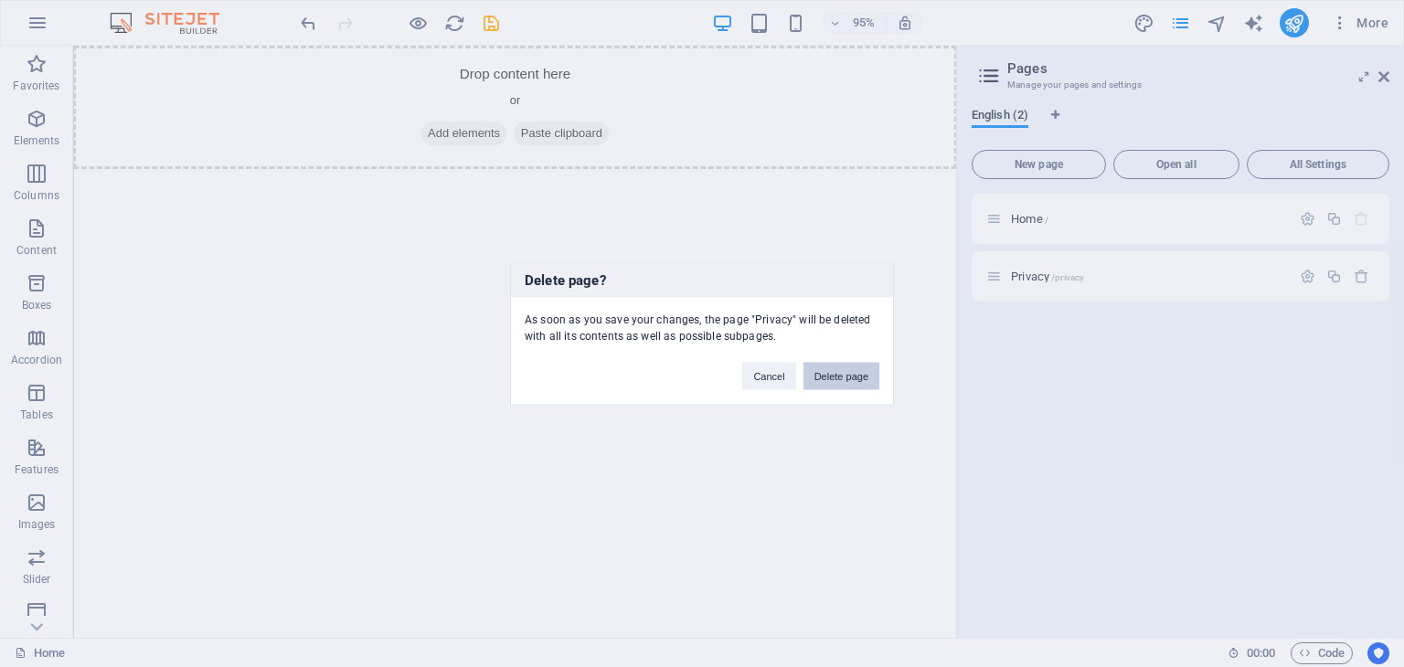
click at [837, 377] on button "Delete page" at bounding box center [841, 376] width 76 height 27
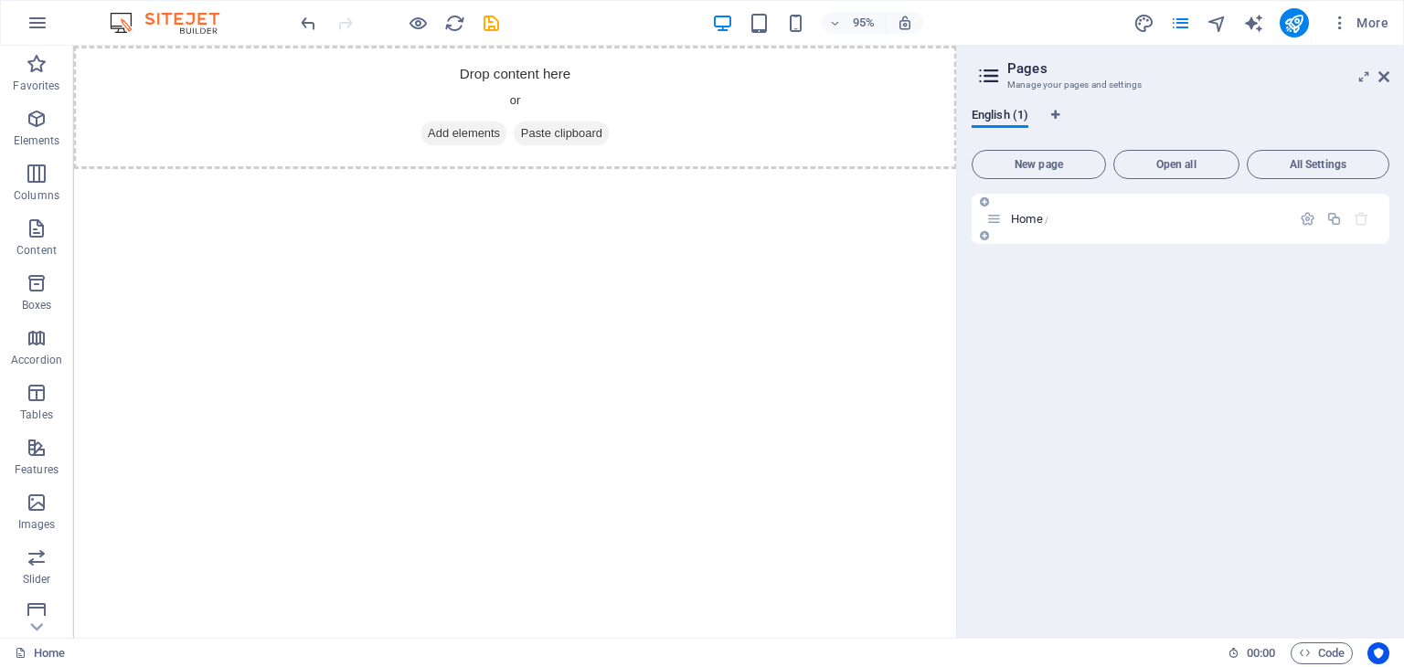
click at [1356, 223] on icon "button" at bounding box center [1362, 219] width 16 height 16
click at [1190, 164] on span "Open all" at bounding box center [1177, 164] width 110 height 11
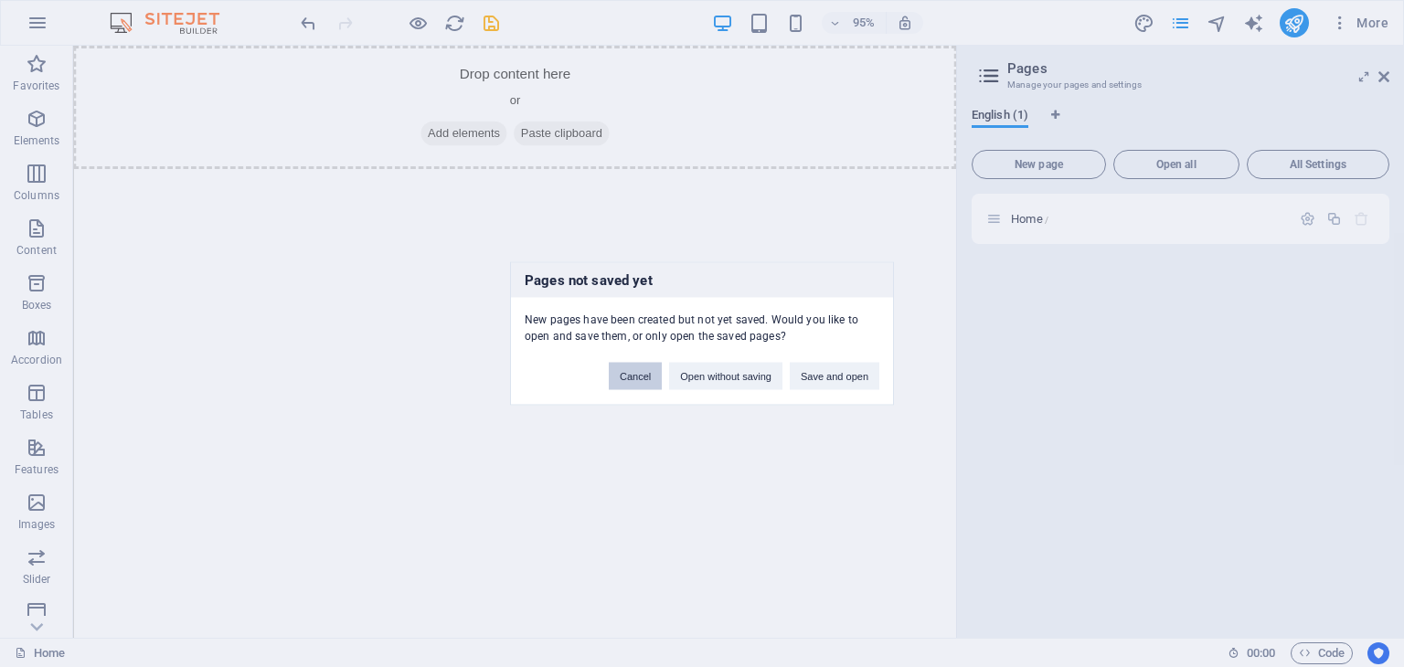
click at [632, 385] on button "Cancel" at bounding box center [635, 376] width 53 height 27
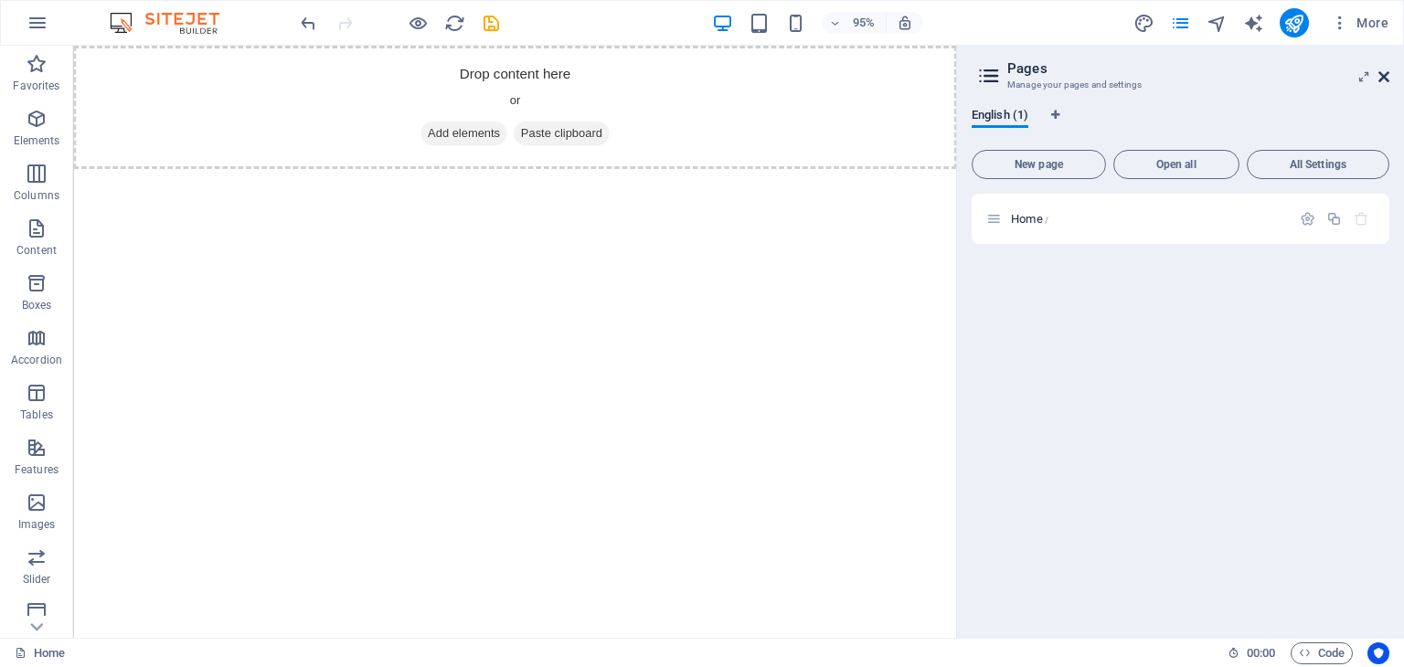
click at [1378, 77] on icon at bounding box center [1383, 76] width 11 height 15
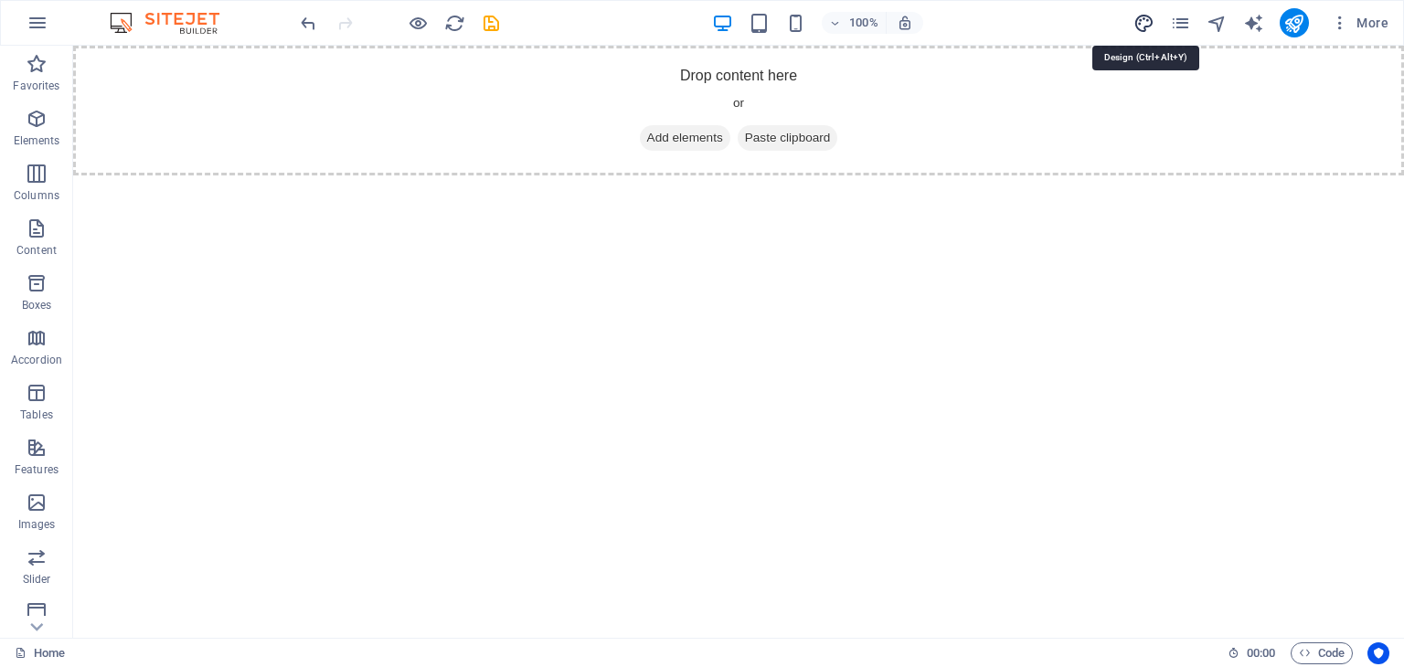
click at [1143, 18] on icon "design" at bounding box center [1143, 23] width 21 height 21
select select "px"
select select "400"
select select "px"
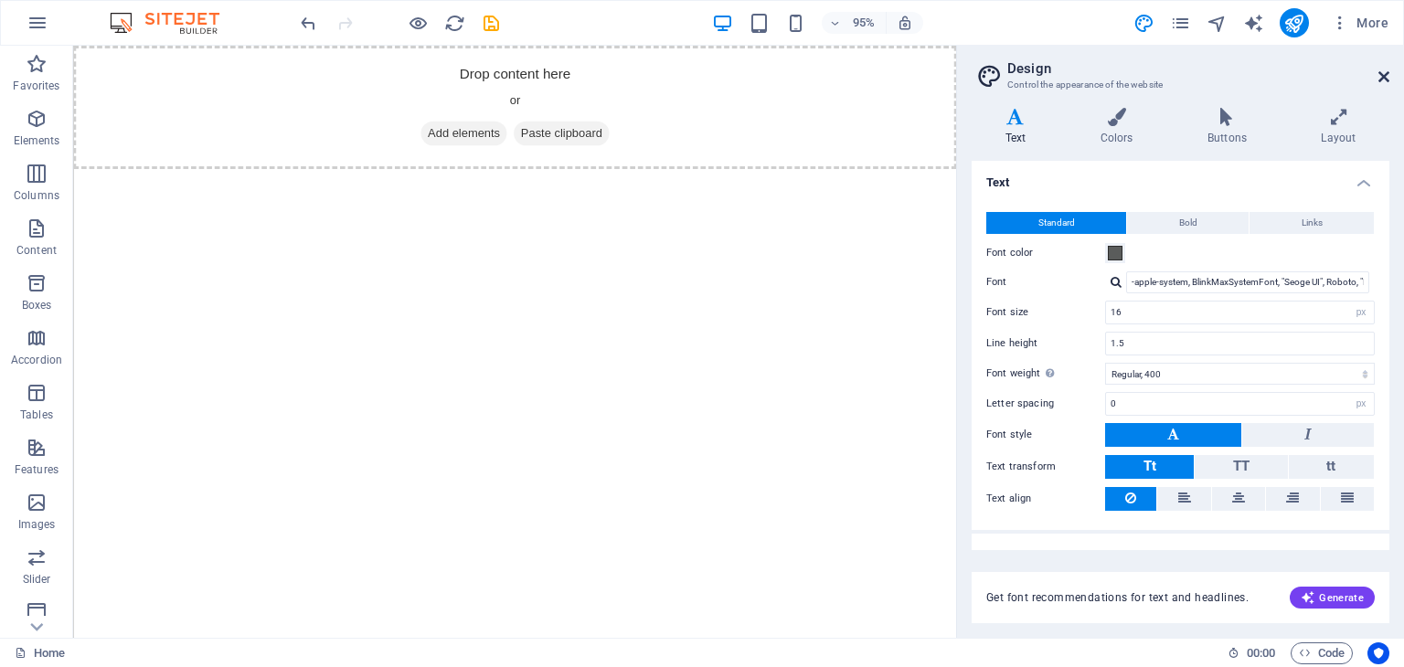
click at [1382, 76] on icon at bounding box center [1383, 76] width 11 height 15
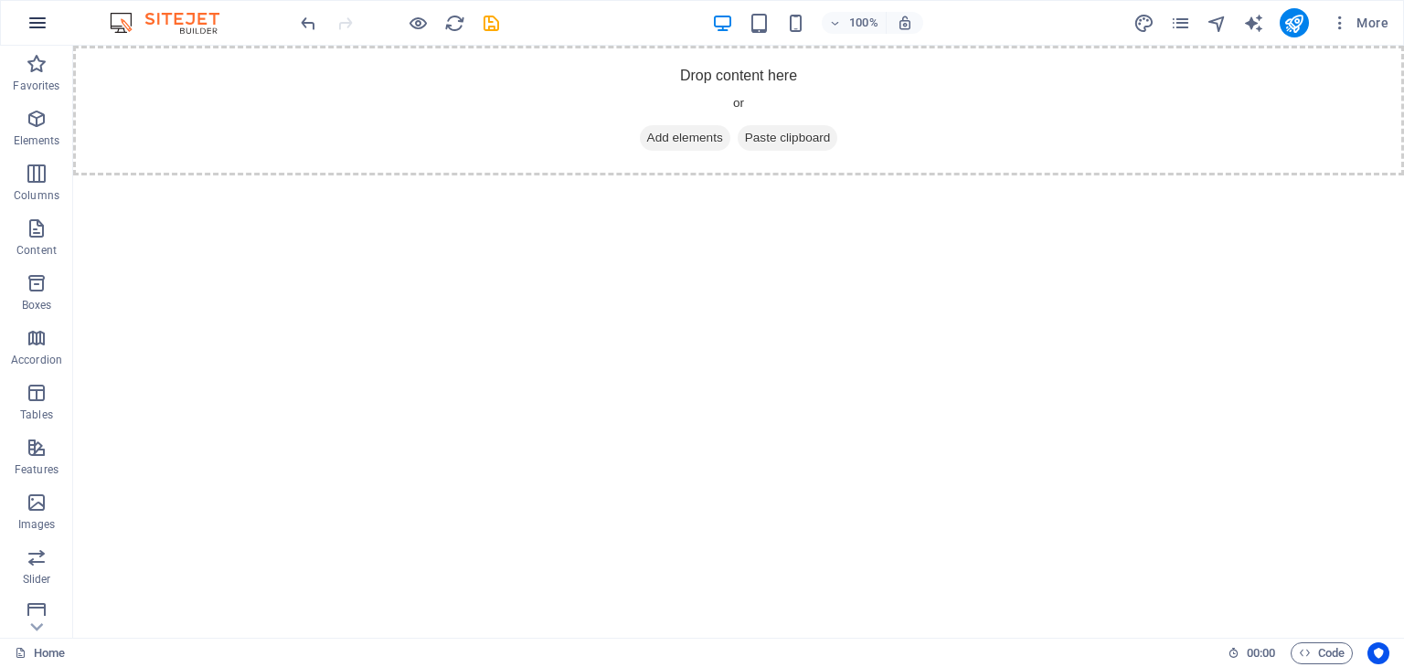
click at [37, 24] on icon "button" at bounding box center [38, 23] width 22 height 22
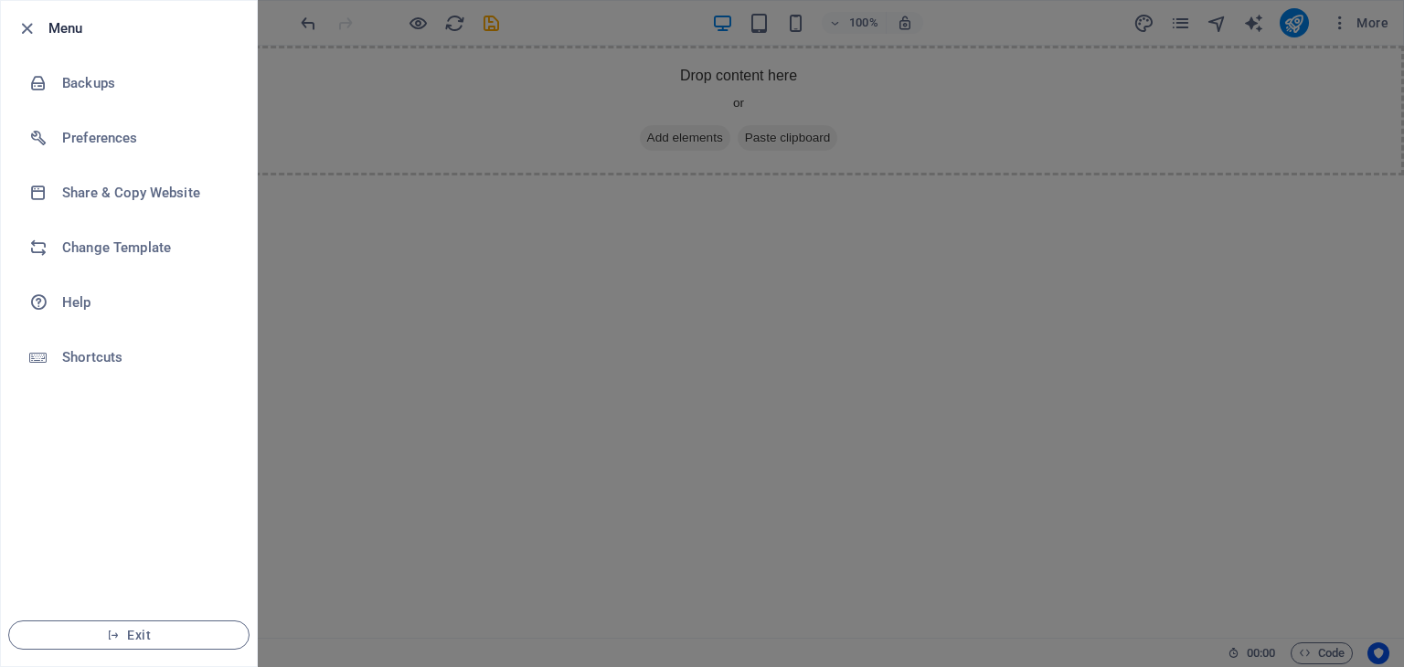
click at [397, 339] on div at bounding box center [702, 333] width 1404 height 667
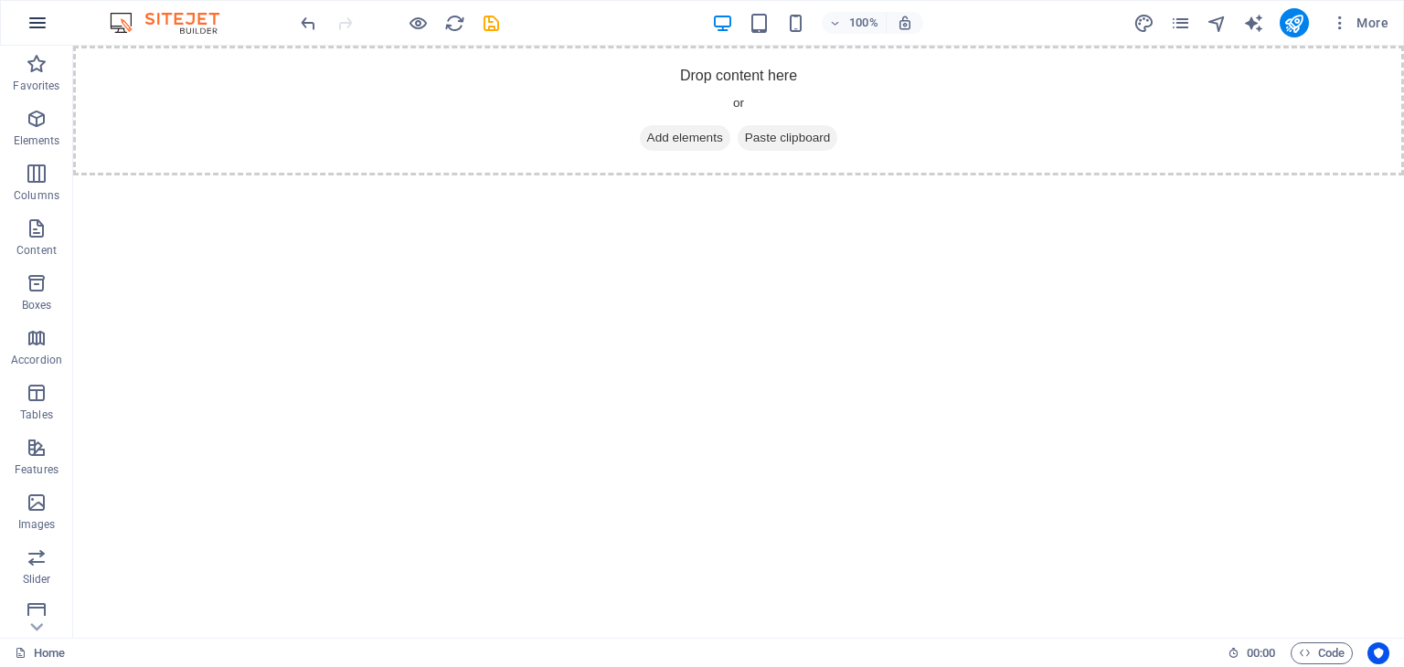
click at [39, 24] on icon "button" at bounding box center [38, 23] width 22 height 22
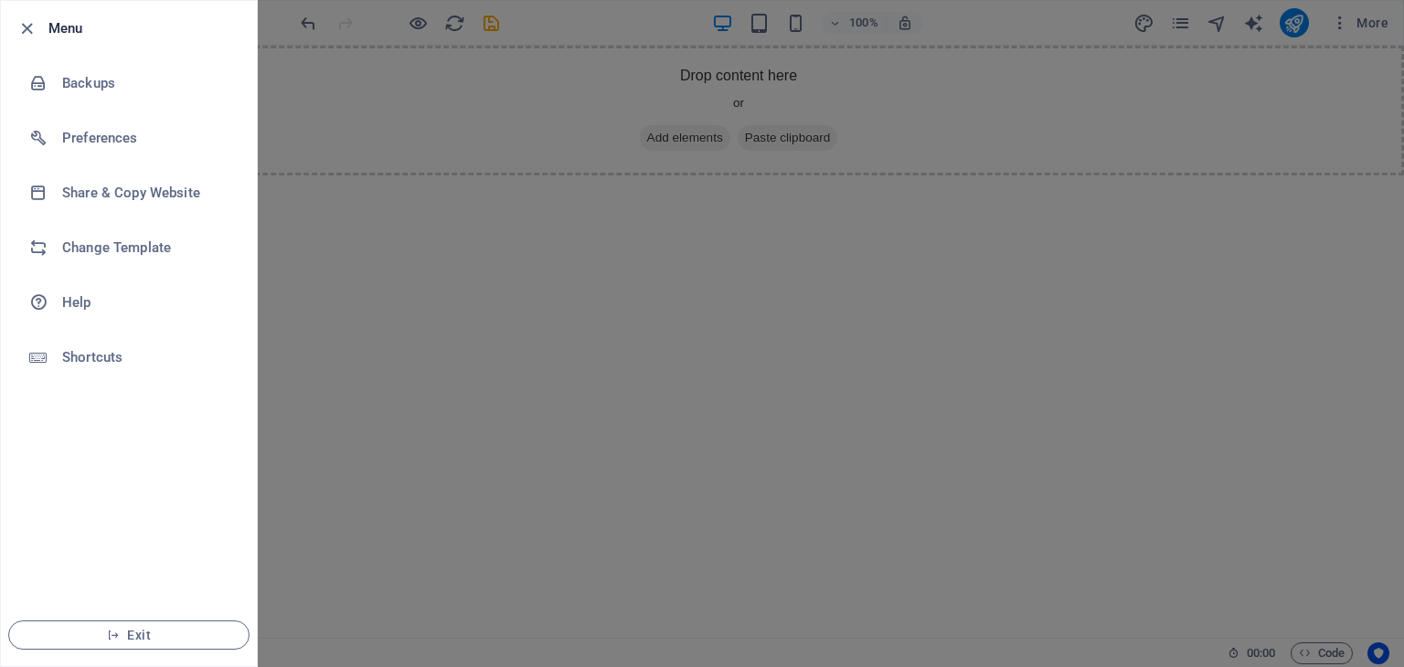
click at [362, 214] on div at bounding box center [702, 333] width 1404 height 667
